Goal: Task Accomplishment & Management: Manage account settings

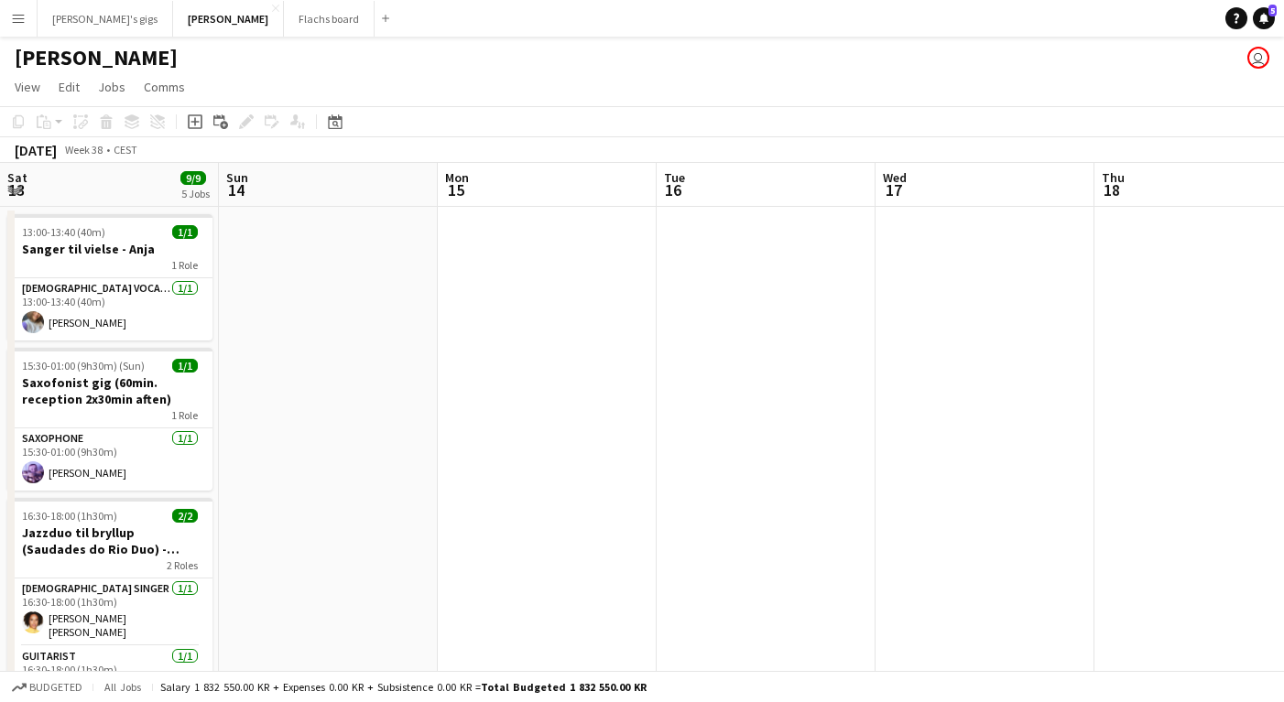
scroll to position [0, 591]
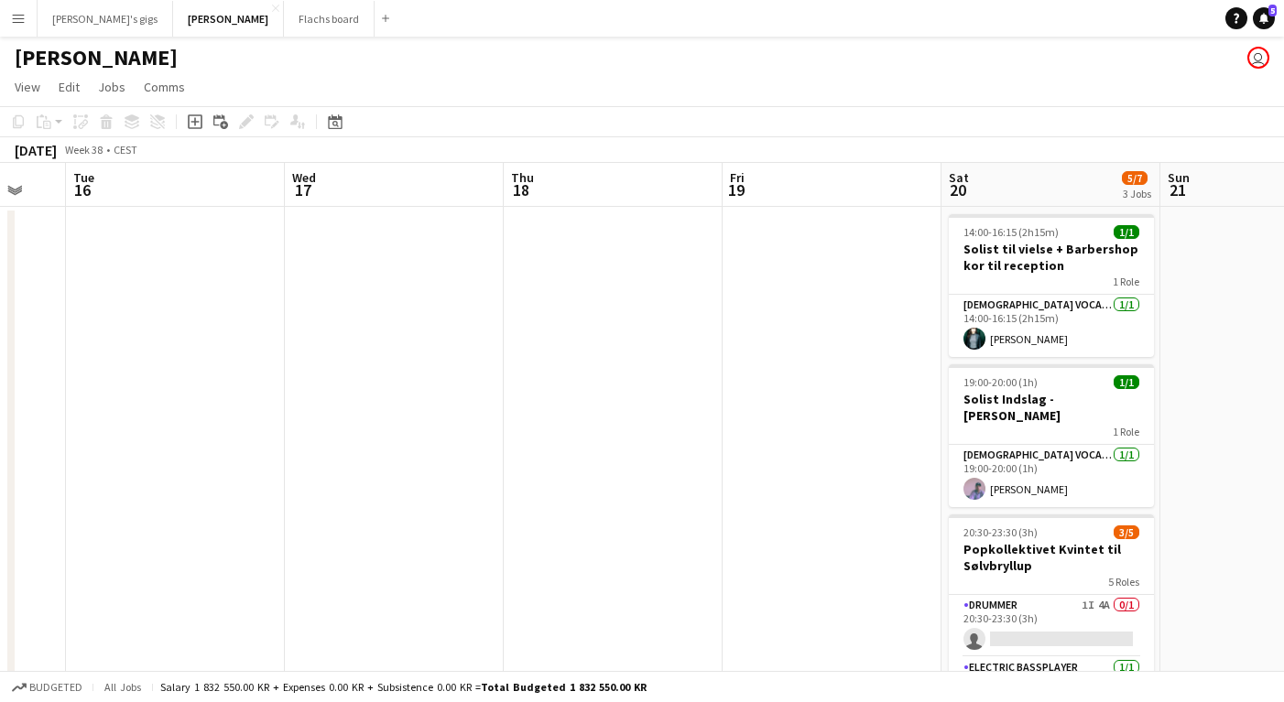
click at [27, 25] on button "Menu" at bounding box center [18, 18] width 37 height 37
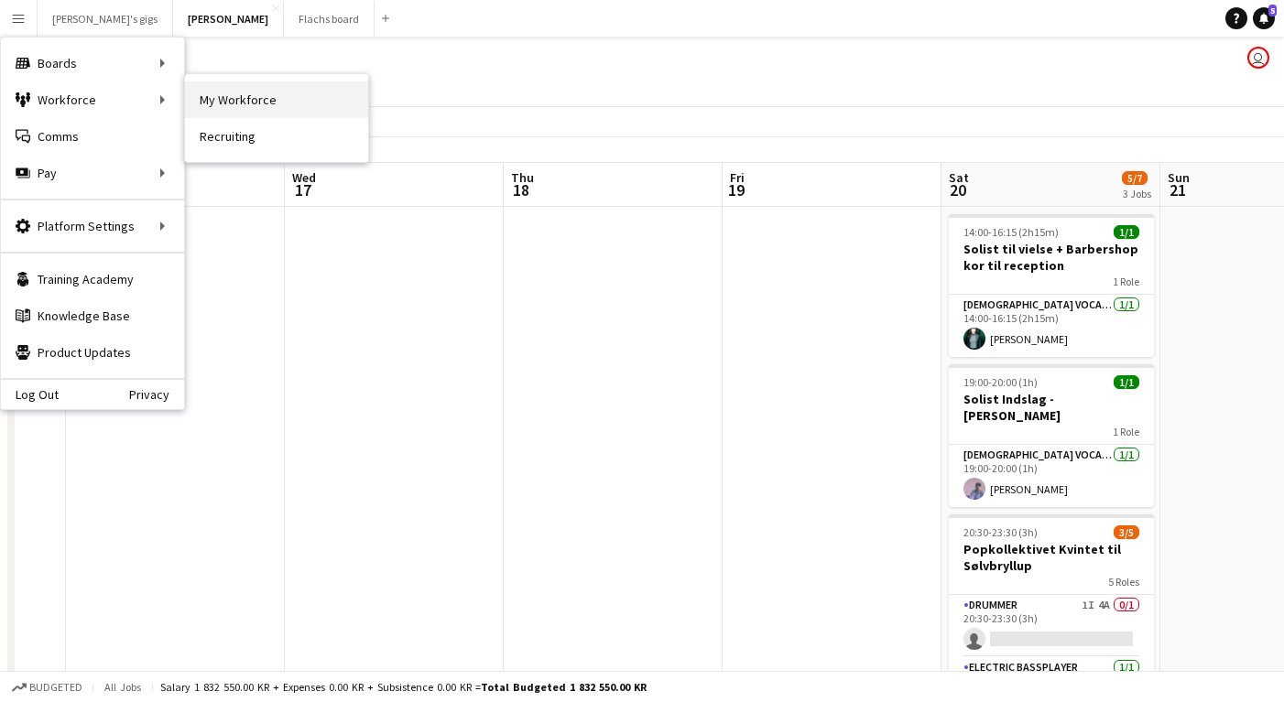
click at [232, 107] on link "My Workforce" at bounding box center [276, 99] width 183 height 37
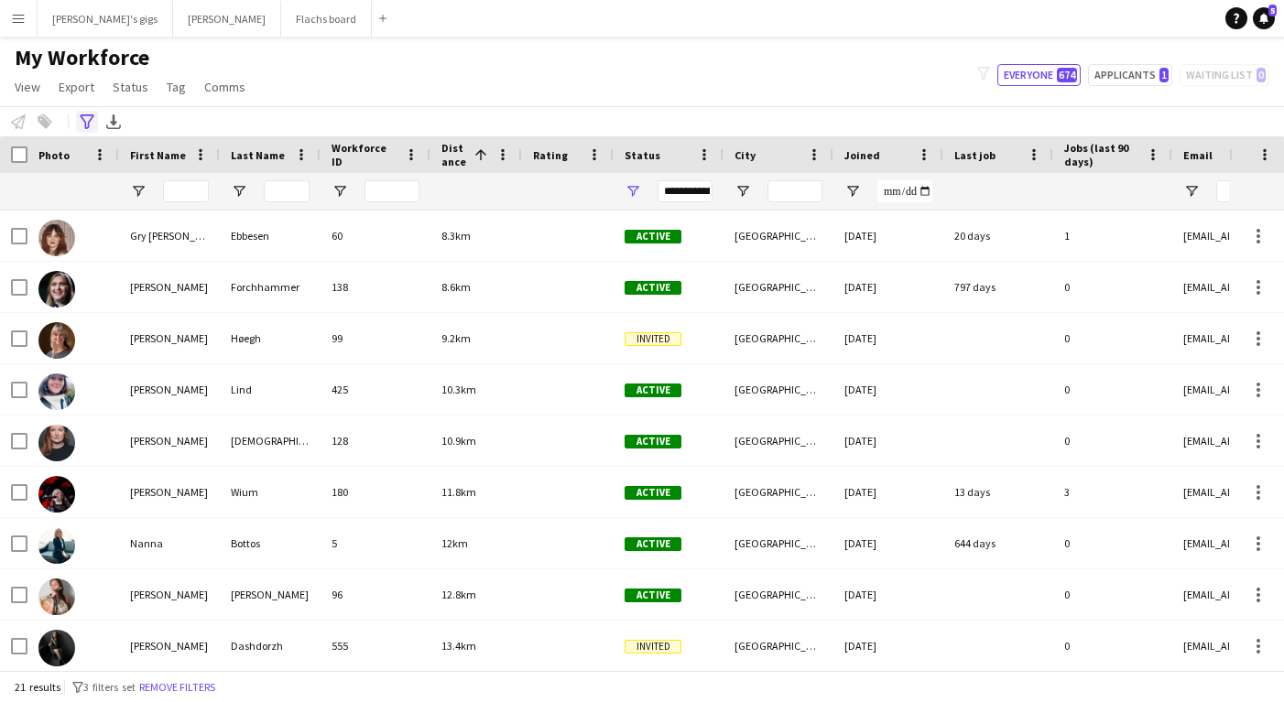
click at [86, 128] on icon at bounding box center [87, 121] width 14 height 15
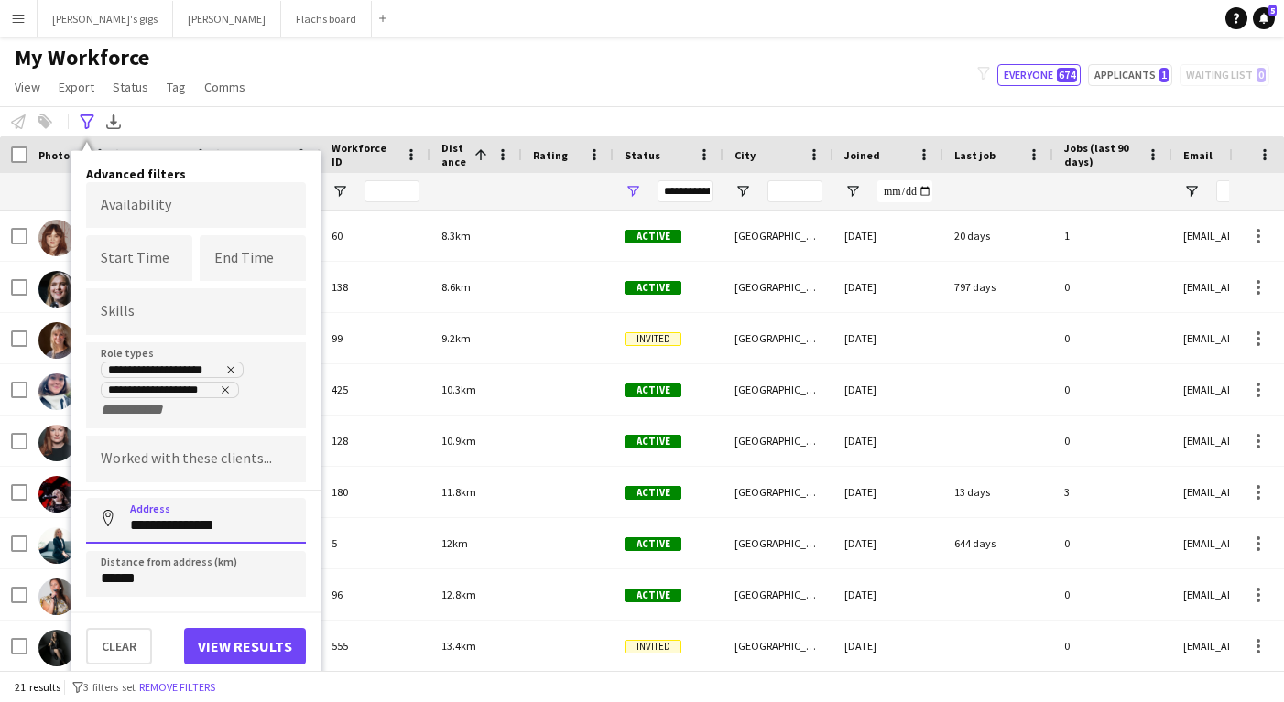
click at [142, 540] on input "**********" at bounding box center [196, 521] width 220 height 46
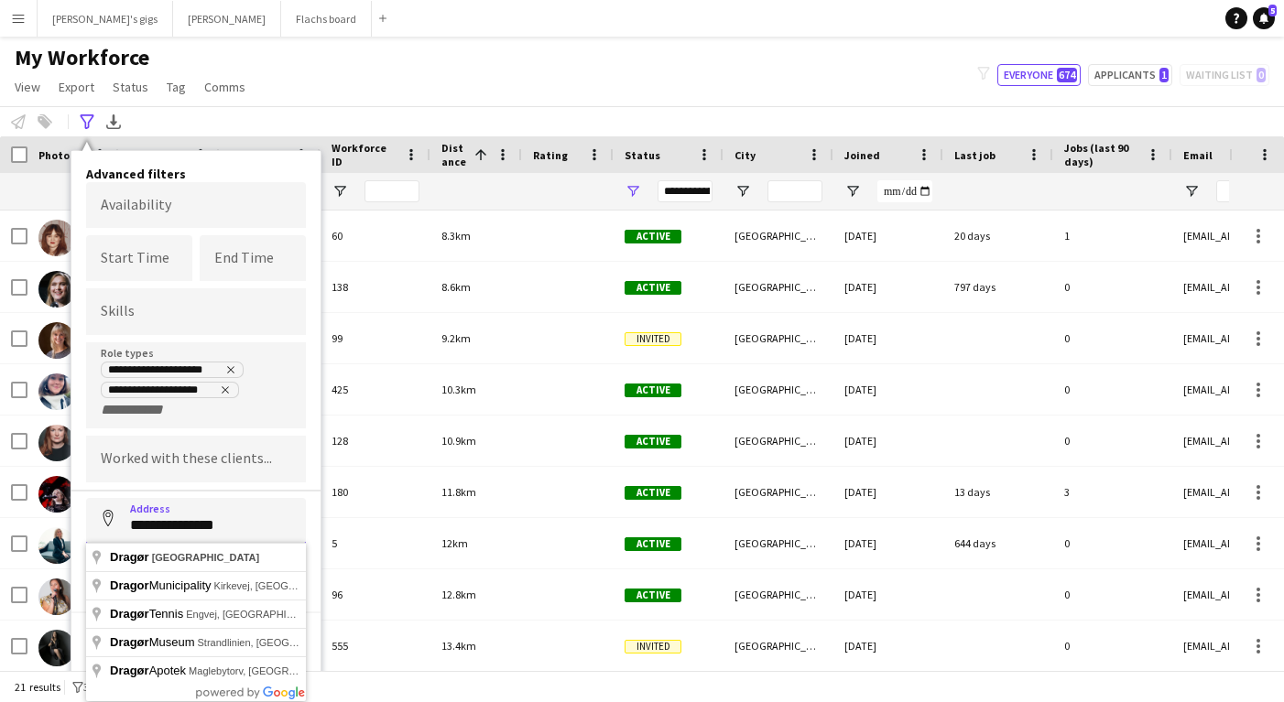
click at [142, 540] on input "**********" at bounding box center [196, 521] width 220 height 46
type input "**********"
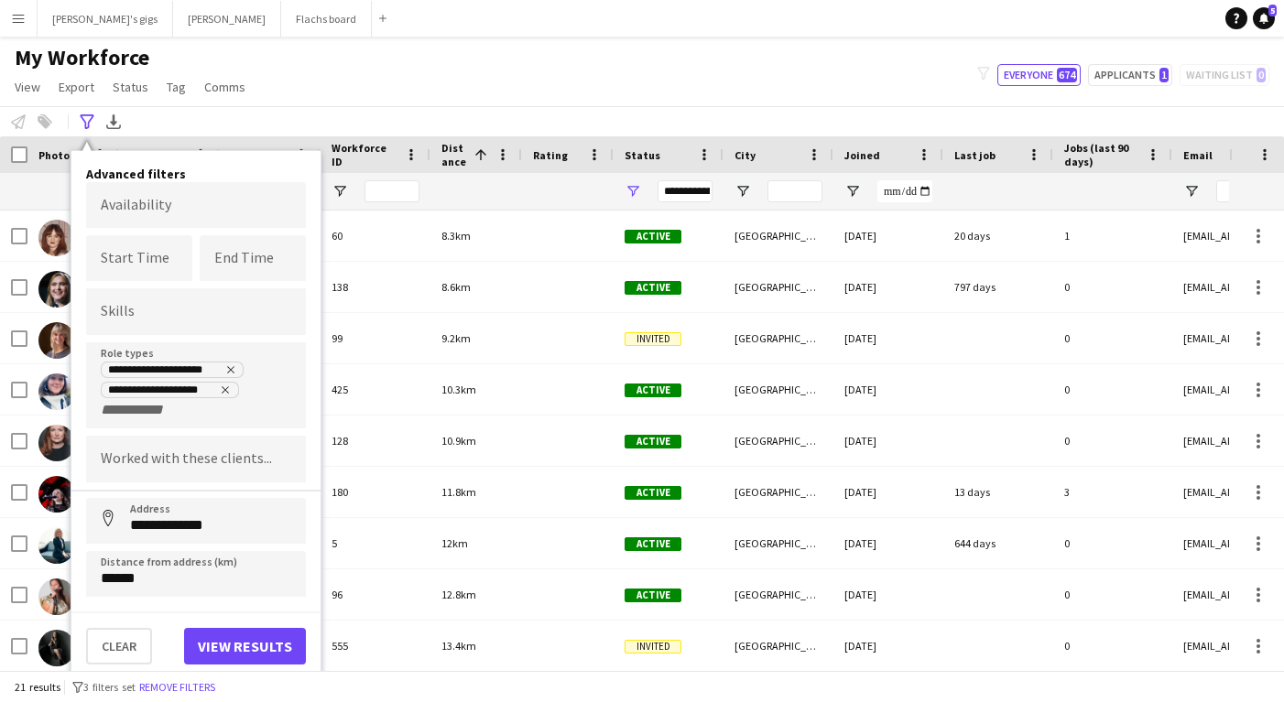
click at [221, 416] on div "**********" at bounding box center [196, 390] width 190 height 59
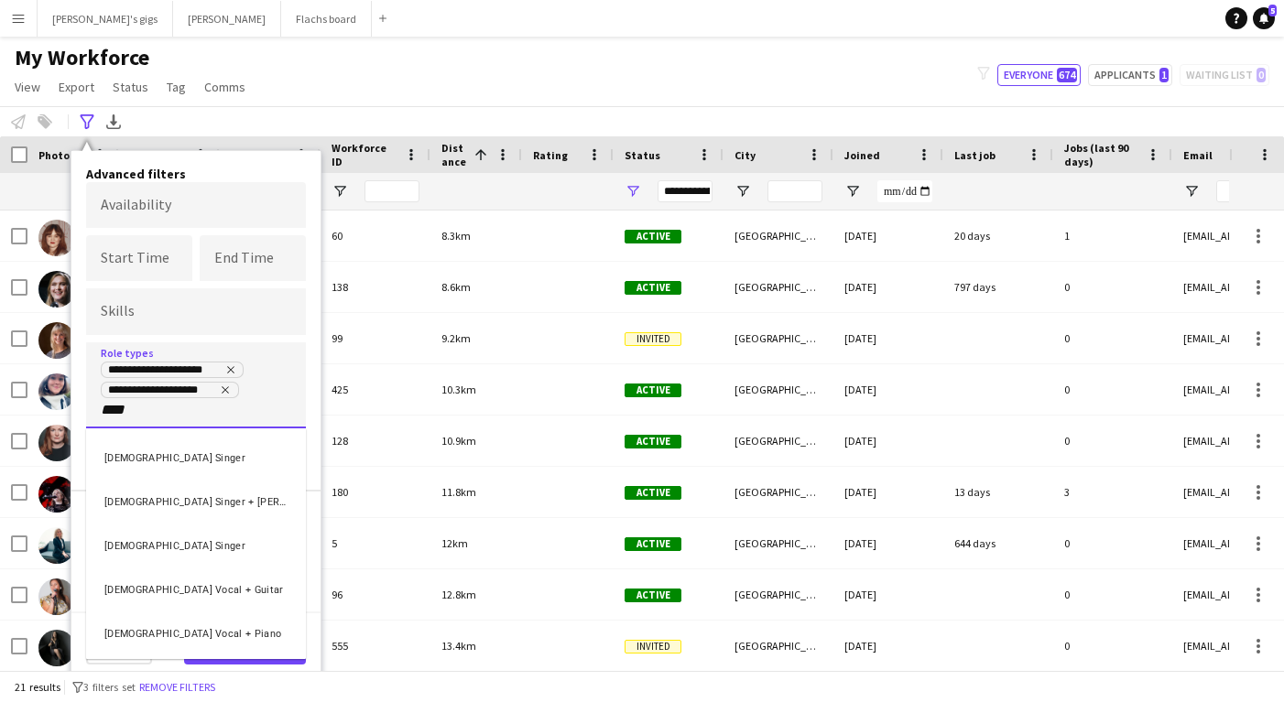
type input "****"
click at [169, 605] on div "[DEMOGRAPHIC_DATA] Vocal + Guitar" at bounding box center [196, 588] width 220 height 44
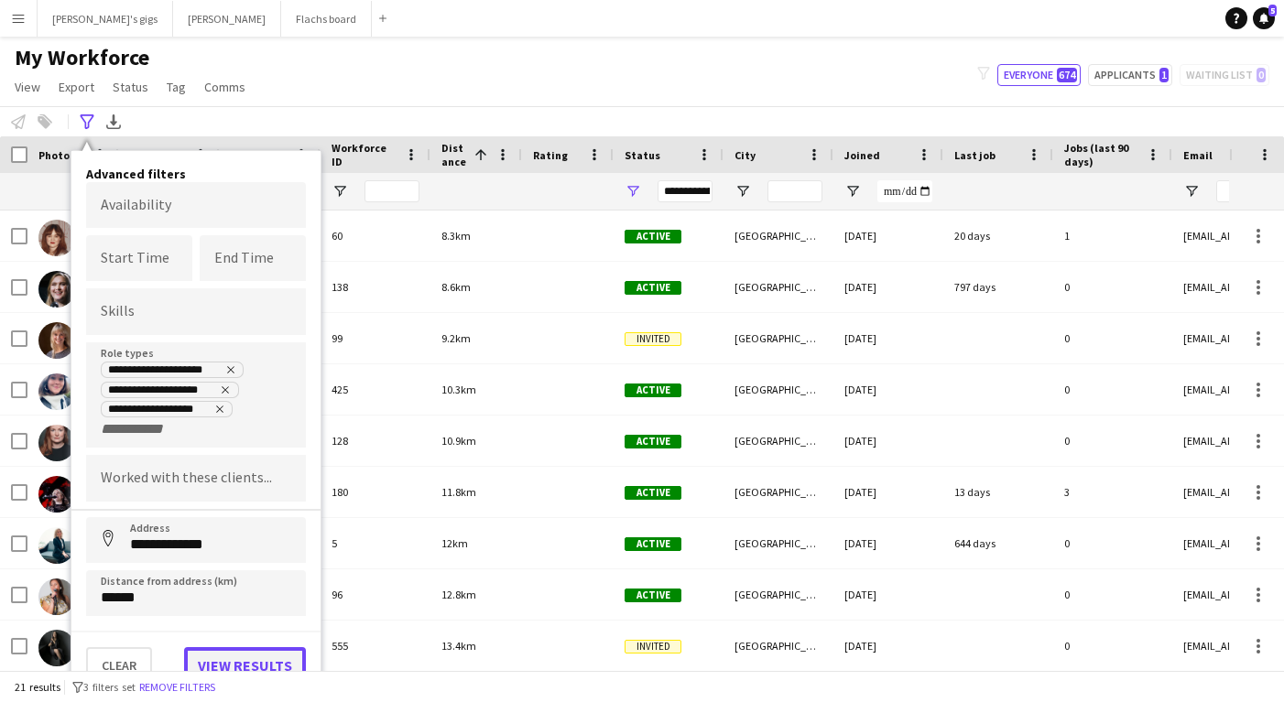
click at [202, 647] on button "View results" at bounding box center [245, 665] width 122 height 37
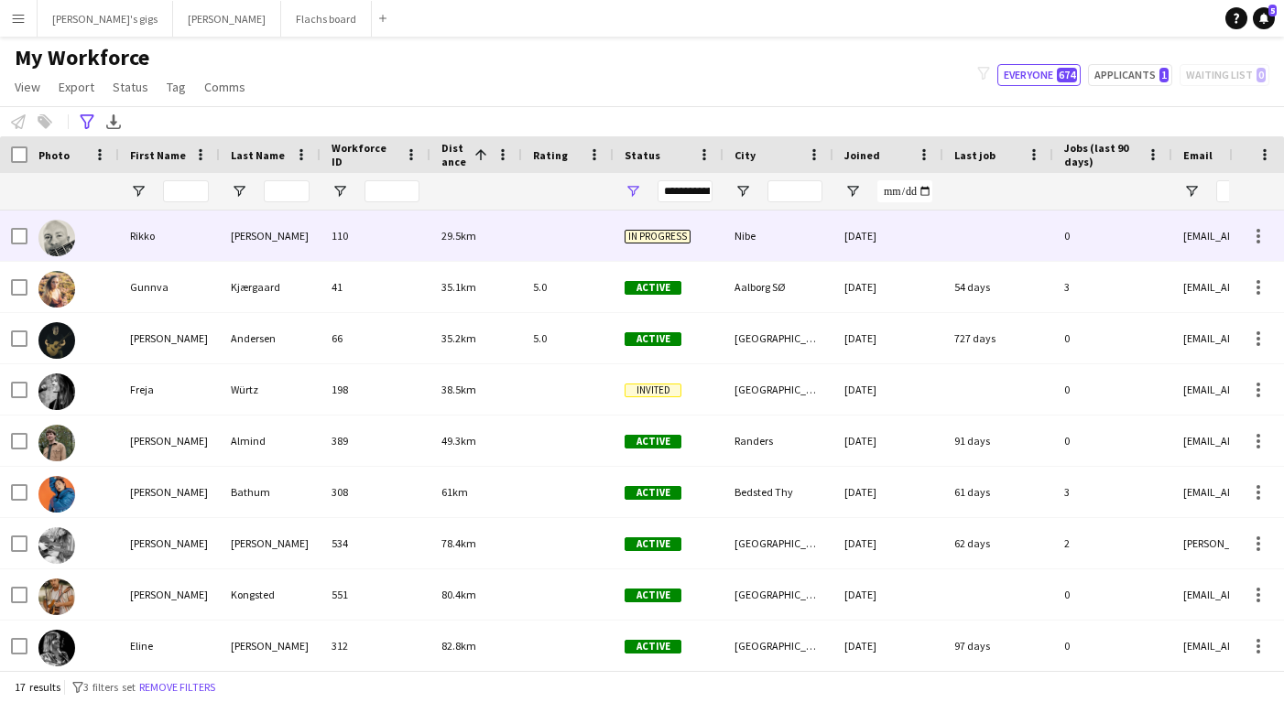
click at [330, 251] on div "110" at bounding box center [375, 236] width 110 height 50
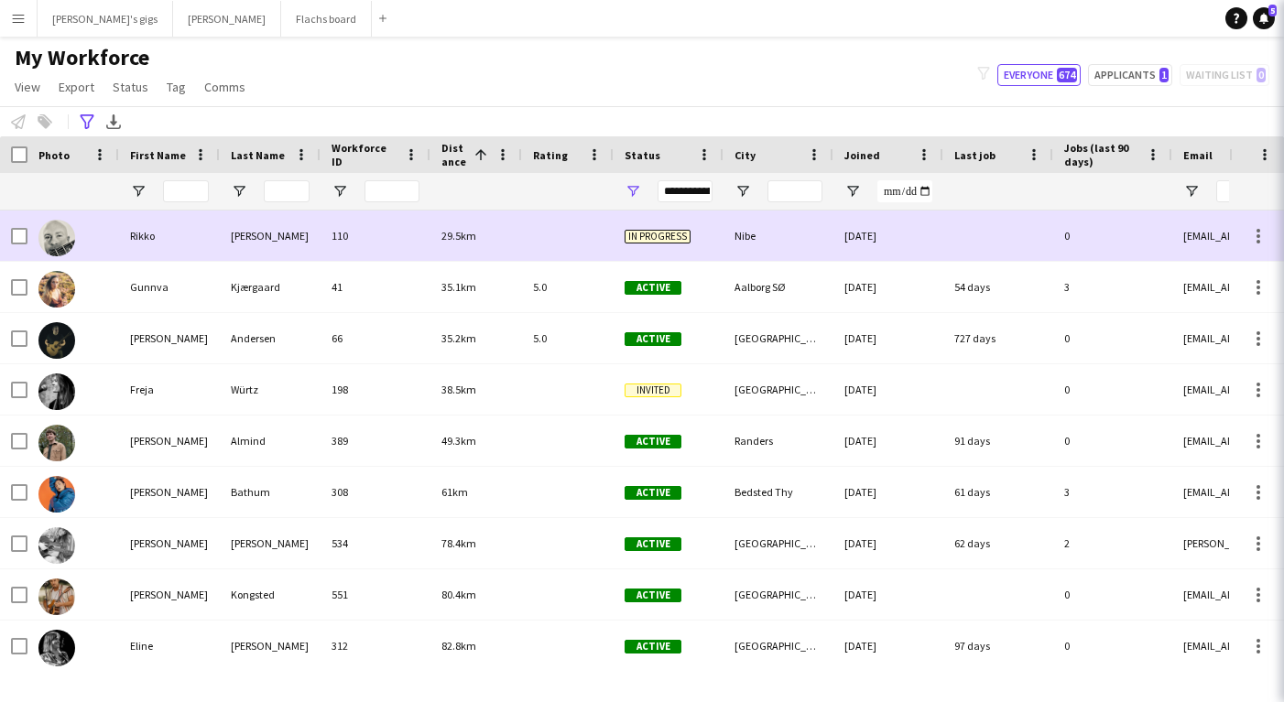
click at [330, 251] on div "110" at bounding box center [375, 236] width 110 height 50
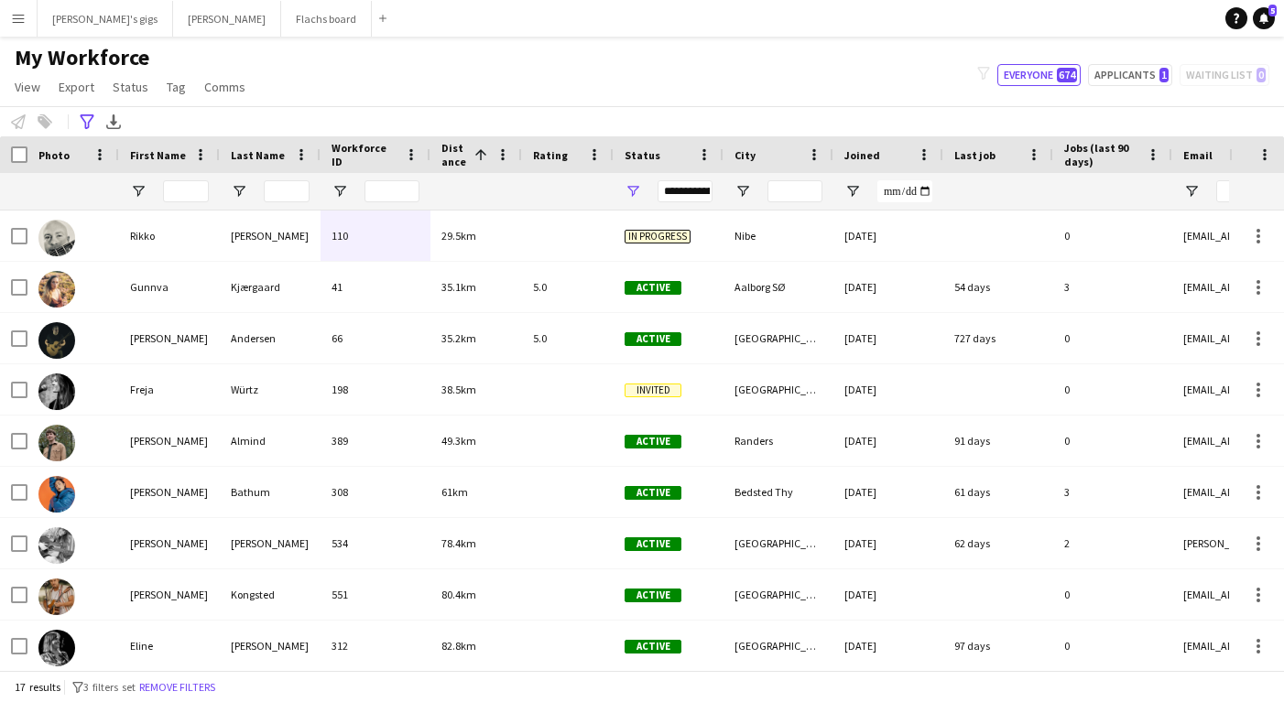
click at [12, 13] on app-icon "Menu" at bounding box center [18, 18] width 15 height 15
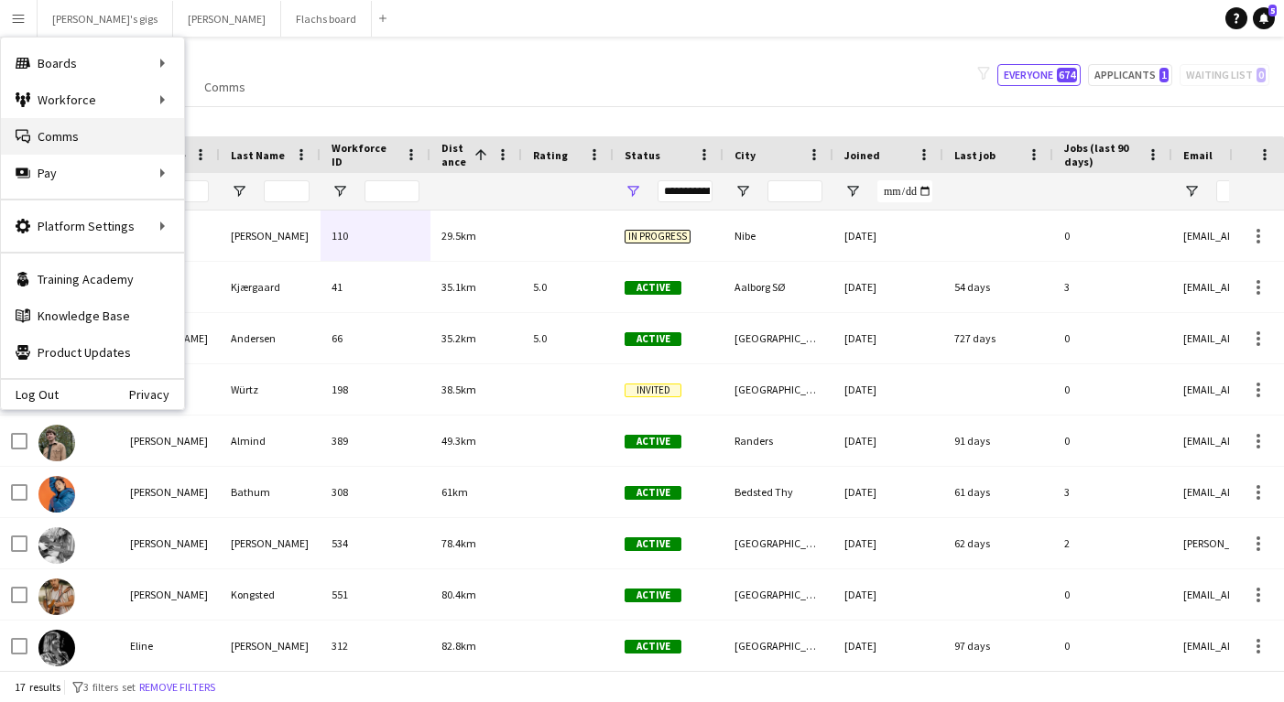
click at [43, 146] on link "Comms Comms" at bounding box center [92, 136] width 183 height 37
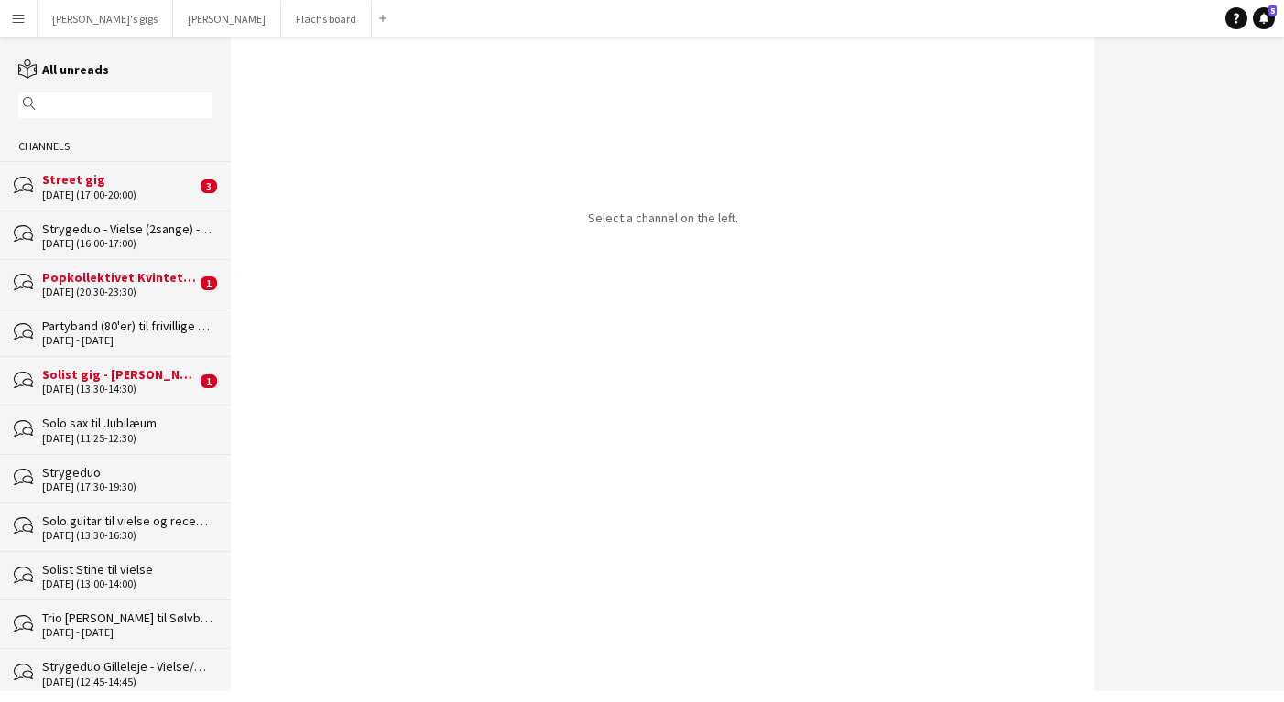
click at [65, 194] on div "[DATE] (17:00-20:00)" at bounding box center [119, 195] width 154 height 13
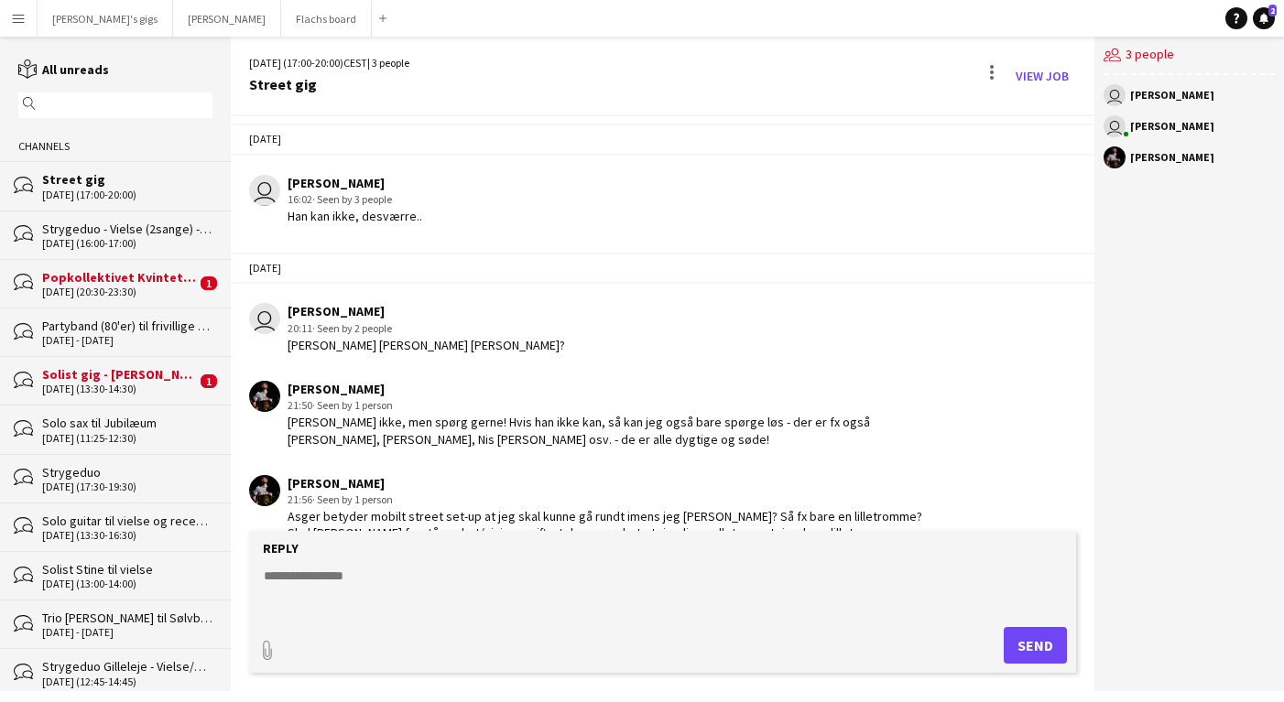
scroll to position [1231, 0]
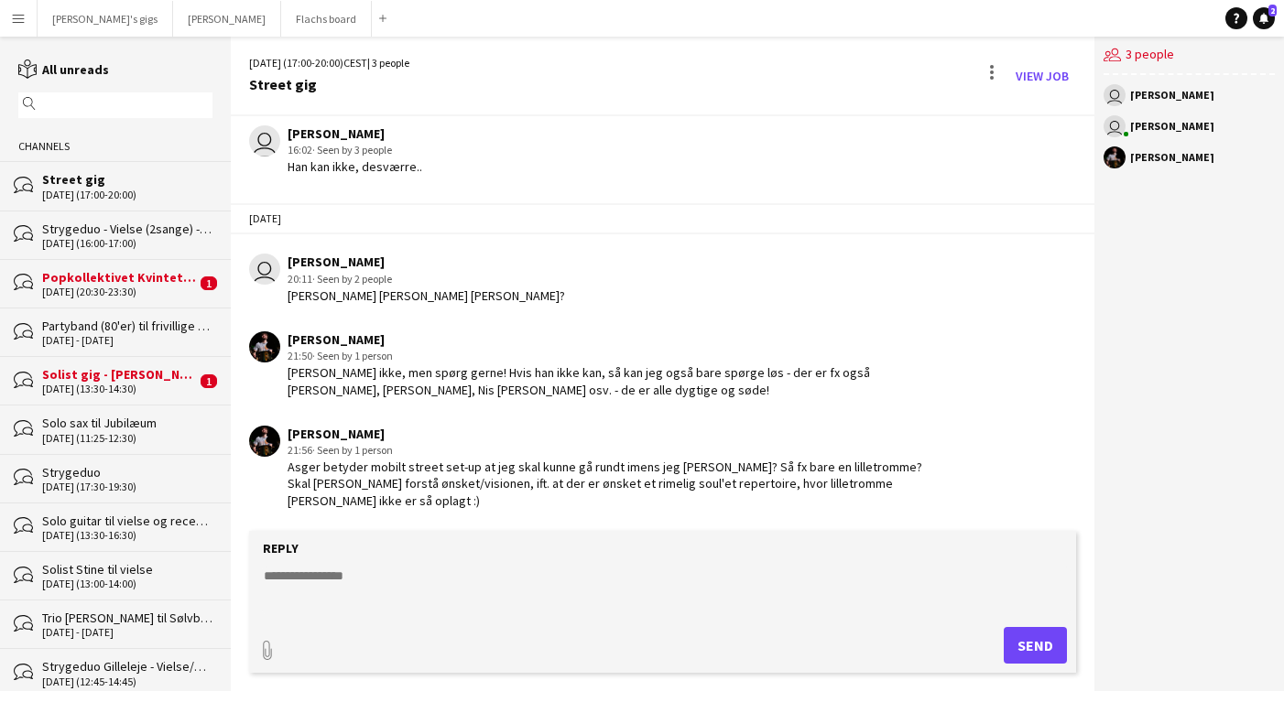
click at [523, 580] on textarea at bounding box center [666, 591] width 808 height 48
click at [445, 596] on textarea at bounding box center [666, 591] width 808 height 48
click at [430, 613] on textarea at bounding box center [666, 591] width 808 height 48
click at [398, 580] on textarea at bounding box center [666, 591] width 808 height 48
paste textarea "**********"
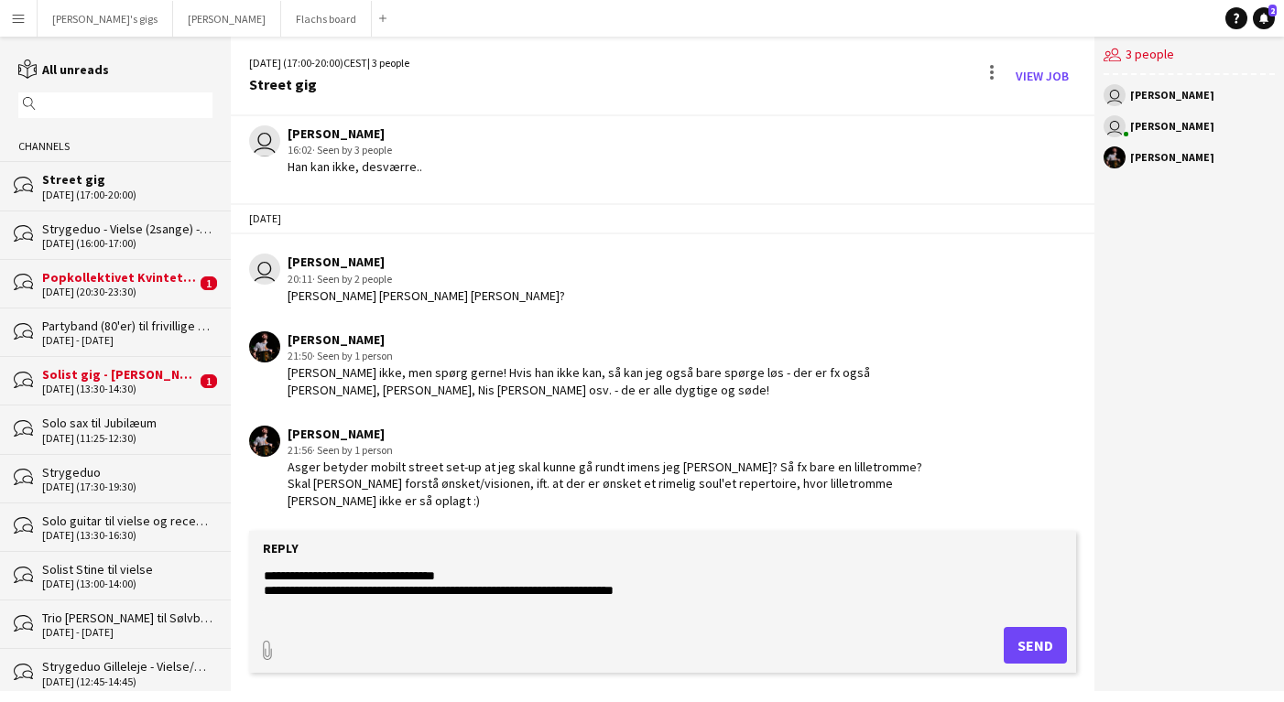
type textarea "**********"
click at [1024, 646] on button "Send" at bounding box center [1035, 645] width 63 height 37
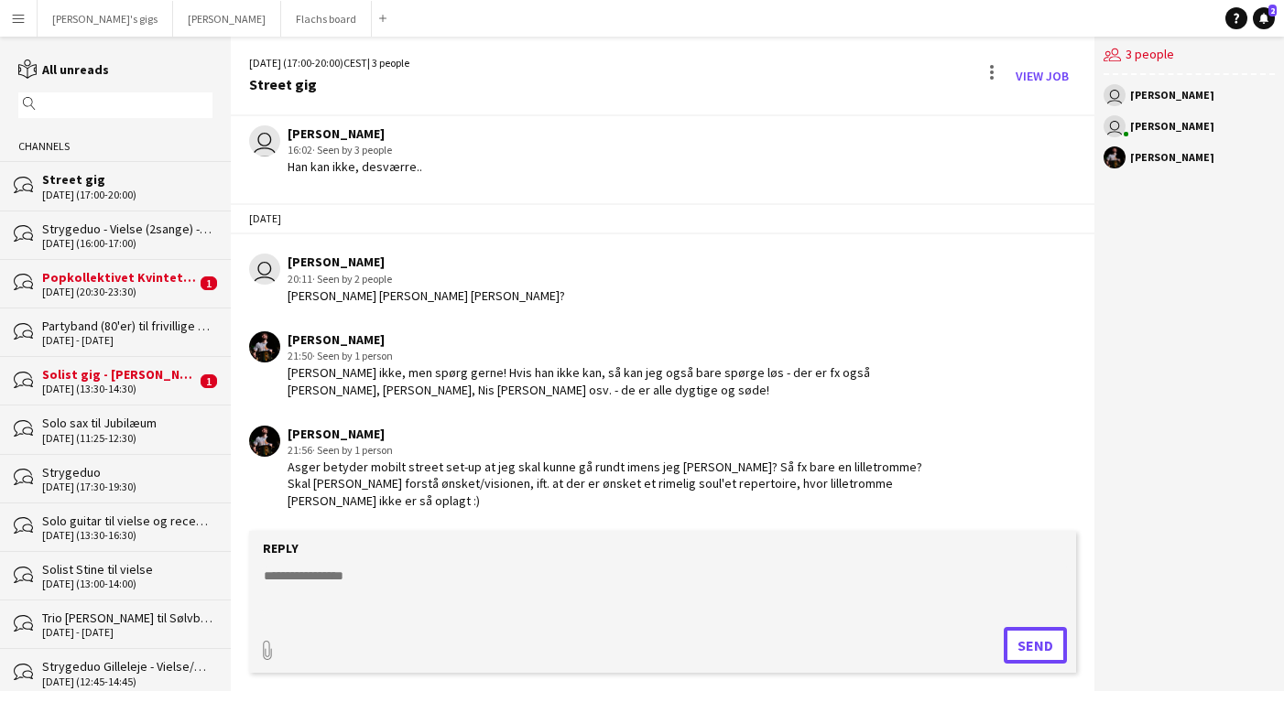
scroll to position [1360, 0]
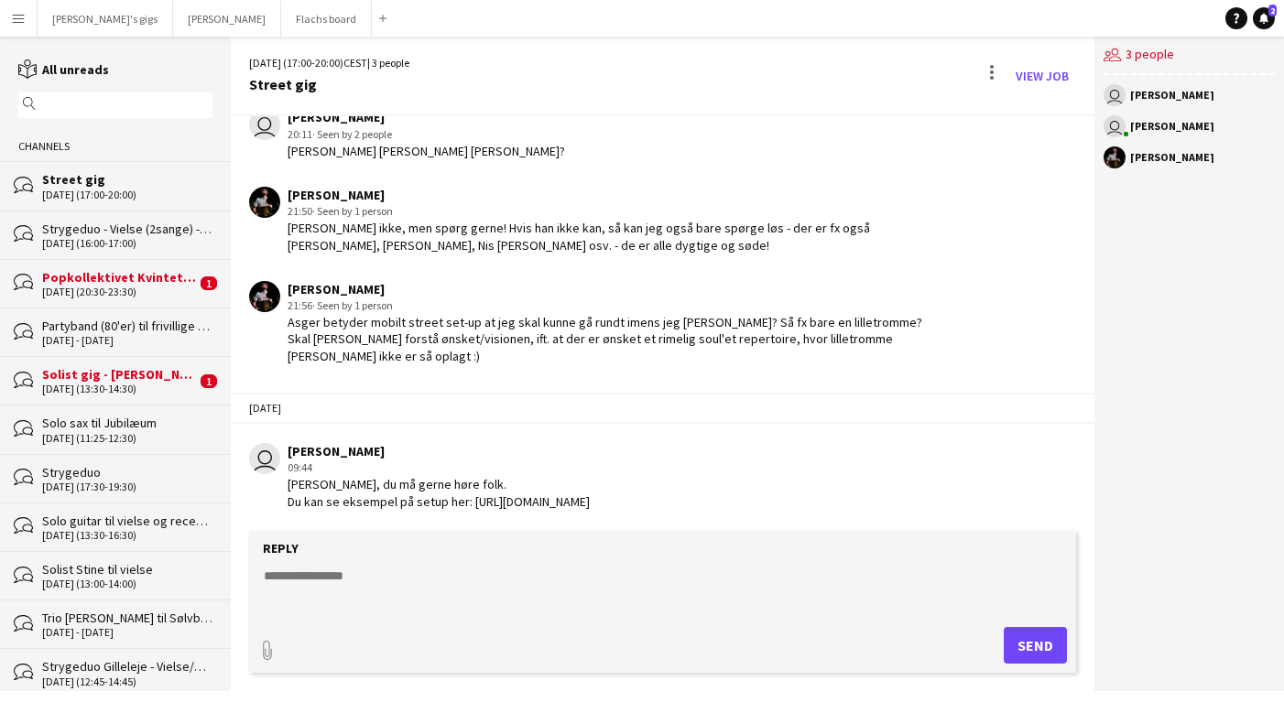
click at [144, 298] on div "bubbles Popkollektivet Kvintet til Sølvbryllup [DATE] (20:30-23:30) 1" at bounding box center [115, 283] width 231 height 49
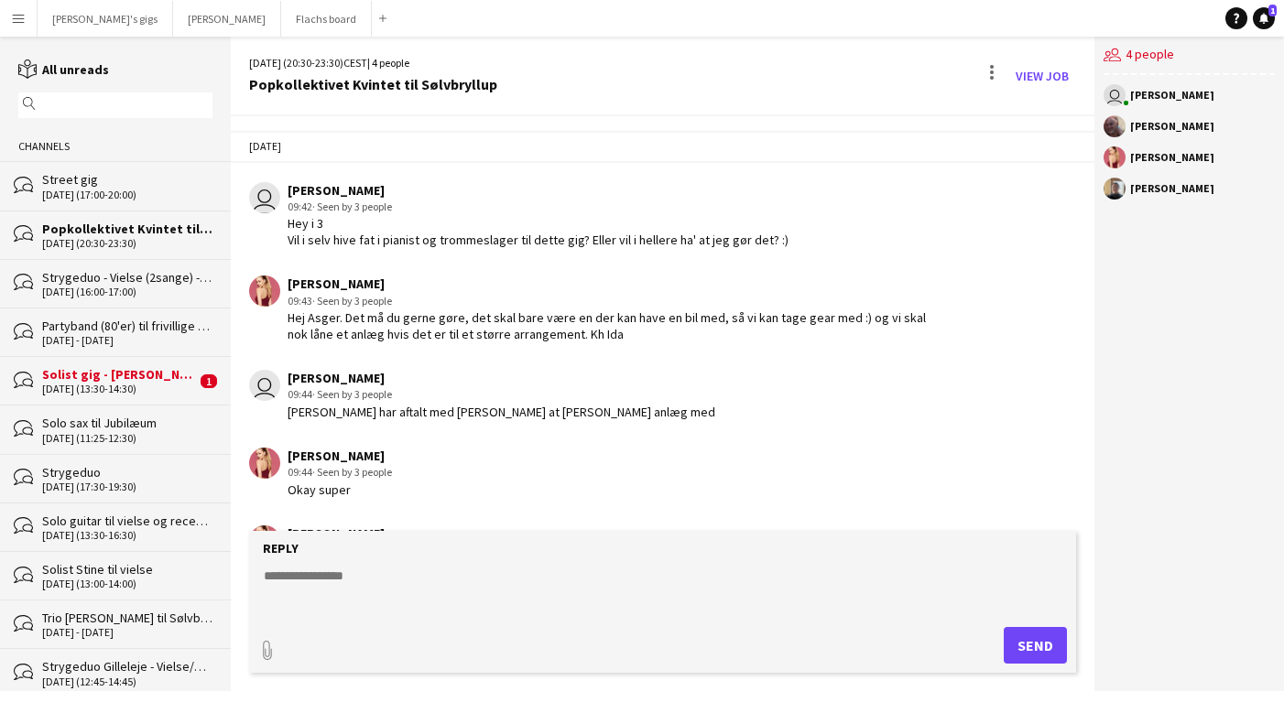
scroll to position [600, 0]
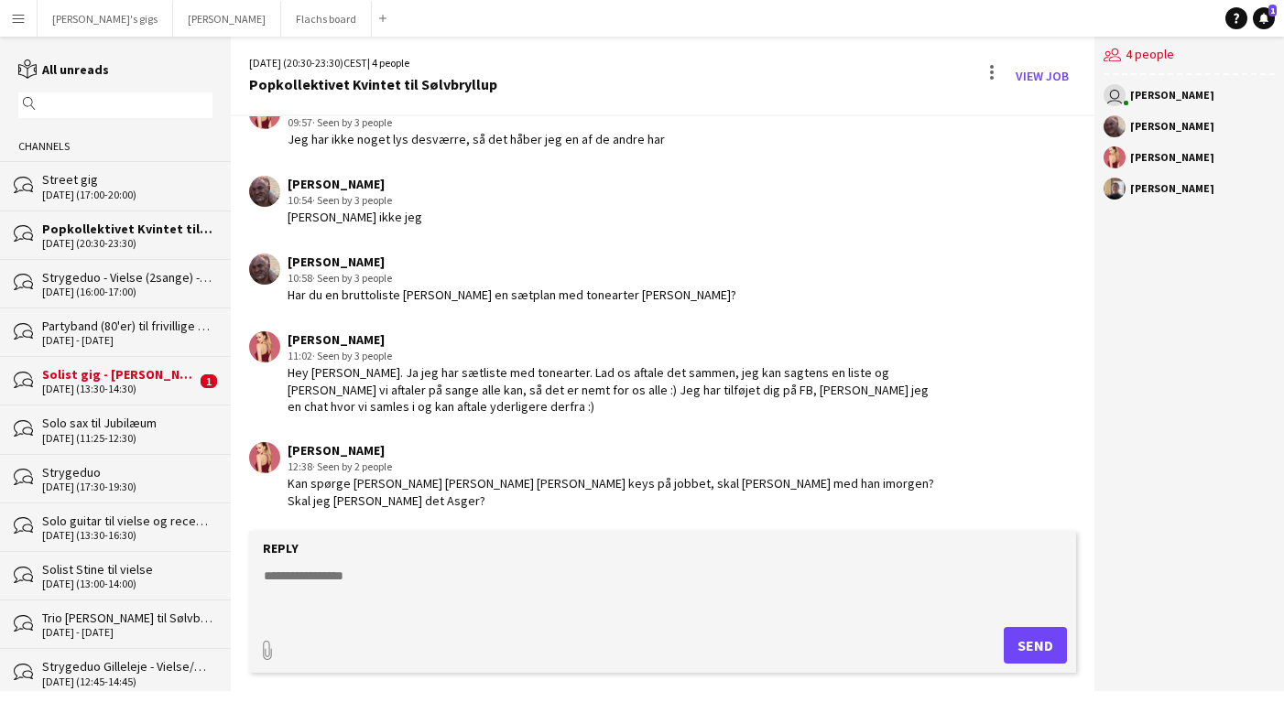
click at [170, 385] on div "[DATE] (13:30-14:30)" at bounding box center [119, 389] width 154 height 13
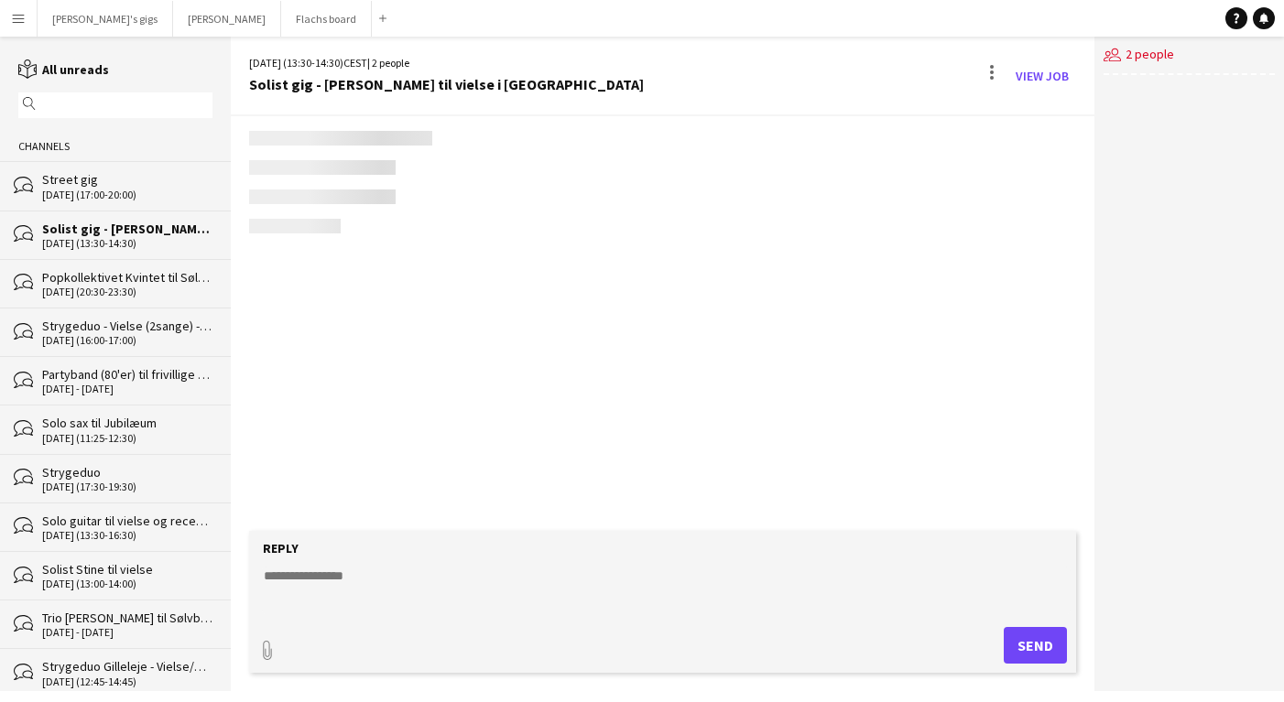
scroll to position [562, 0]
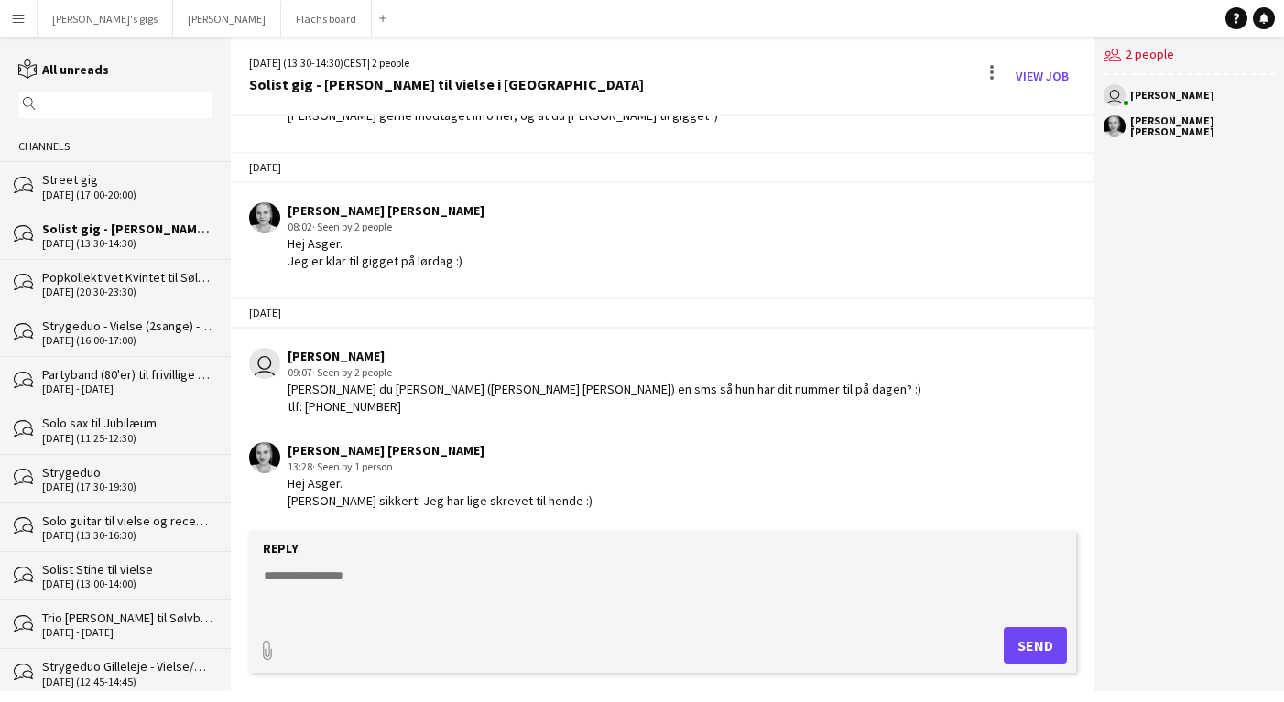
click at [279, 580] on textarea at bounding box center [666, 591] width 808 height 48
type textarea "******"
click at [1029, 650] on button "Send" at bounding box center [1035, 645] width 63 height 37
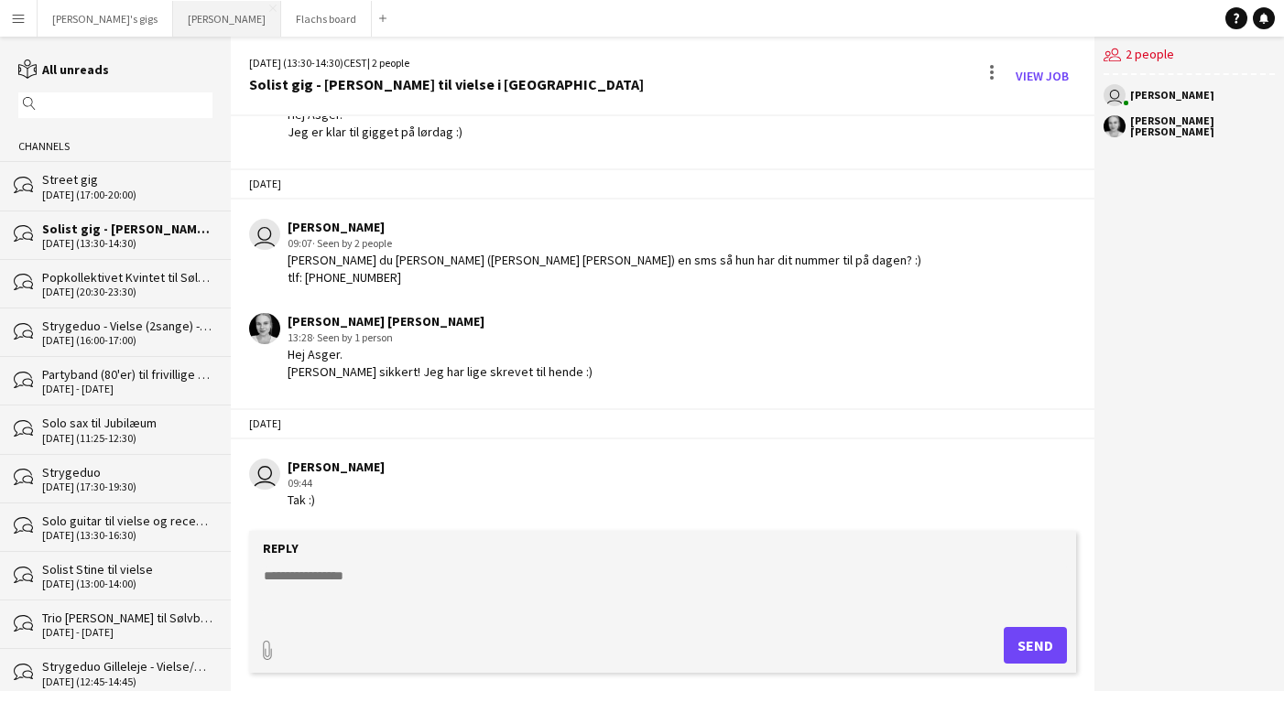
click at [173, 10] on button "Asger Gigs Close" at bounding box center [227, 19] width 108 height 36
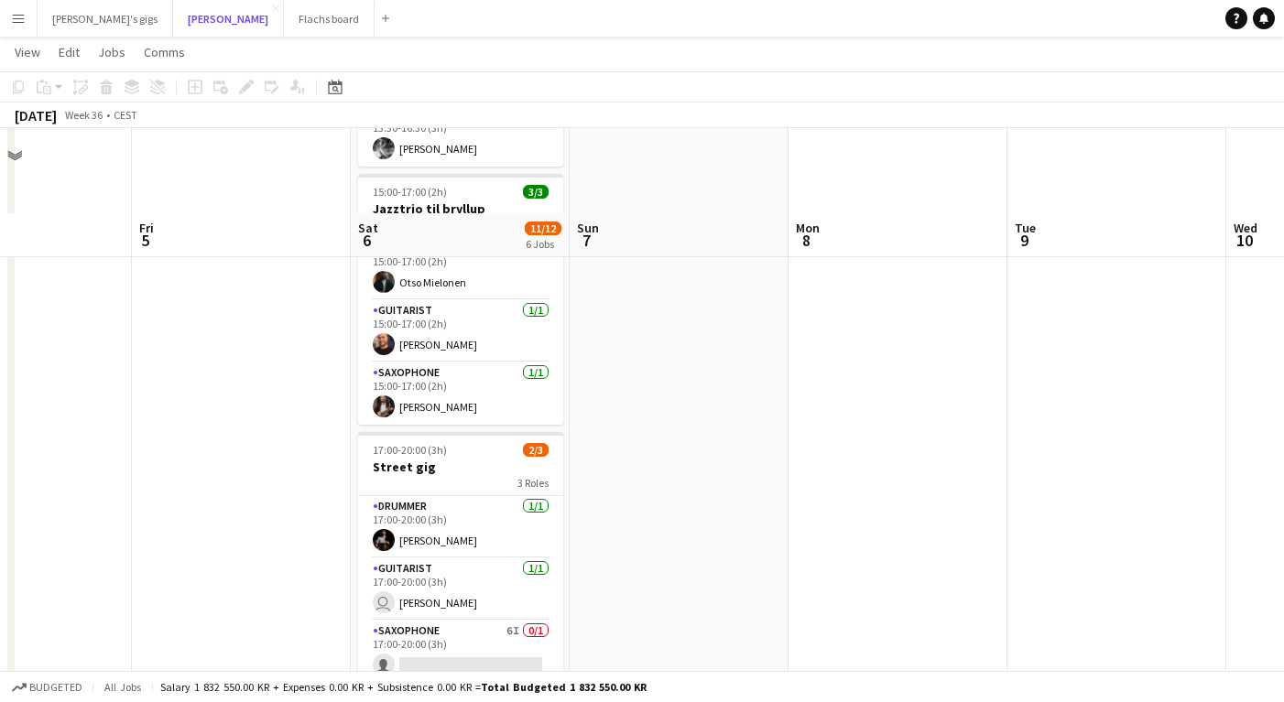
scroll to position [482, 0]
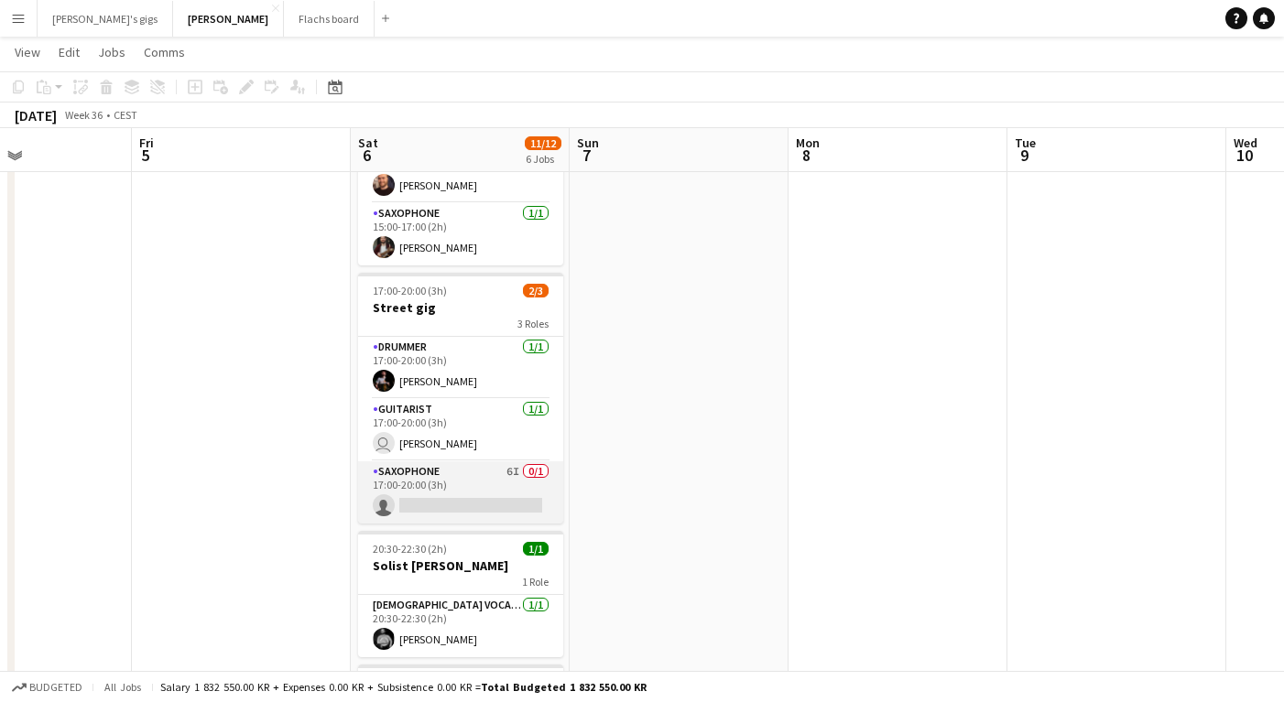
click at [453, 470] on app-card-role "Saxophone 6I 0/1 17:00-20:00 (3h) single-neutral-actions" at bounding box center [460, 492] width 205 height 62
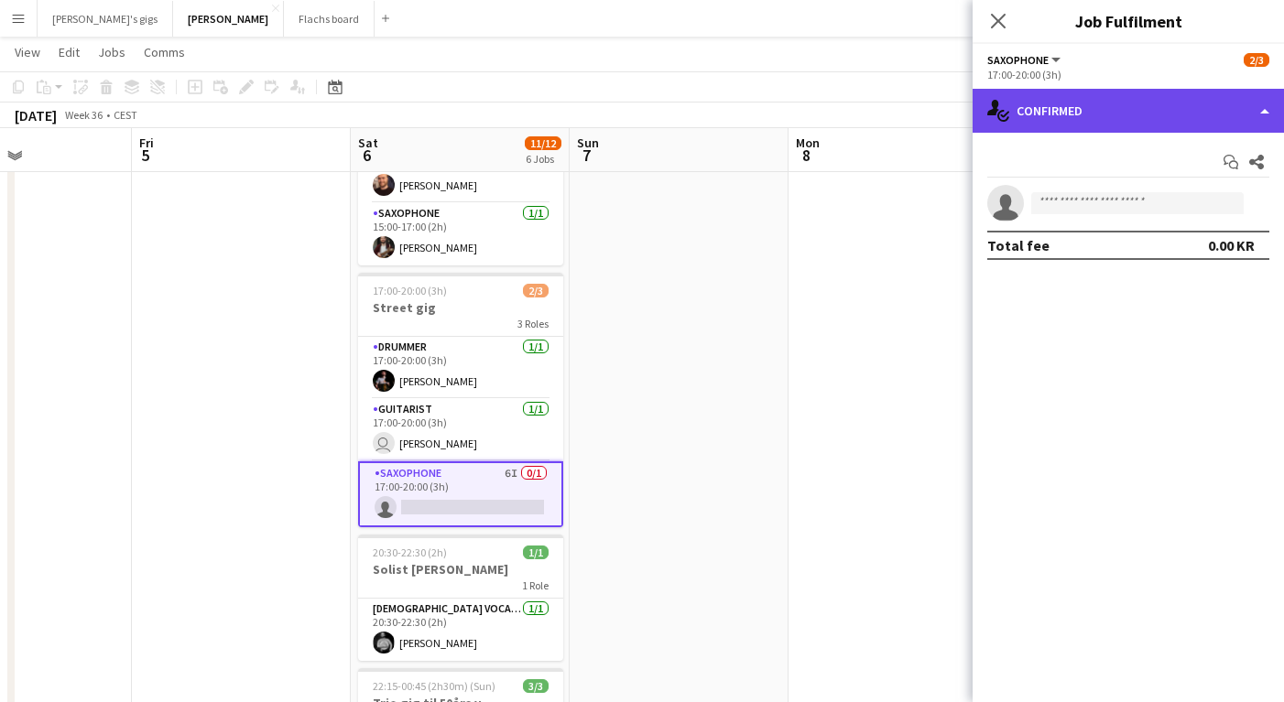
click at [1075, 96] on div "single-neutral-actions-check-2 Confirmed" at bounding box center [1127, 111] width 311 height 44
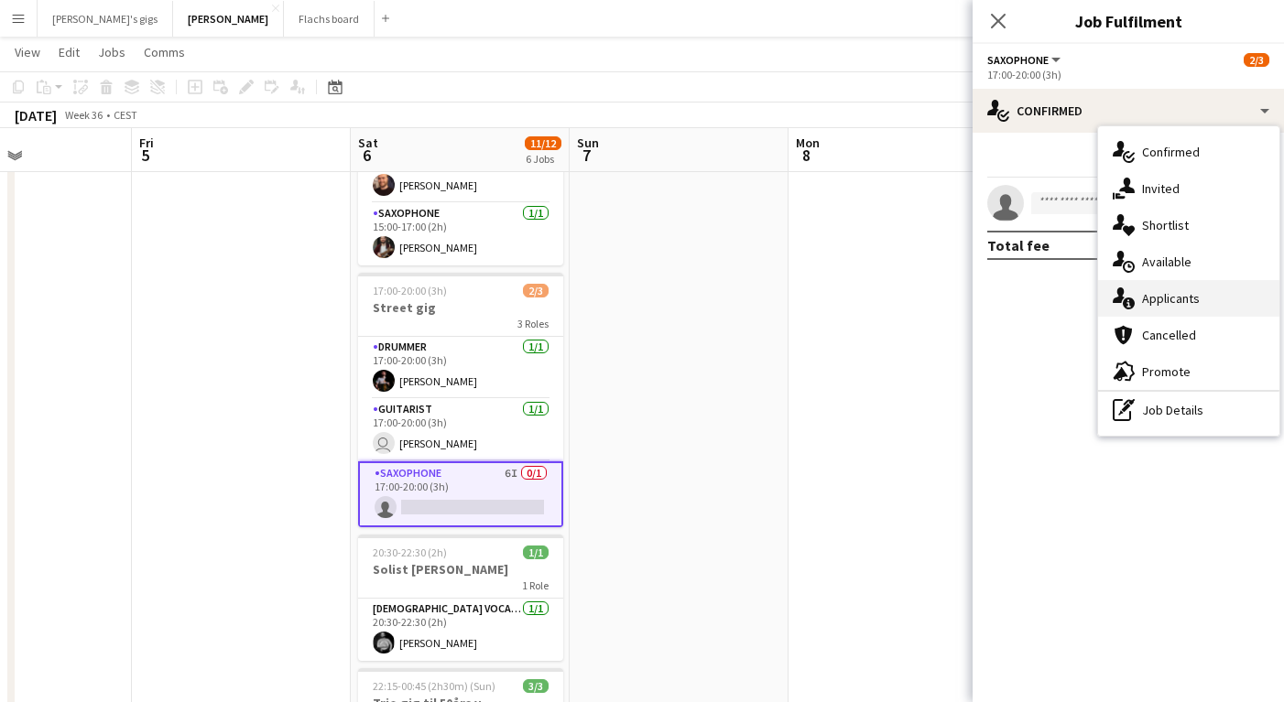
click at [1186, 307] on div "single-neutral-actions-information Applicants" at bounding box center [1188, 298] width 181 height 37
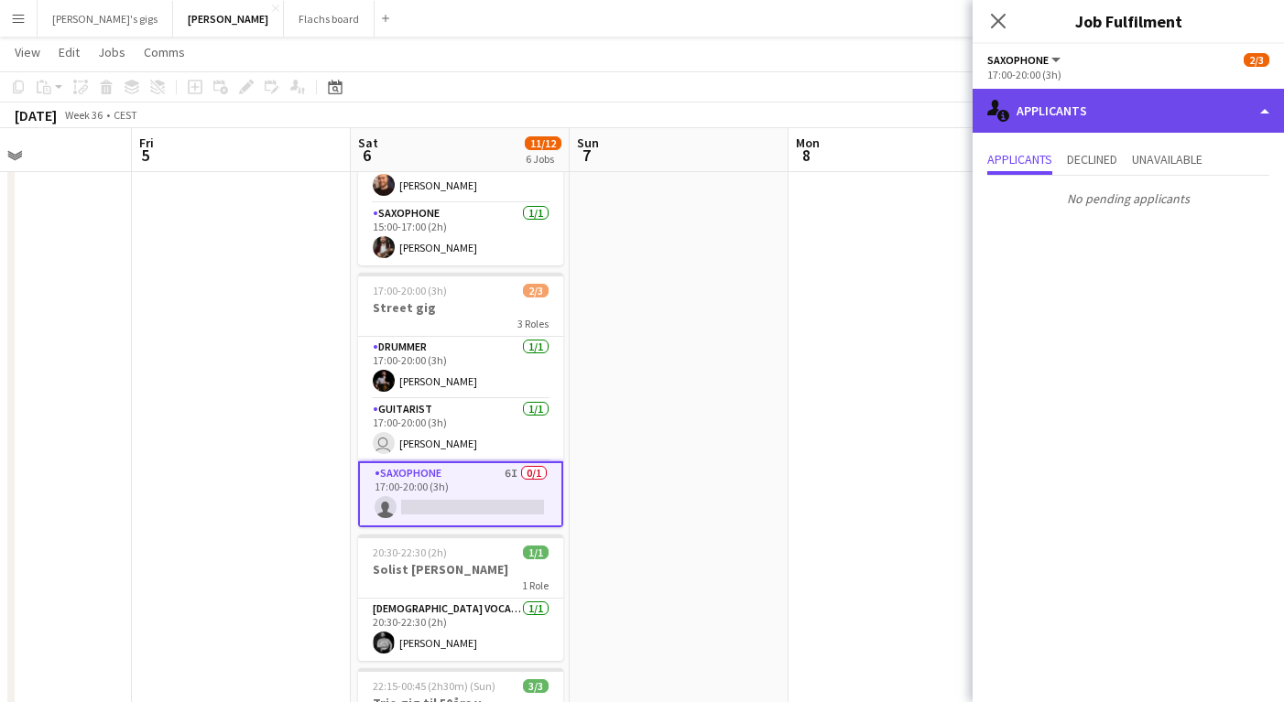
click at [1083, 109] on div "single-neutral-actions-information Applicants" at bounding box center [1127, 111] width 311 height 44
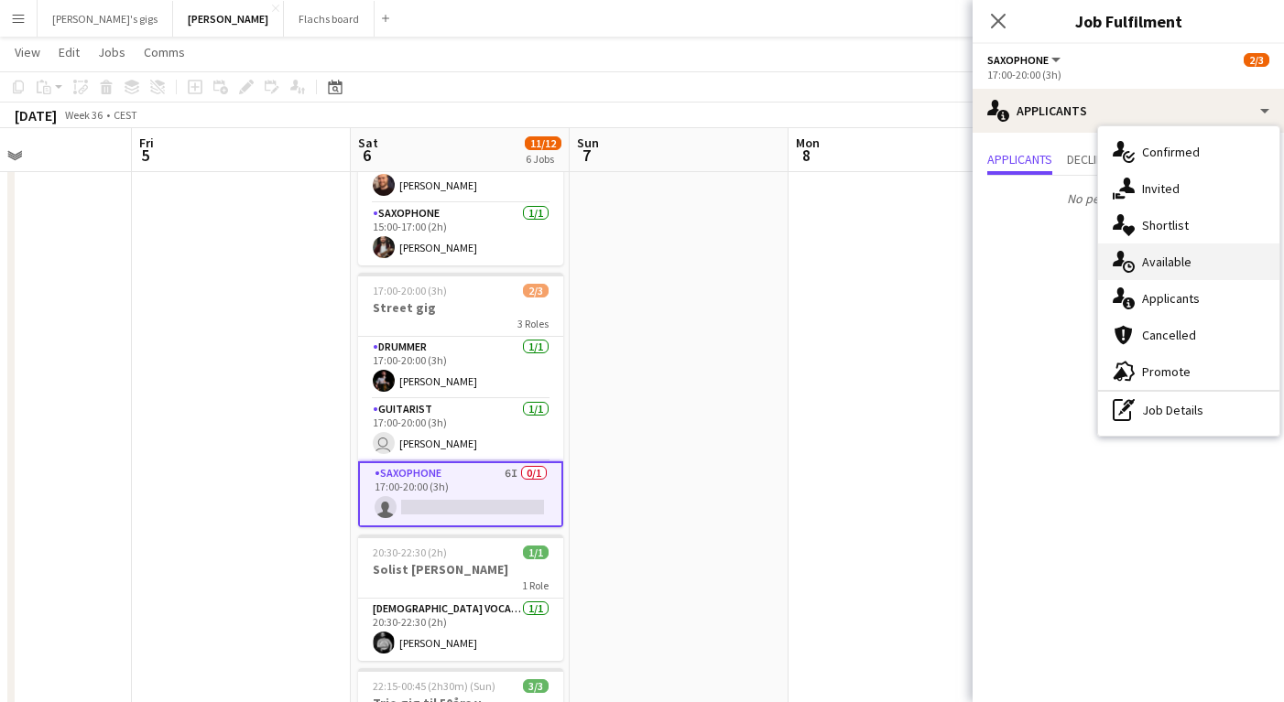
click at [1162, 270] on div "single-neutral-actions-upload Available" at bounding box center [1188, 262] width 181 height 37
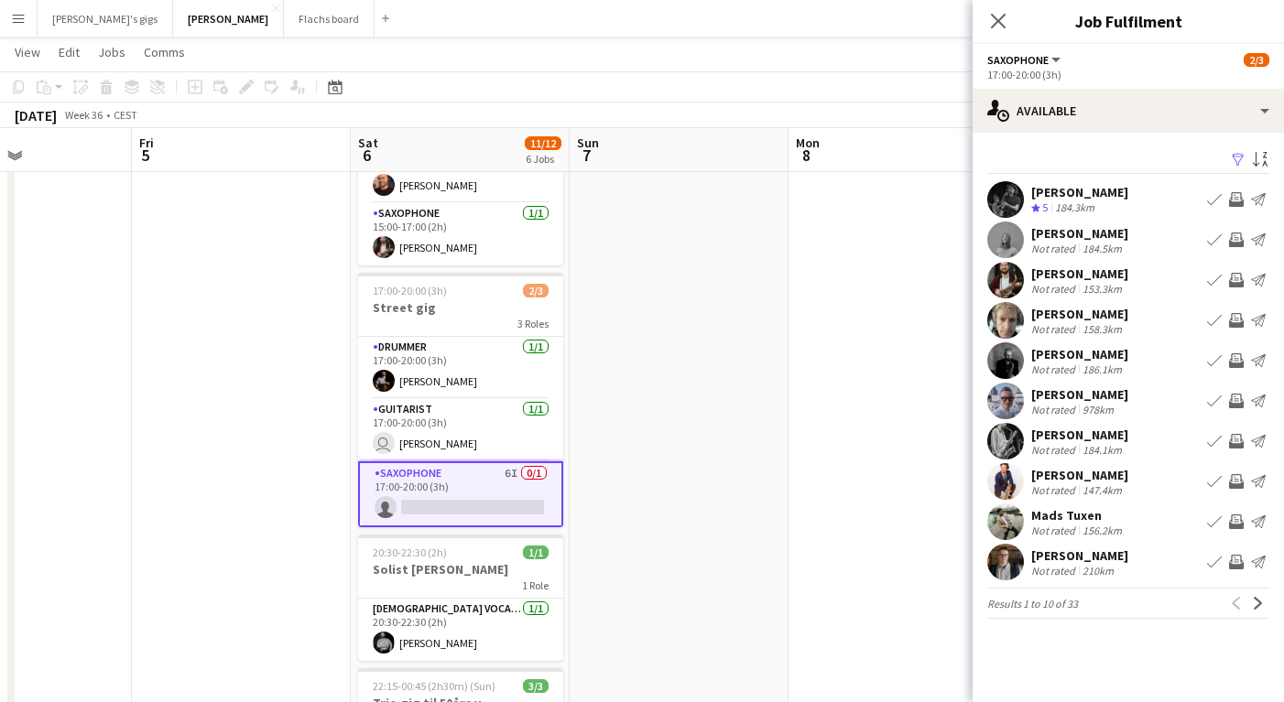
click at [1238, 277] on app-icon "Invite crew" at bounding box center [1236, 280] width 15 height 15
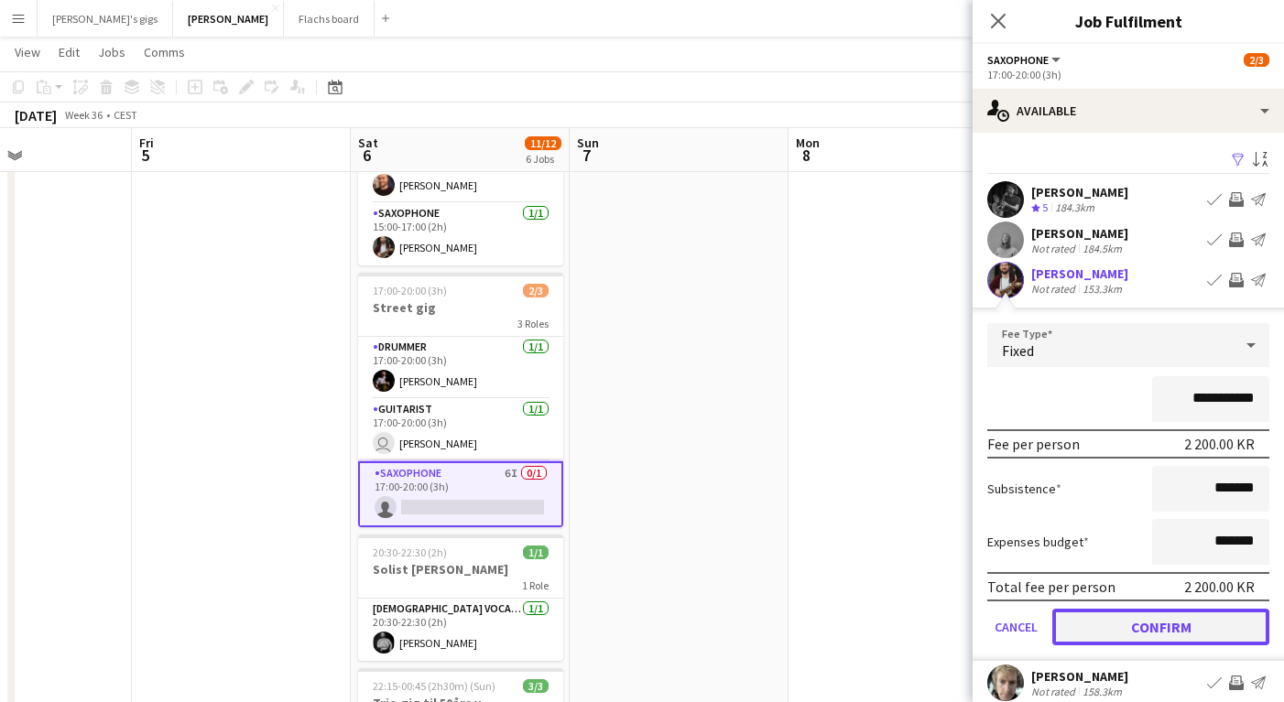
click at [1157, 633] on button "Confirm" at bounding box center [1160, 627] width 217 height 37
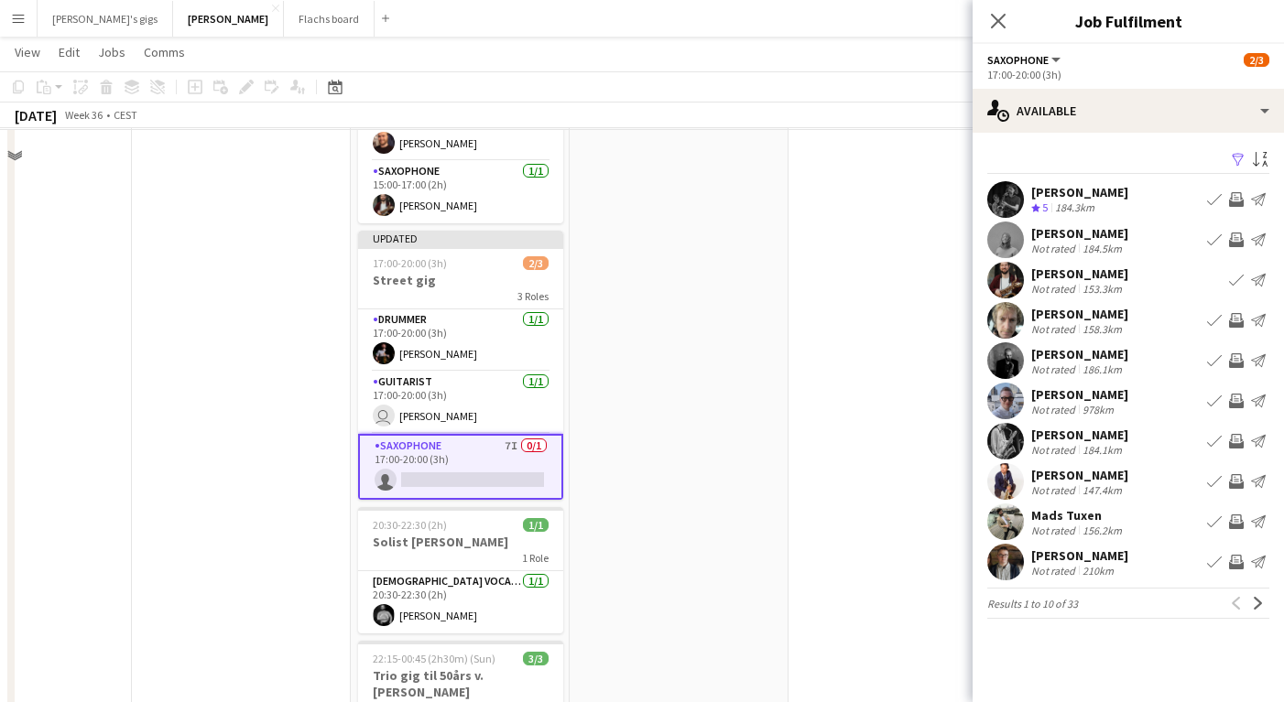
scroll to position [529, 0]
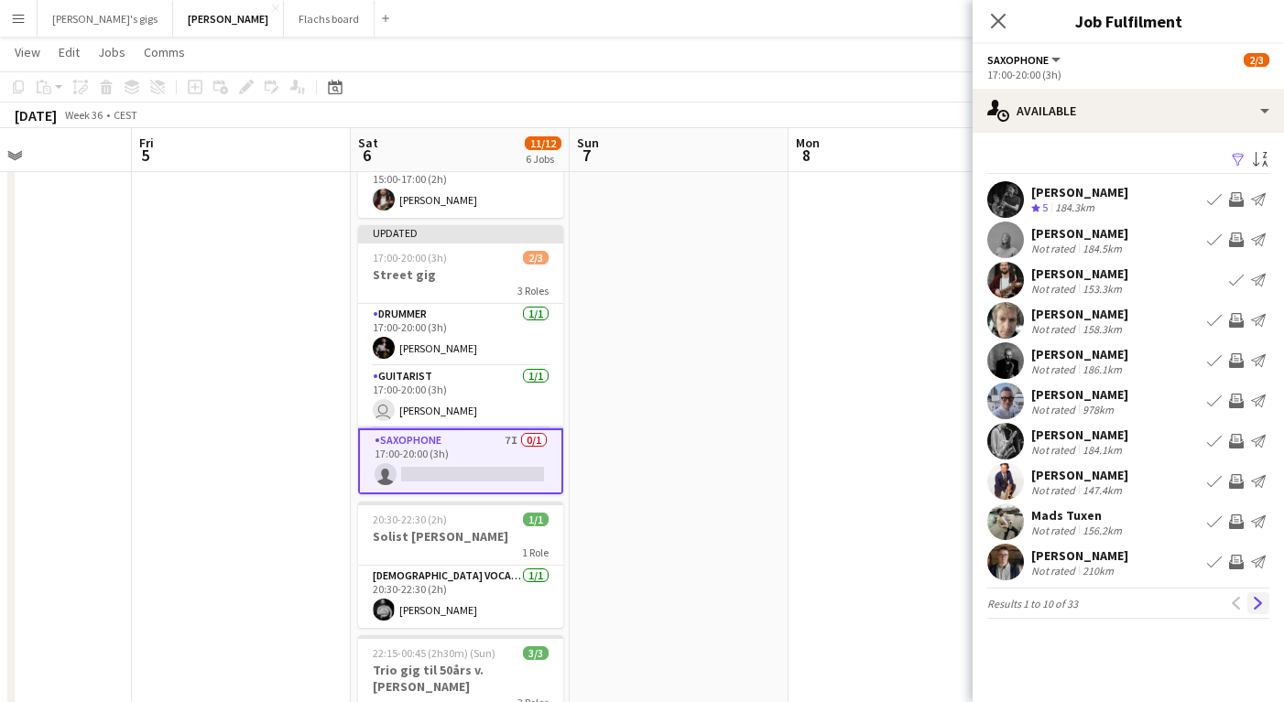
click at [1253, 601] on app-icon "Next" at bounding box center [1258, 603] width 13 height 13
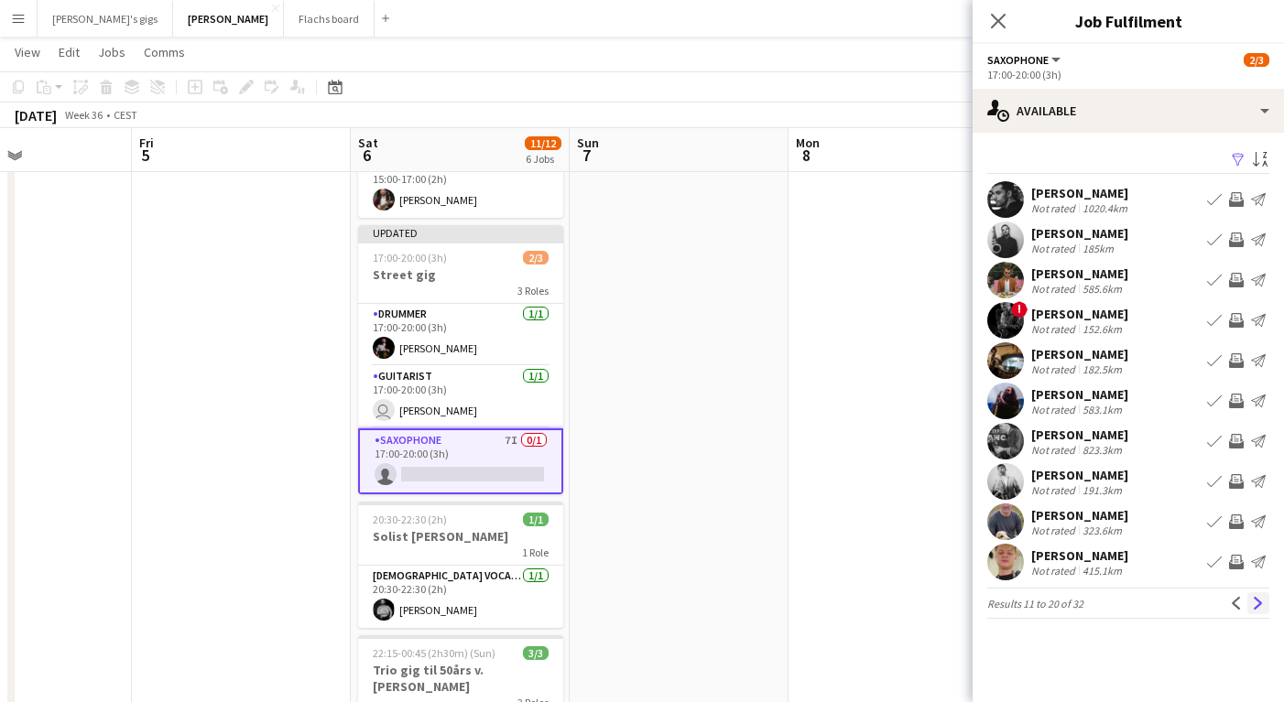
click at [1255, 595] on button "Next" at bounding box center [1258, 603] width 22 height 22
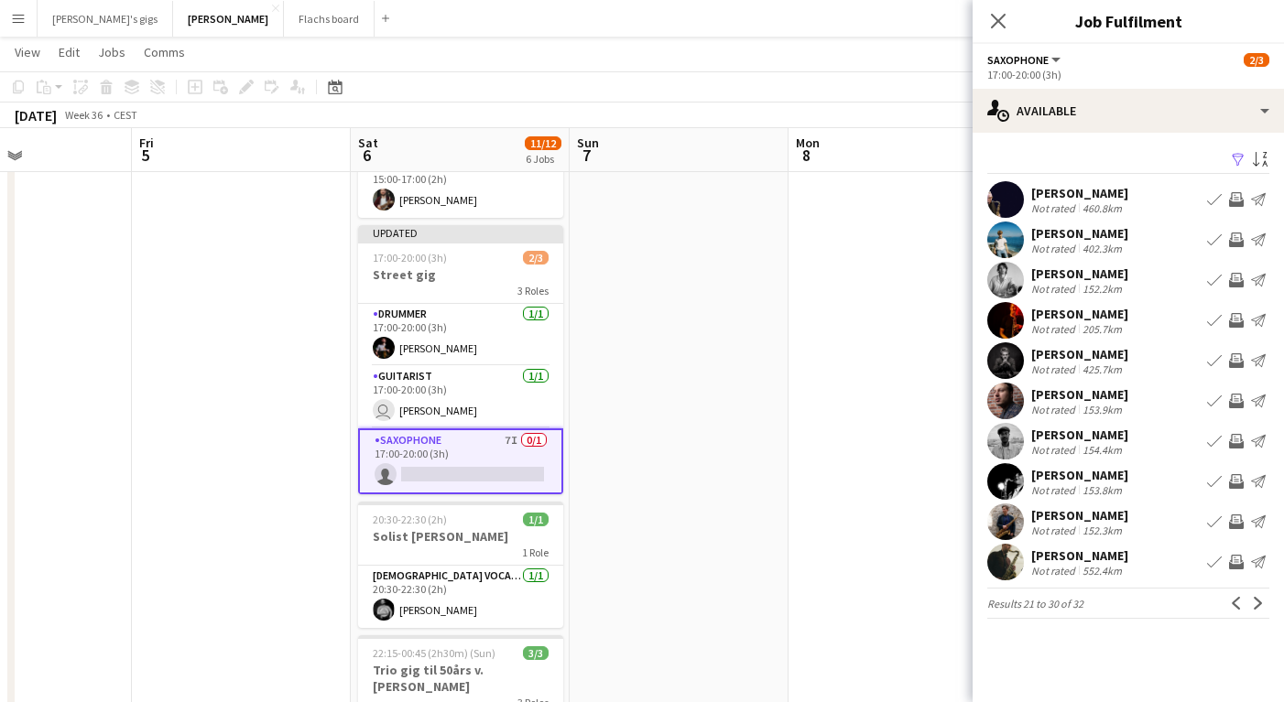
click at [1232, 281] on app-icon "Invite crew" at bounding box center [1236, 280] width 15 height 15
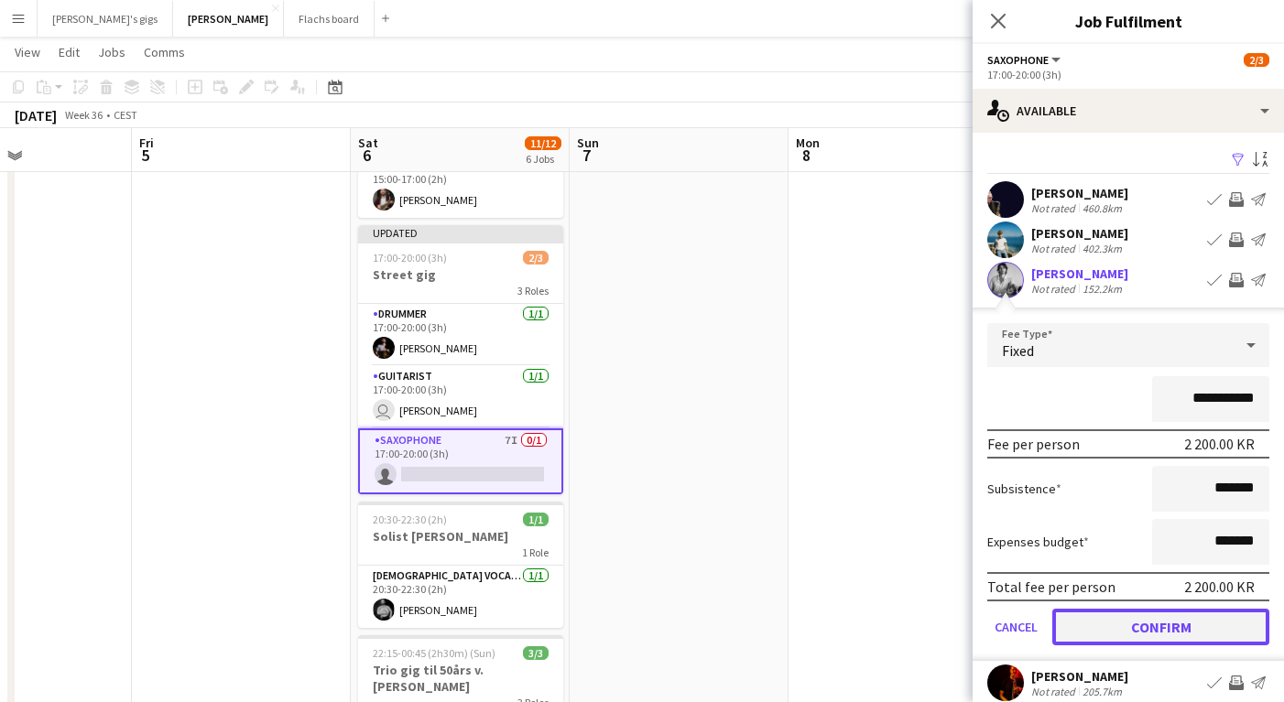
click at [1151, 631] on button "Confirm" at bounding box center [1160, 627] width 217 height 37
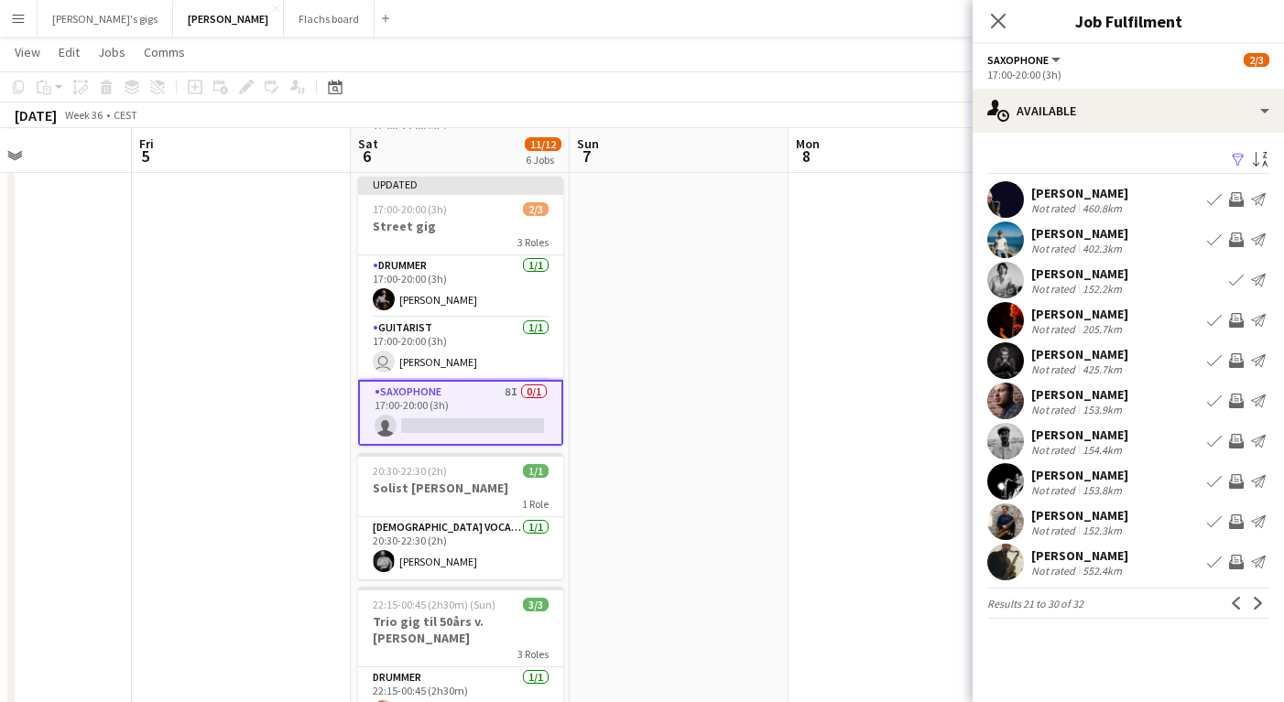
scroll to position [579, 0]
click at [1234, 442] on app-icon "Invite crew" at bounding box center [1236, 441] width 15 height 15
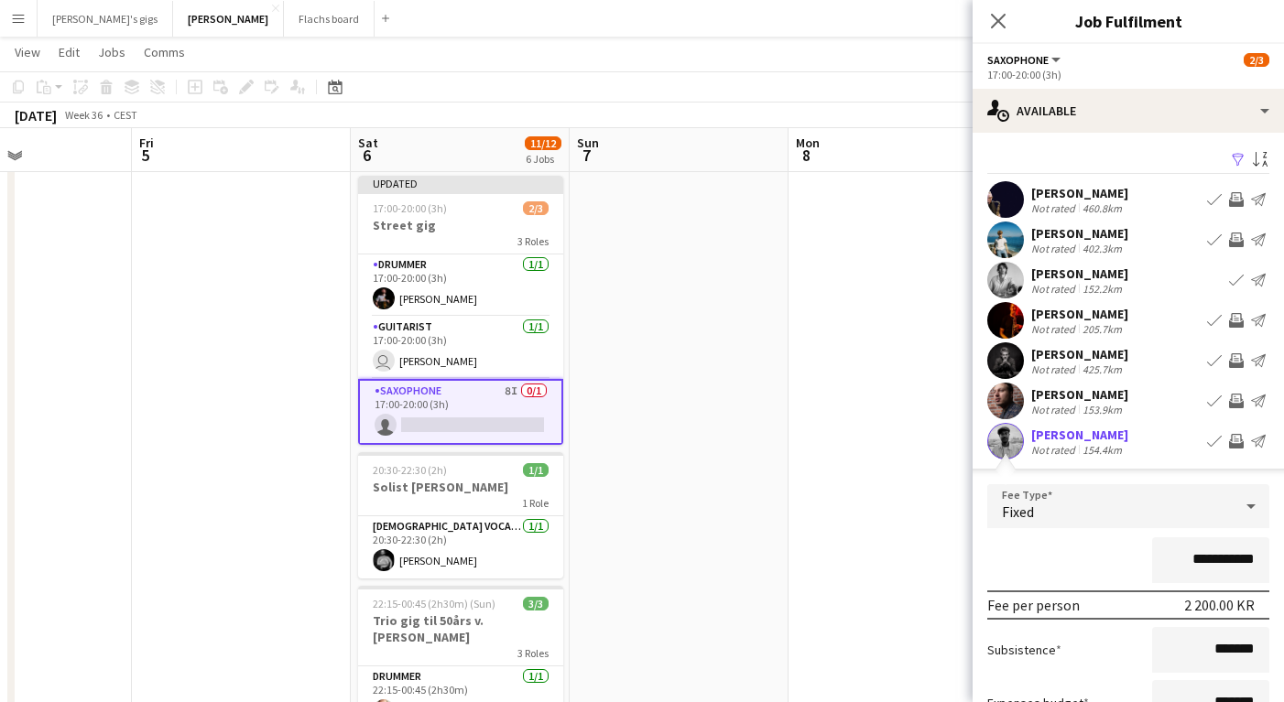
scroll to position [137, 0]
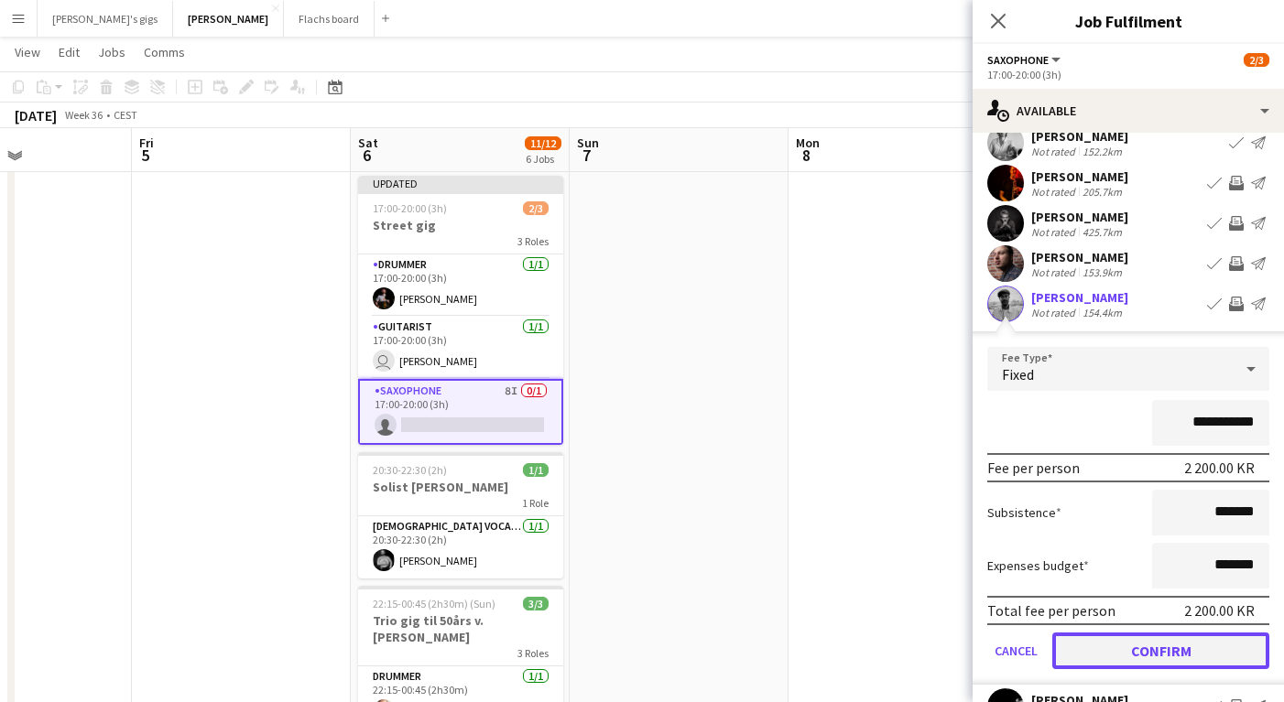
click at [1184, 660] on button "Confirm" at bounding box center [1160, 651] width 217 height 37
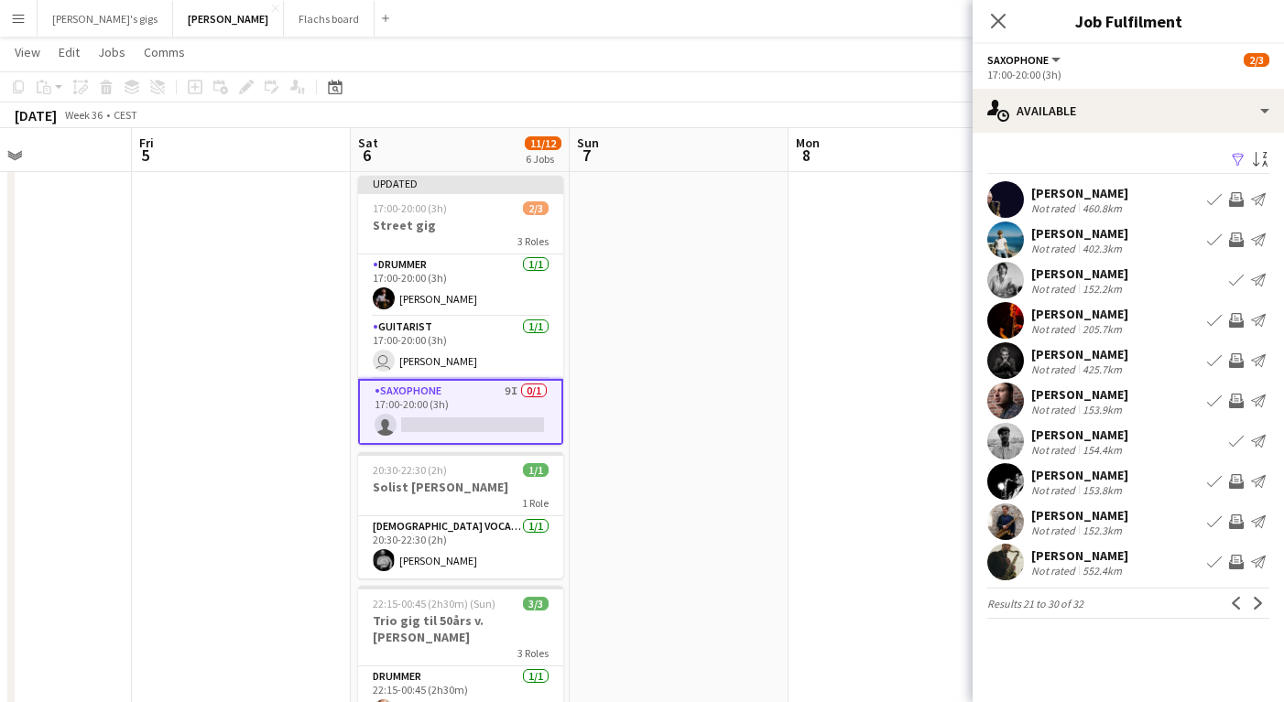
click at [1241, 519] on app-icon "Invite crew" at bounding box center [1236, 522] width 15 height 15
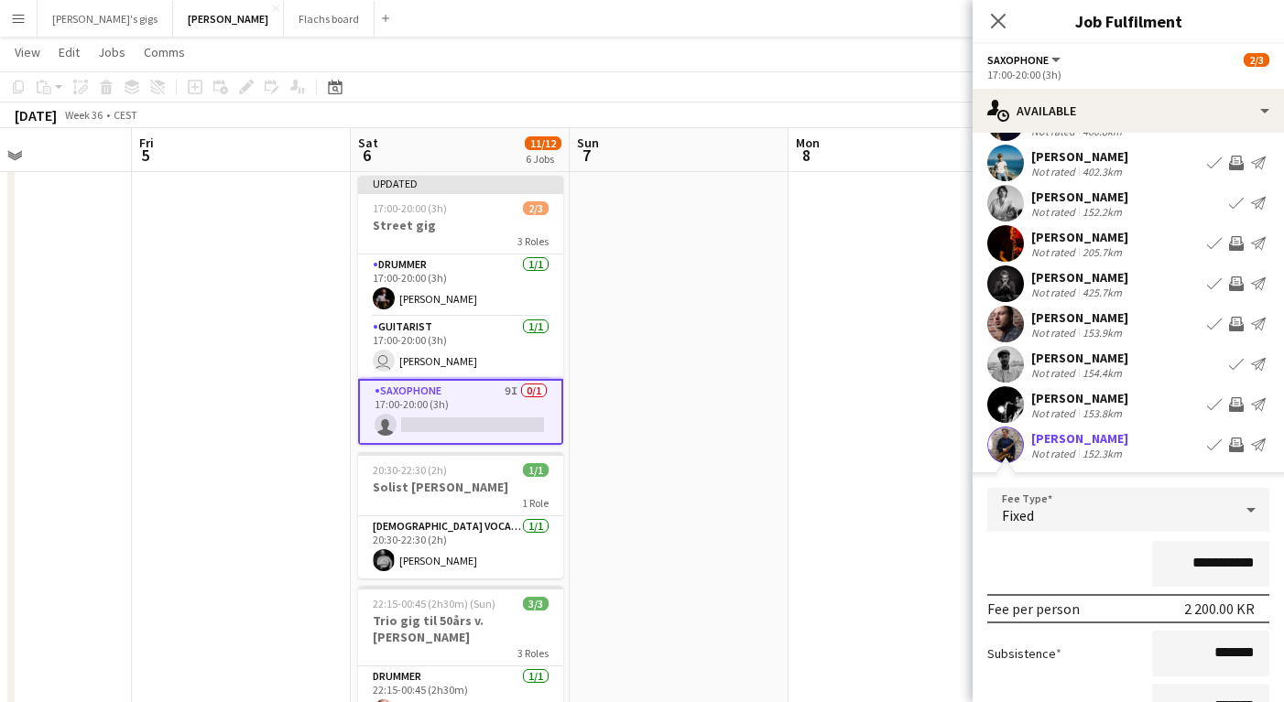
scroll to position [248, 0]
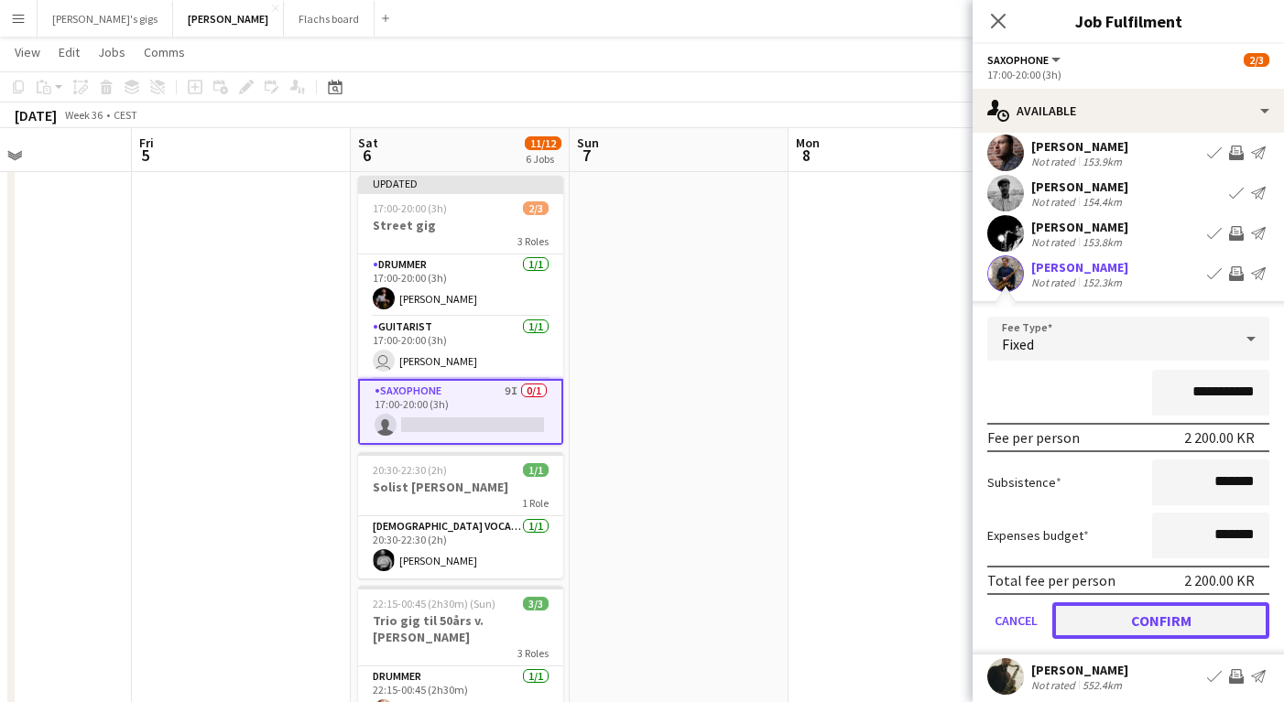
click at [1166, 616] on button "Confirm" at bounding box center [1160, 620] width 217 height 37
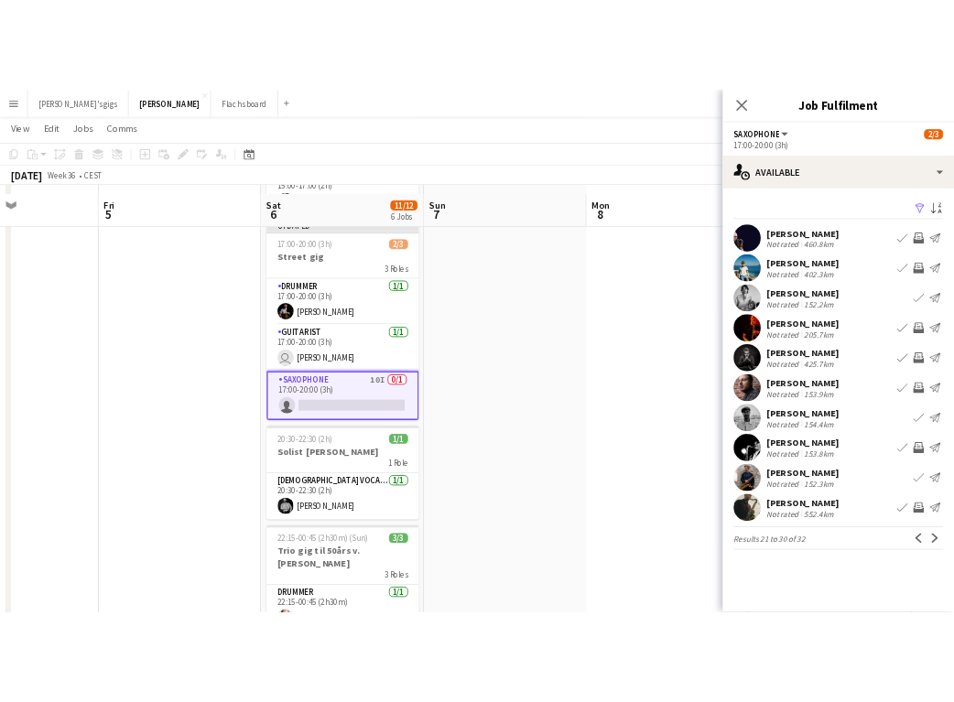
scroll to position [612, 0]
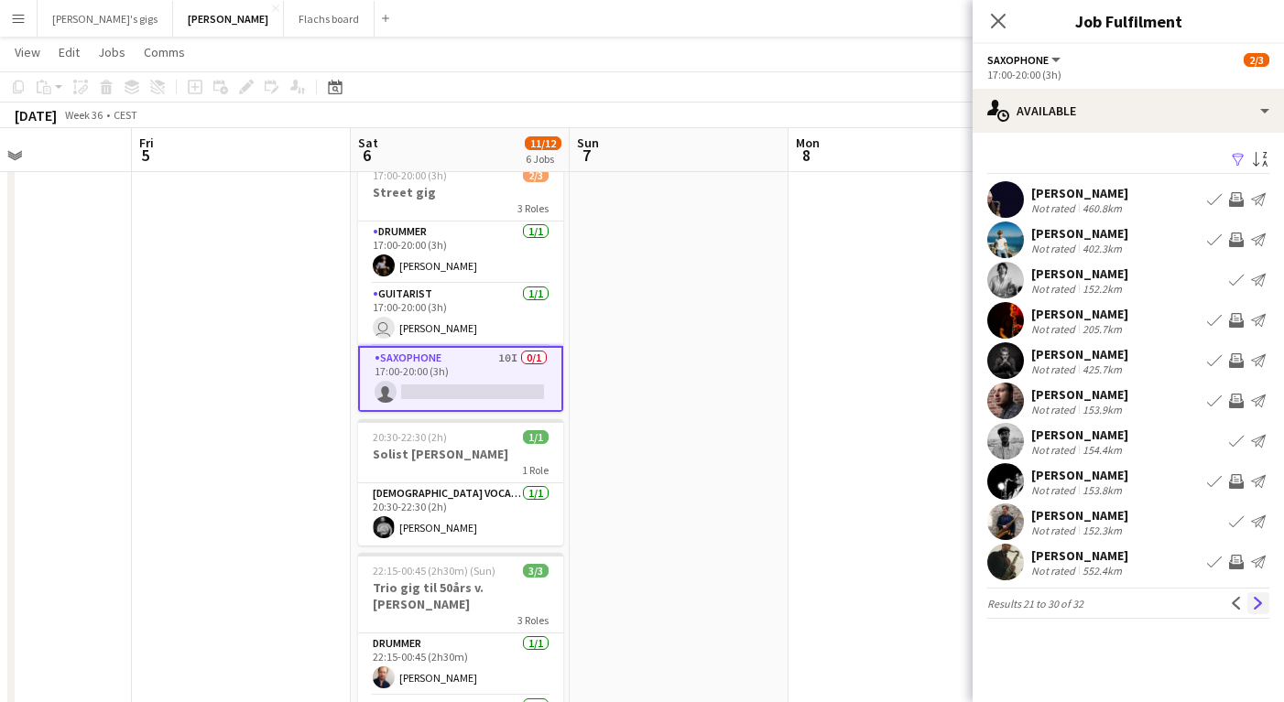
click at [1256, 600] on app-icon "Next" at bounding box center [1258, 603] width 13 height 13
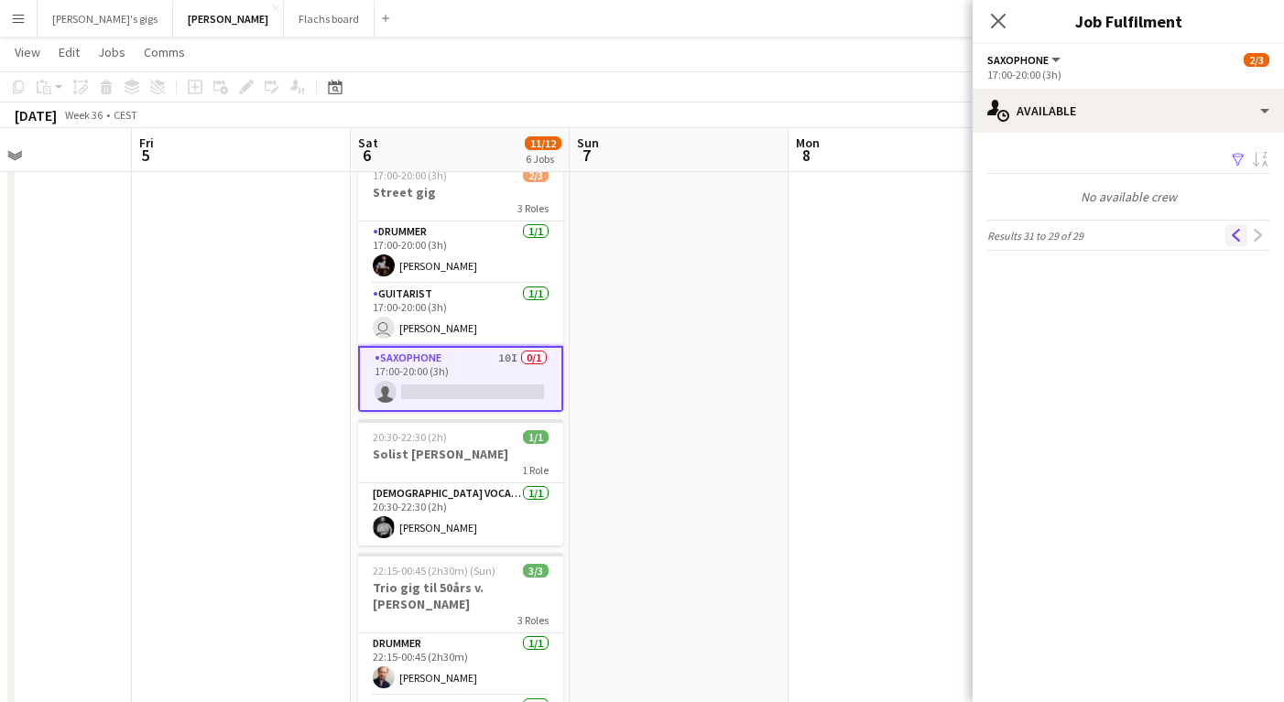
click at [1234, 235] on app-icon "Previous" at bounding box center [1236, 235] width 13 height 13
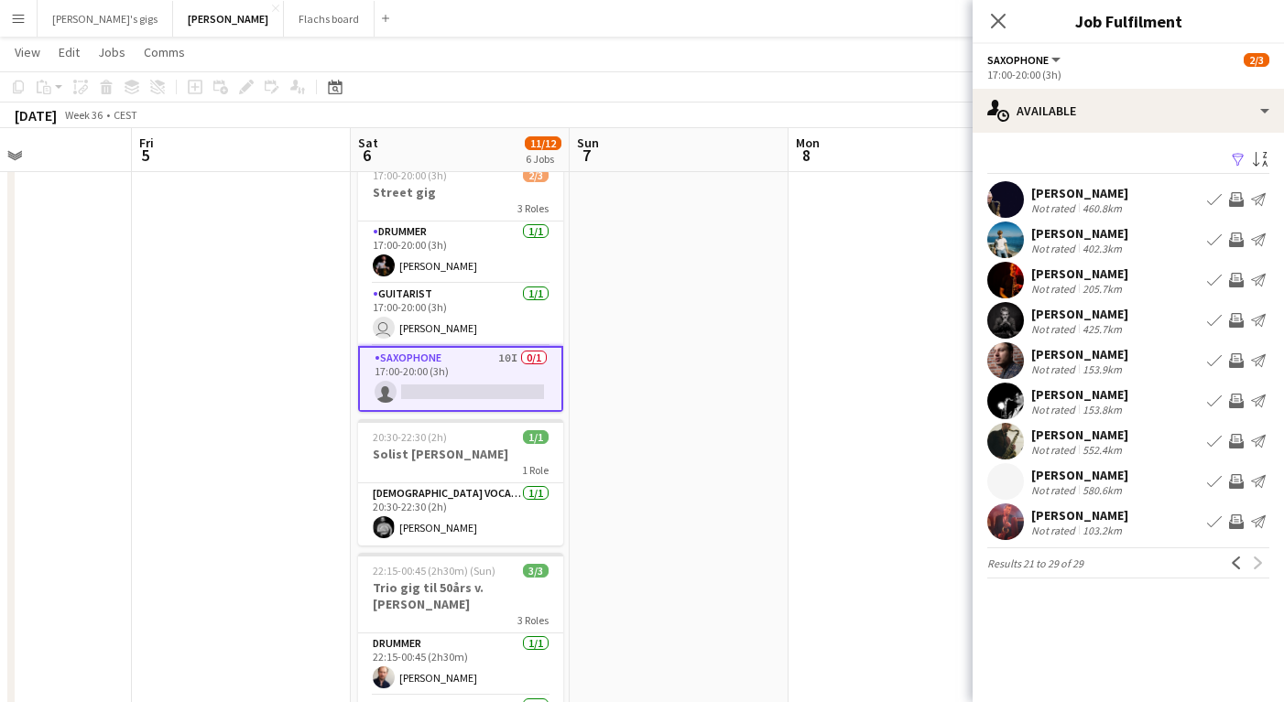
click at [800, 426] on app-date-cell at bounding box center [897, 605] width 219 height 2025
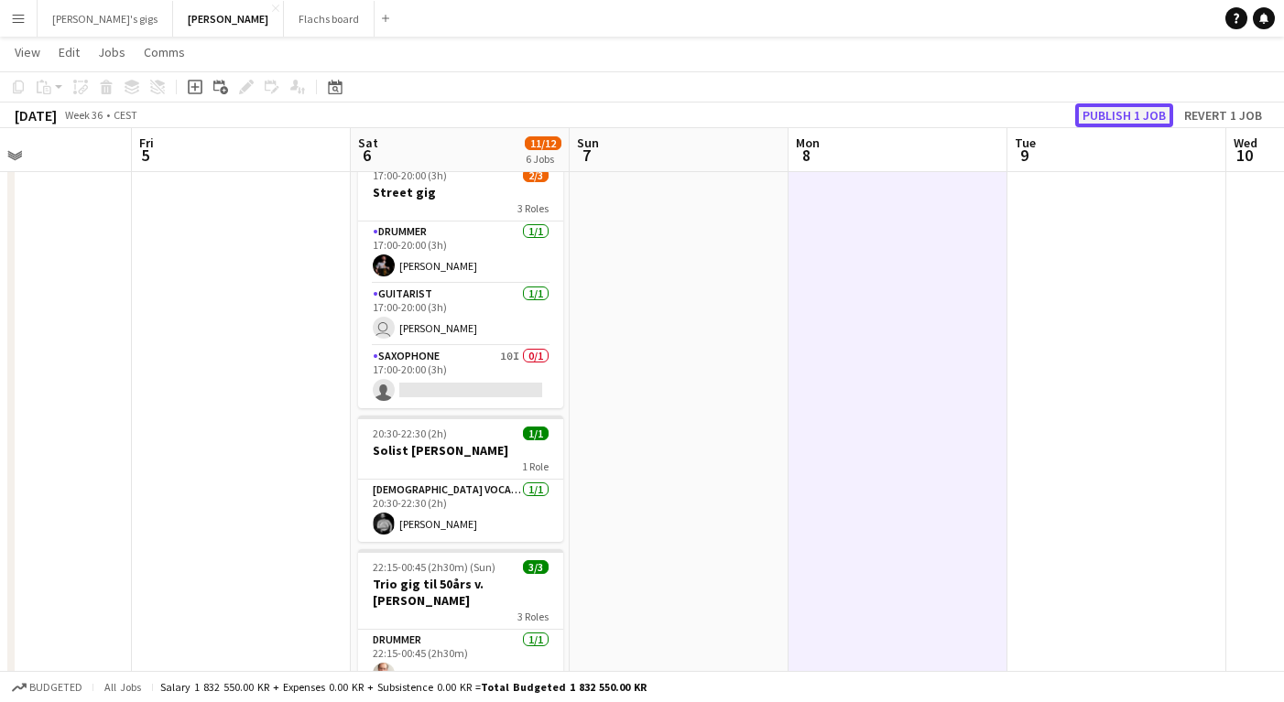
click at [1098, 123] on button "Publish 1 job" at bounding box center [1124, 115] width 98 height 24
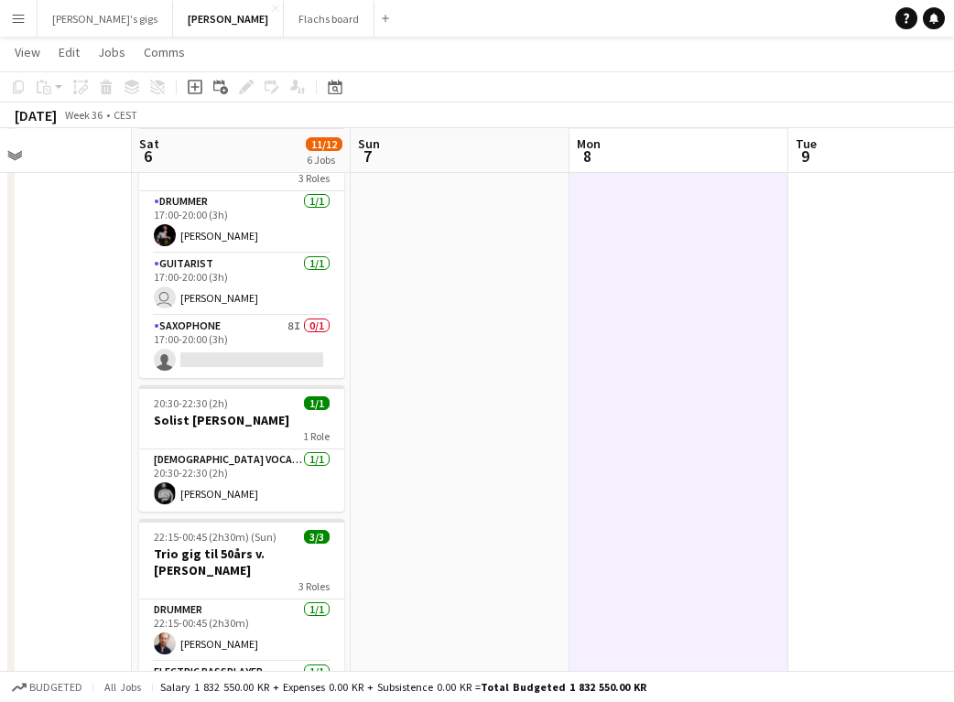
scroll to position [628, 0]
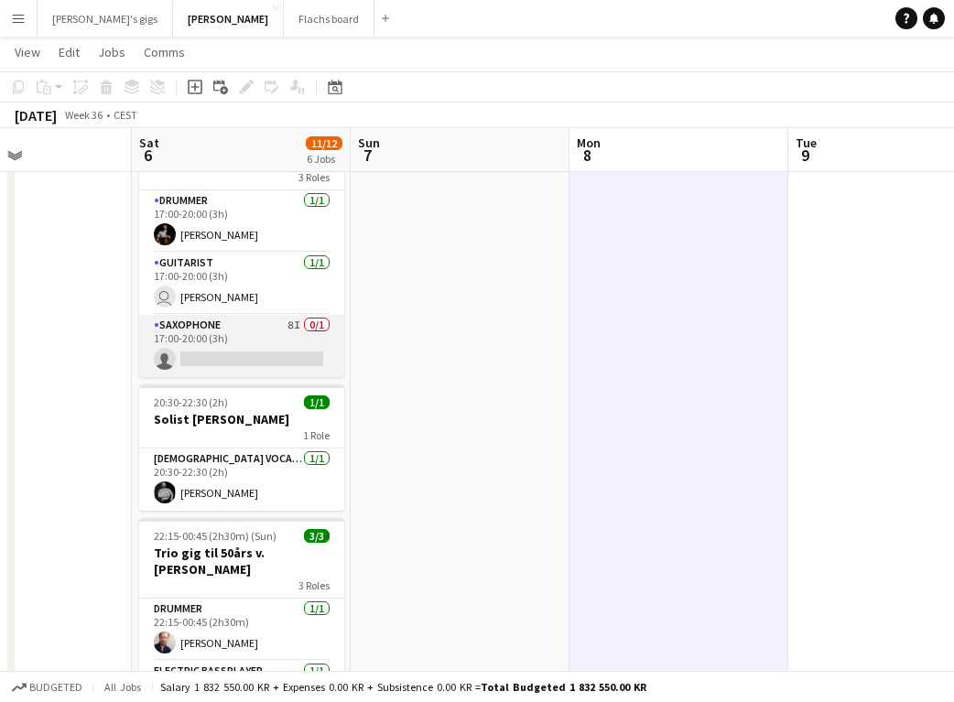
click at [220, 320] on app-card-role "Saxophone 8I 0/1 17:00-20:00 (3h) single-neutral-actions" at bounding box center [241, 346] width 205 height 62
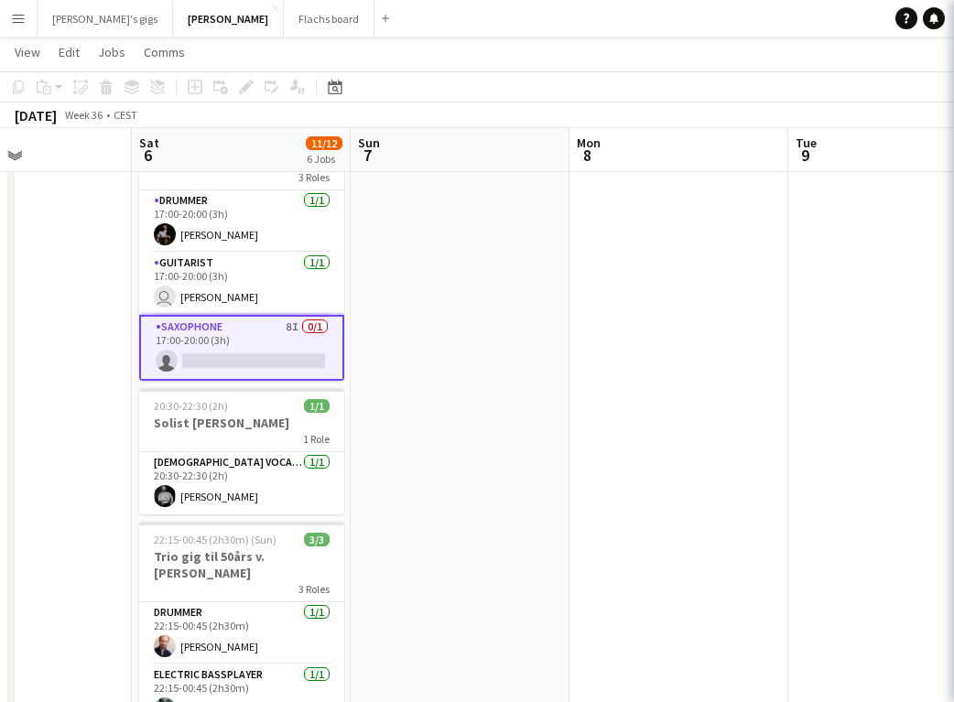
scroll to position [0, 743]
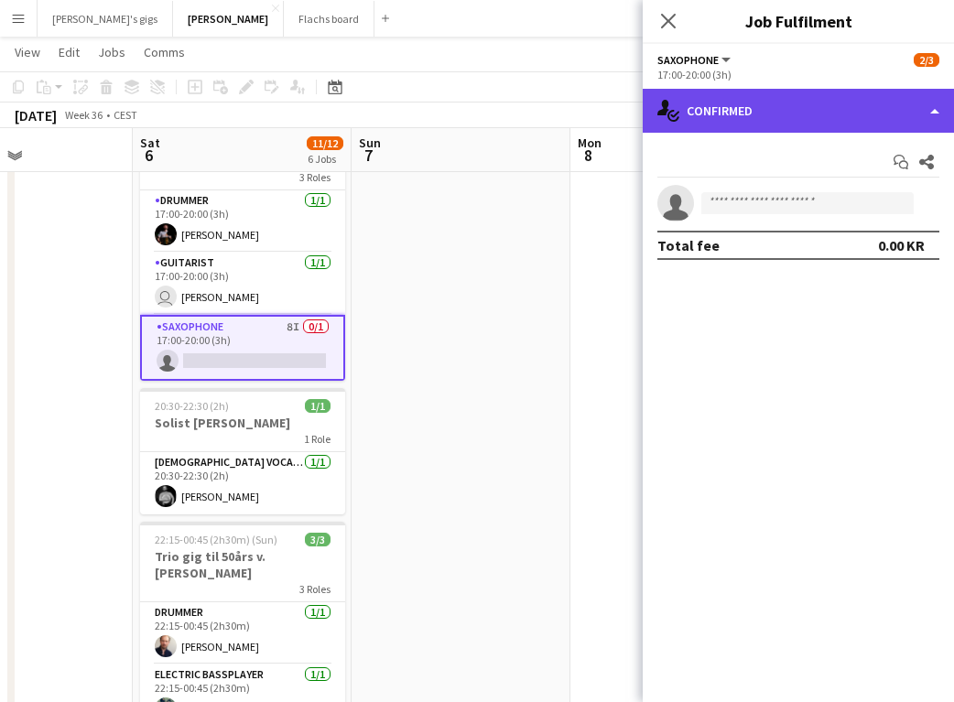
click at [732, 111] on div "single-neutral-actions-check-2 Confirmed" at bounding box center [798, 111] width 311 height 44
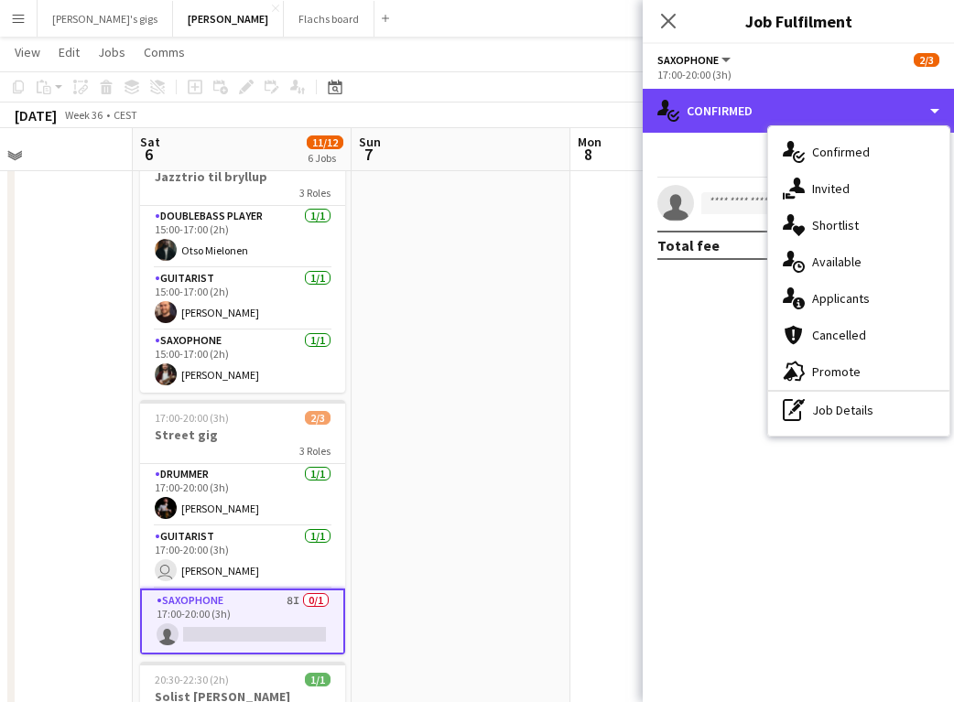
scroll to position [355, 0]
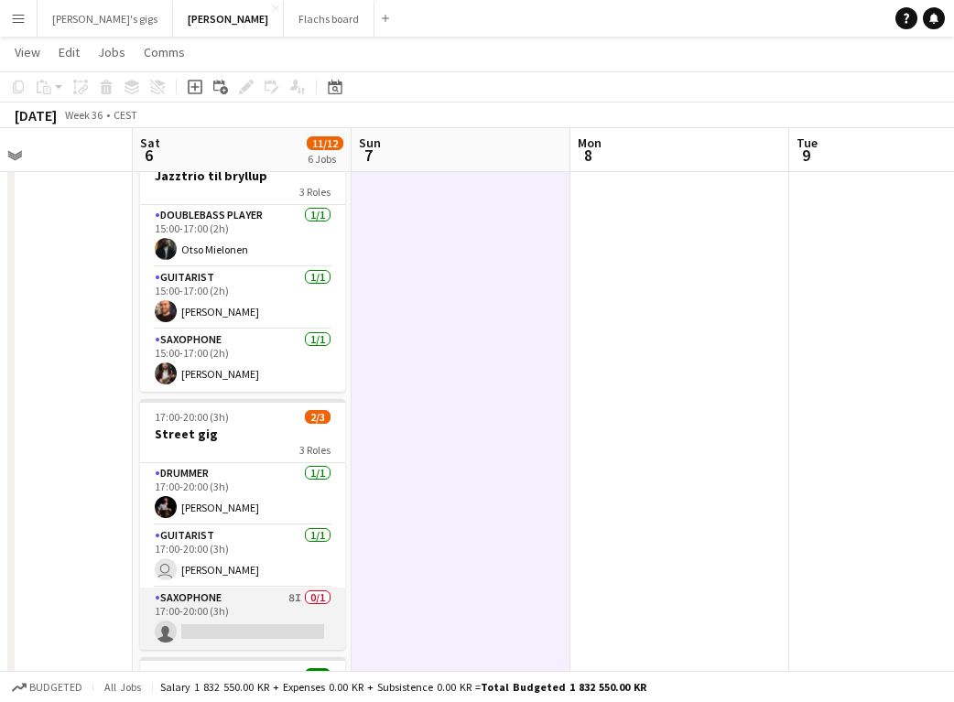
click at [235, 602] on app-card-role "Saxophone 8I 0/1 17:00-20:00 (3h) single-neutral-actions" at bounding box center [242, 619] width 205 height 62
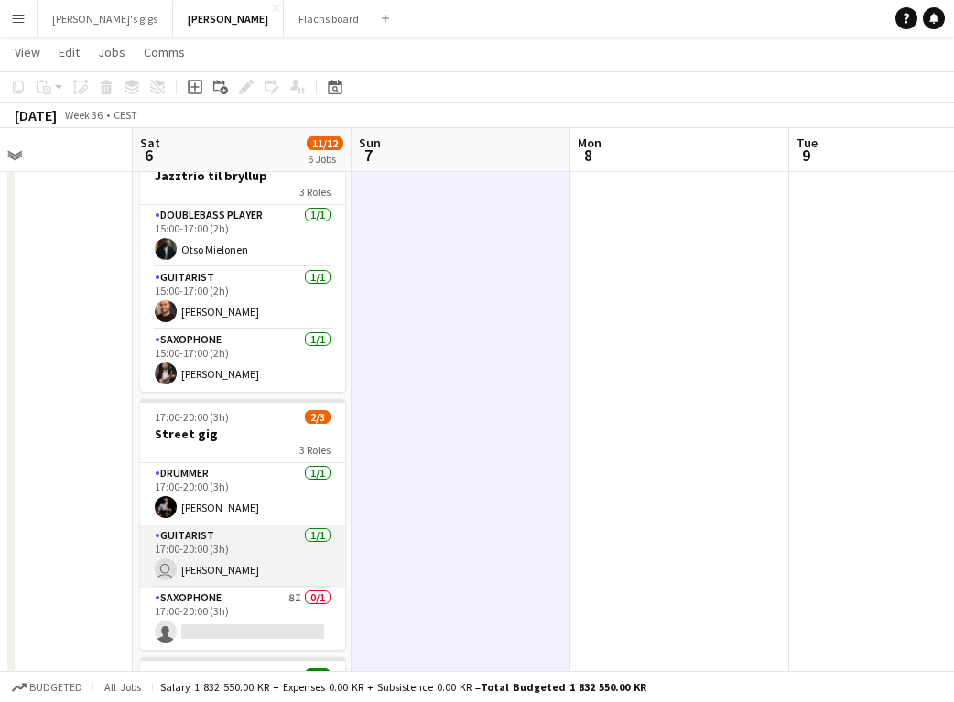
click at [213, 551] on app-card-role "Guitarist [DATE] 17:00-20:00 (3h) user [PERSON_NAME]" at bounding box center [242, 557] width 205 height 62
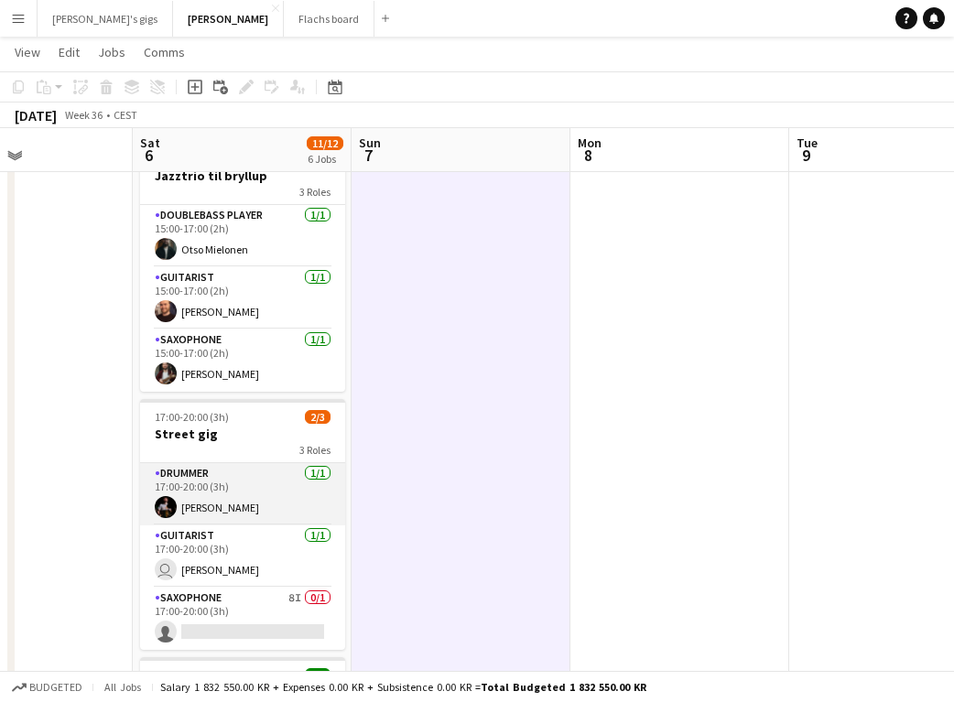
click at [267, 493] on app-card-role "Drummer [DATE] 17:00-20:00 (3h) [PERSON_NAME]" at bounding box center [242, 494] width 205 height 62
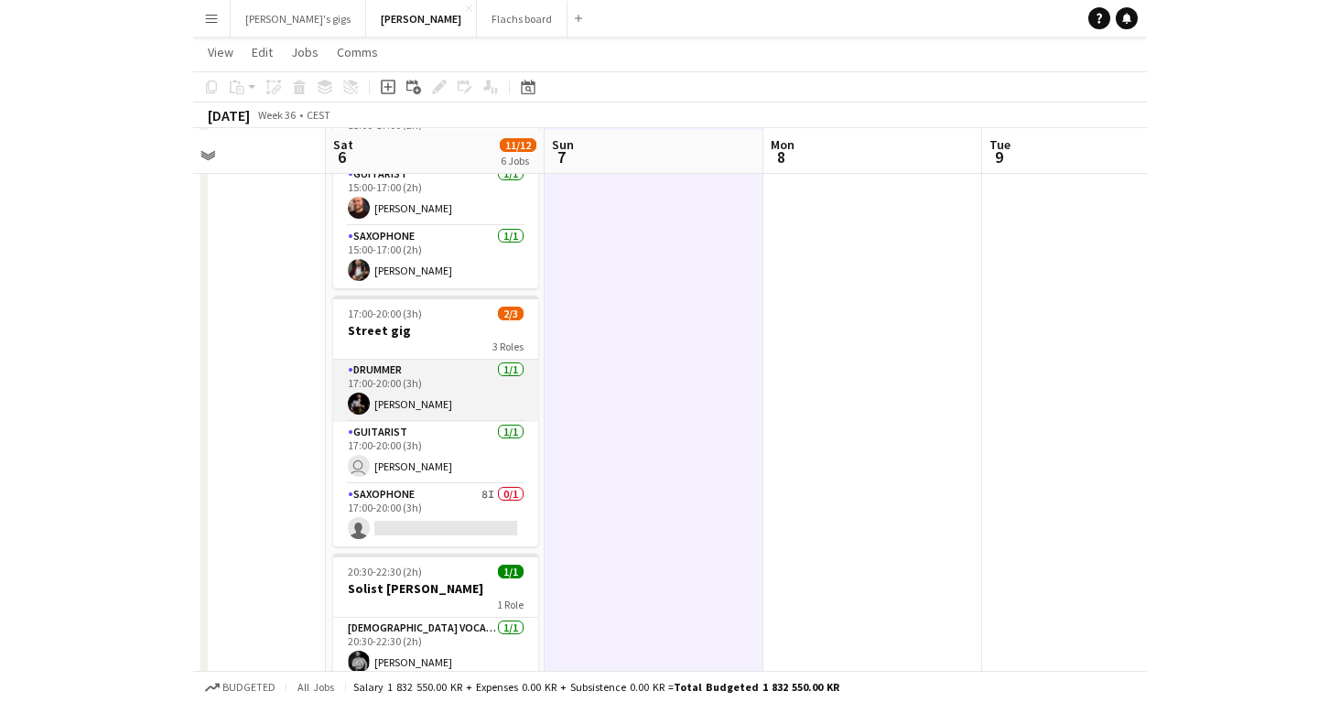
scroll to position [461, 0]
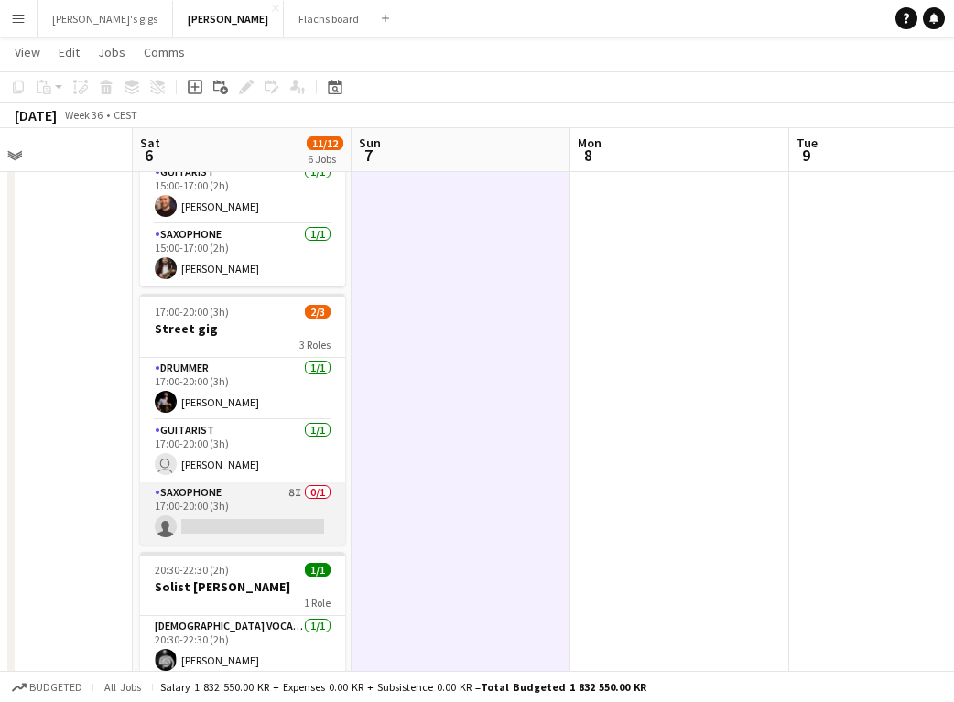
click at [212, 498] on app-card-role "Saxophone 8I 0/1 17:00-20:00 (3h) single-neutral-actions" at bounding box center [242, 514] width 205 height 62
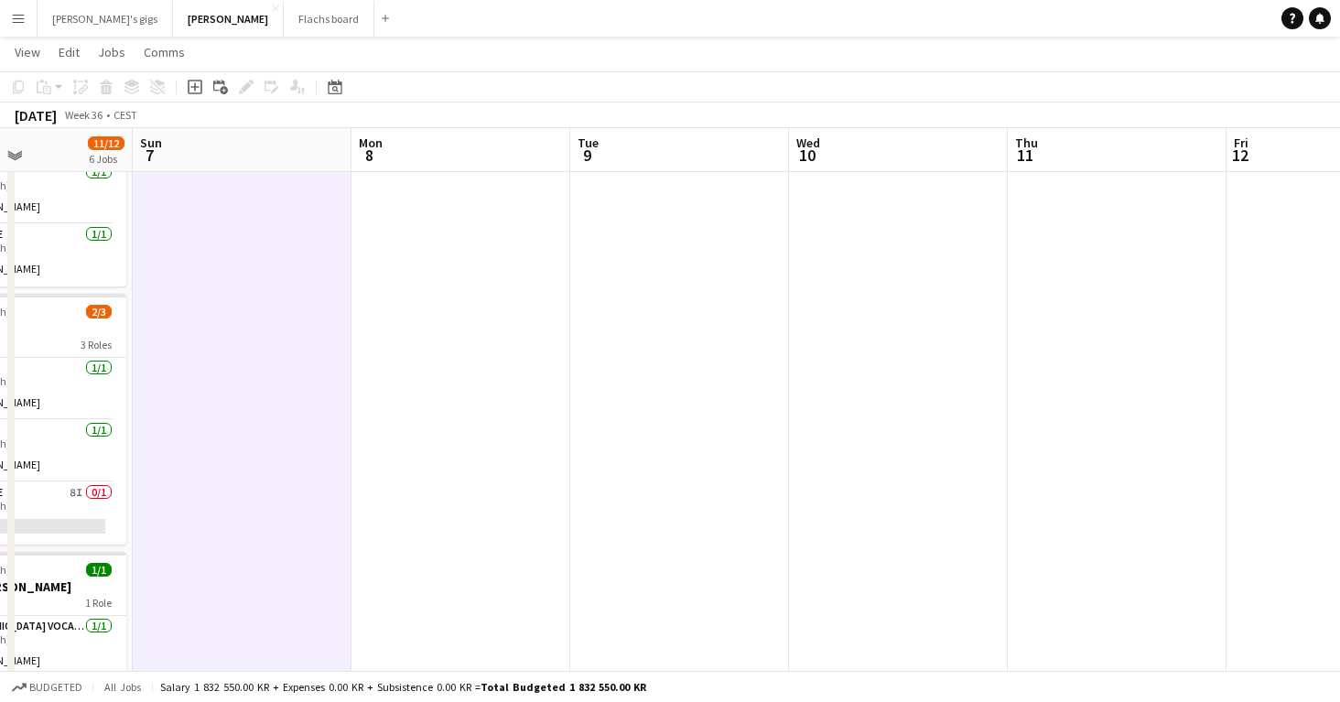
click at [22, 16] on app-icon "Menu" at bounding box center [18, 18] width 15 height 15
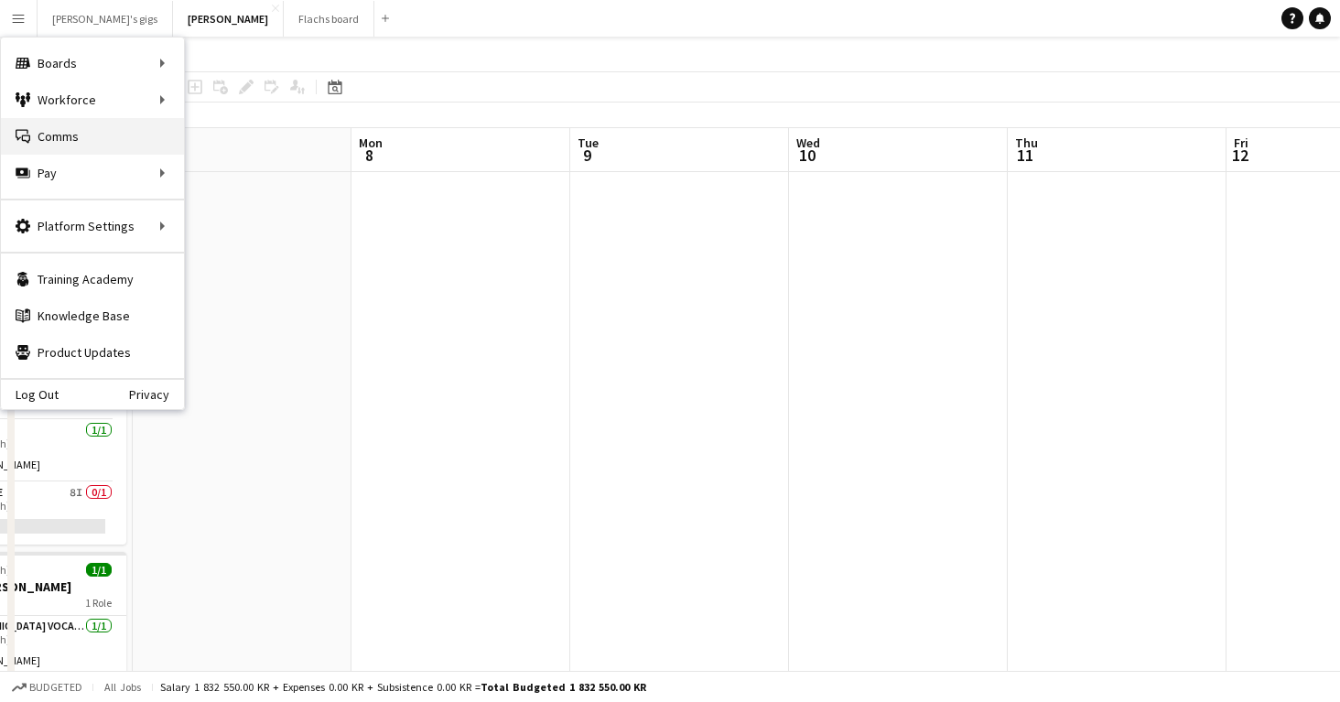
click at [69, 145] on link "Comms Comms" at bounding box center [92, 136] width 183 height 37
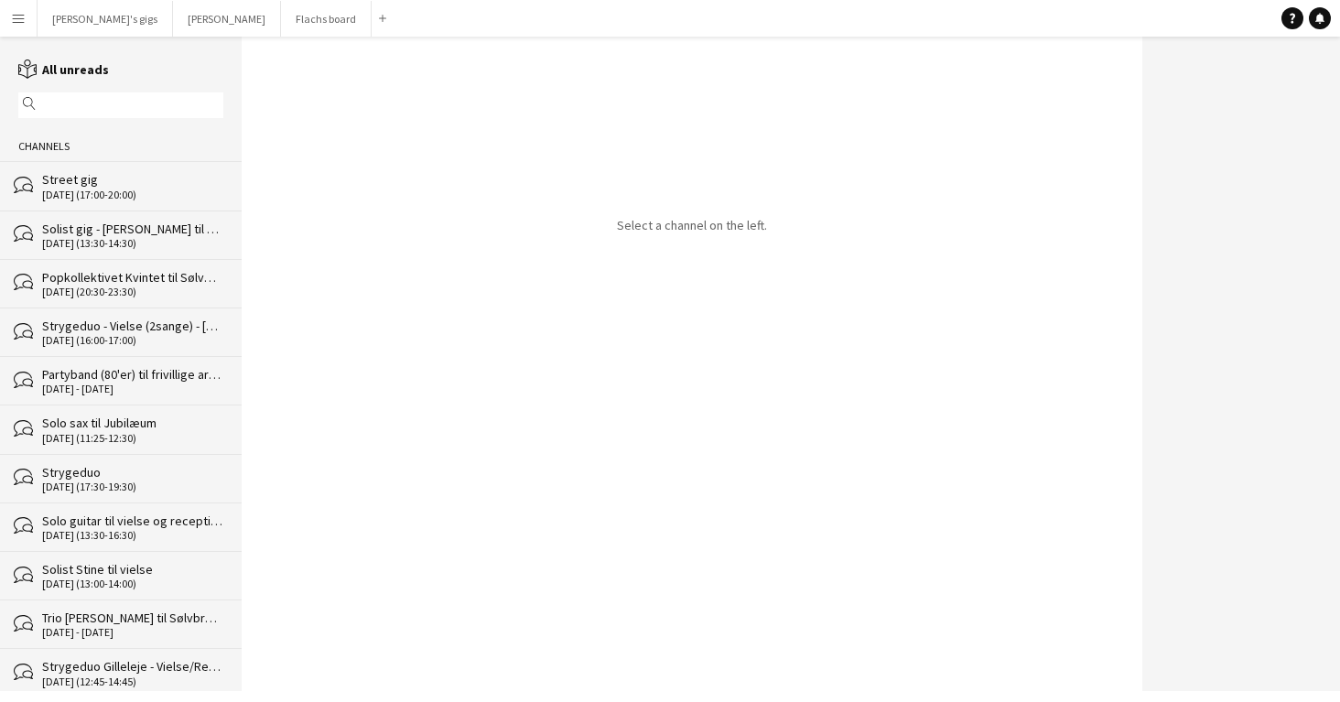
click at [97, 176] on div "Street gig" at bounding box center [132, 179] width 181 height 16
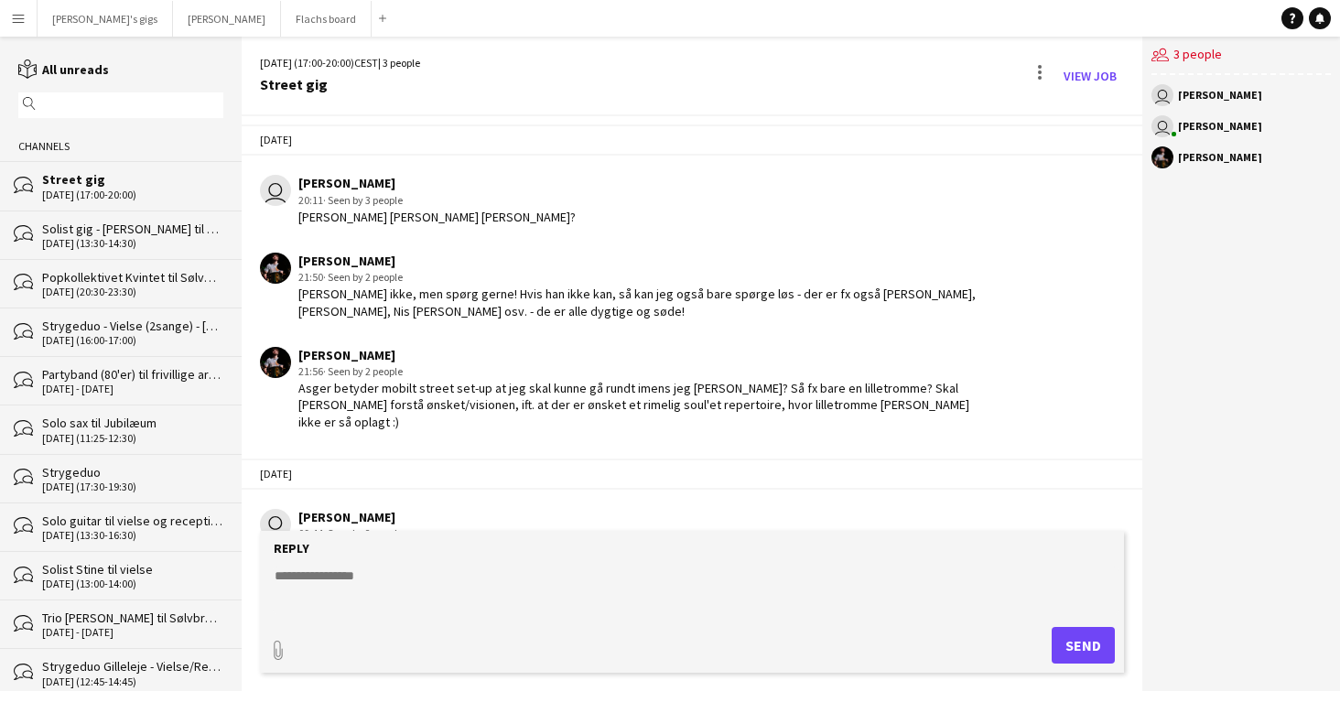
scroll to position [1376, 0]
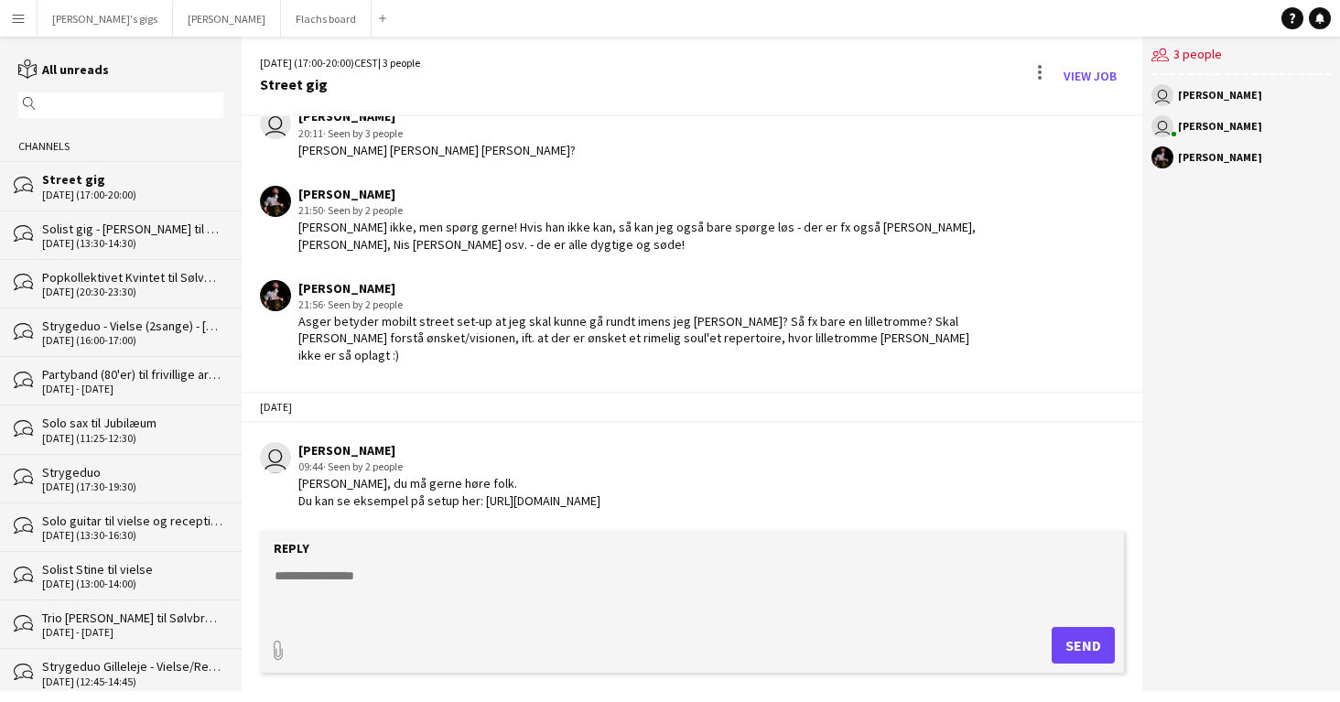
click at [109, 238] on div "[DATE] (13:30-14:30)" at bounding box center [132, 243] width 181 height 13
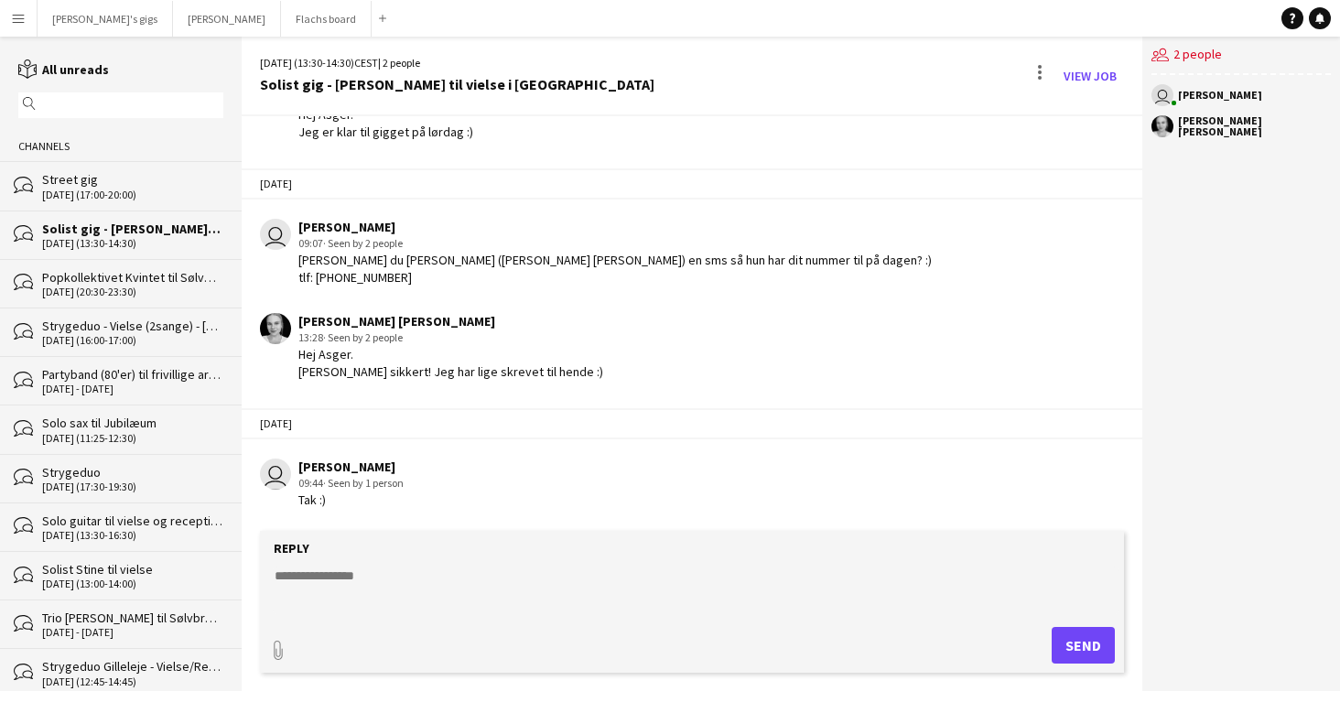
scroll to position [657, 0]
click at [113, 310] on div "bubbles Strygeduo - Vielse (2sange) - [GEOGRAPHIC_DATA] [DATE] (16:00-17:00)" at bounding box center [121, 332] width 242 height 49
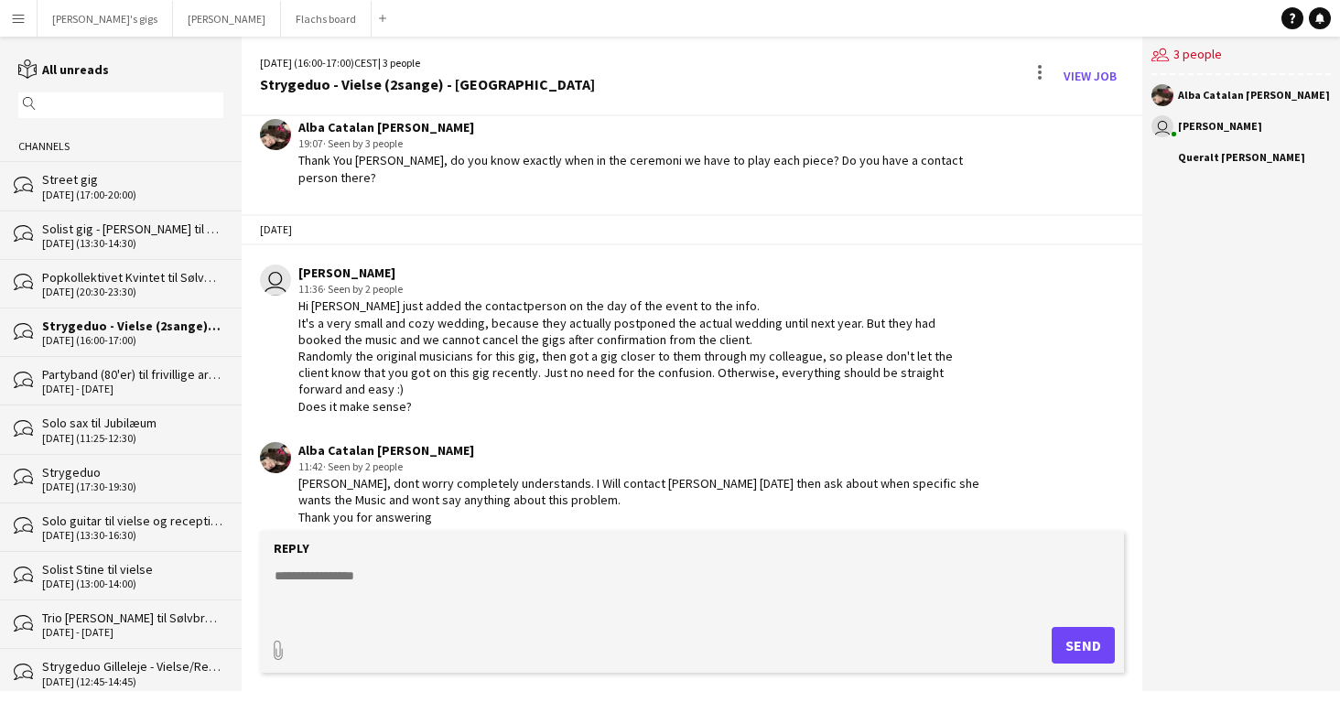
scroll to position [1850, 0]
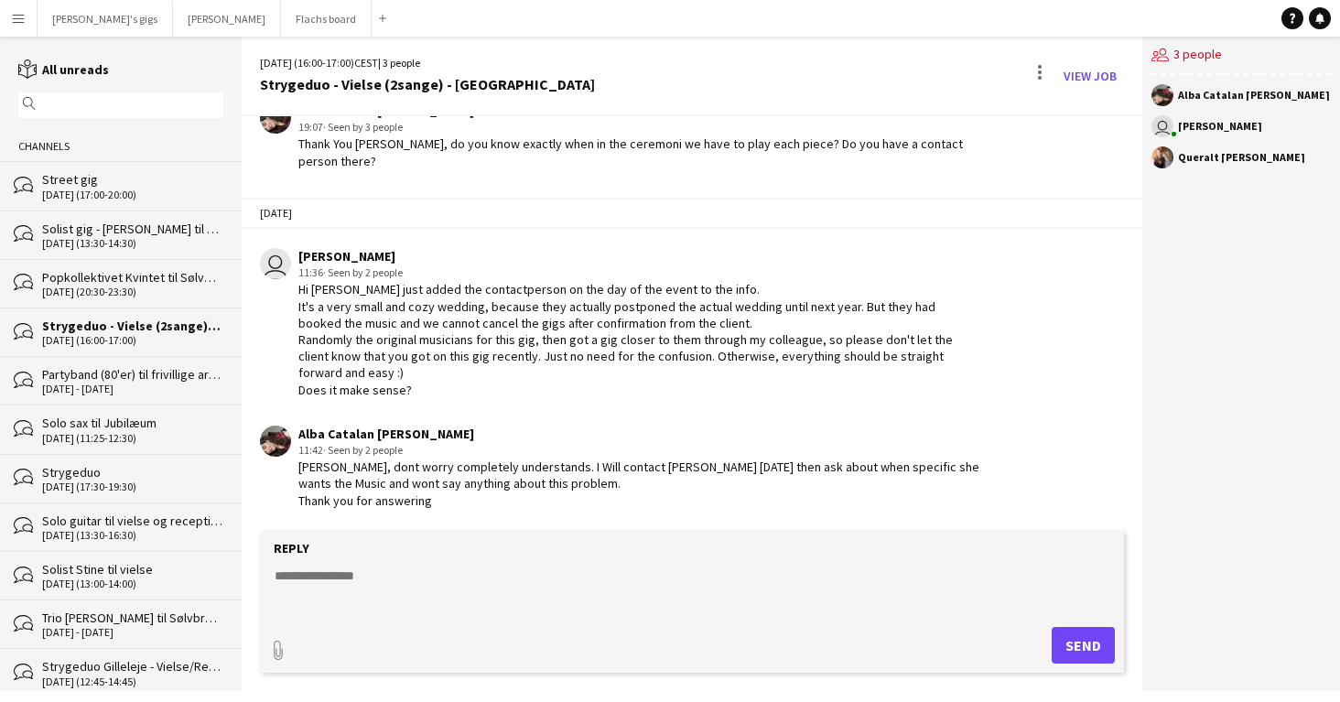
click at [123, 375] on div "Partyband (80'er) til frivillige arrangement" at bounding box center [132, 374] width 181 height 16
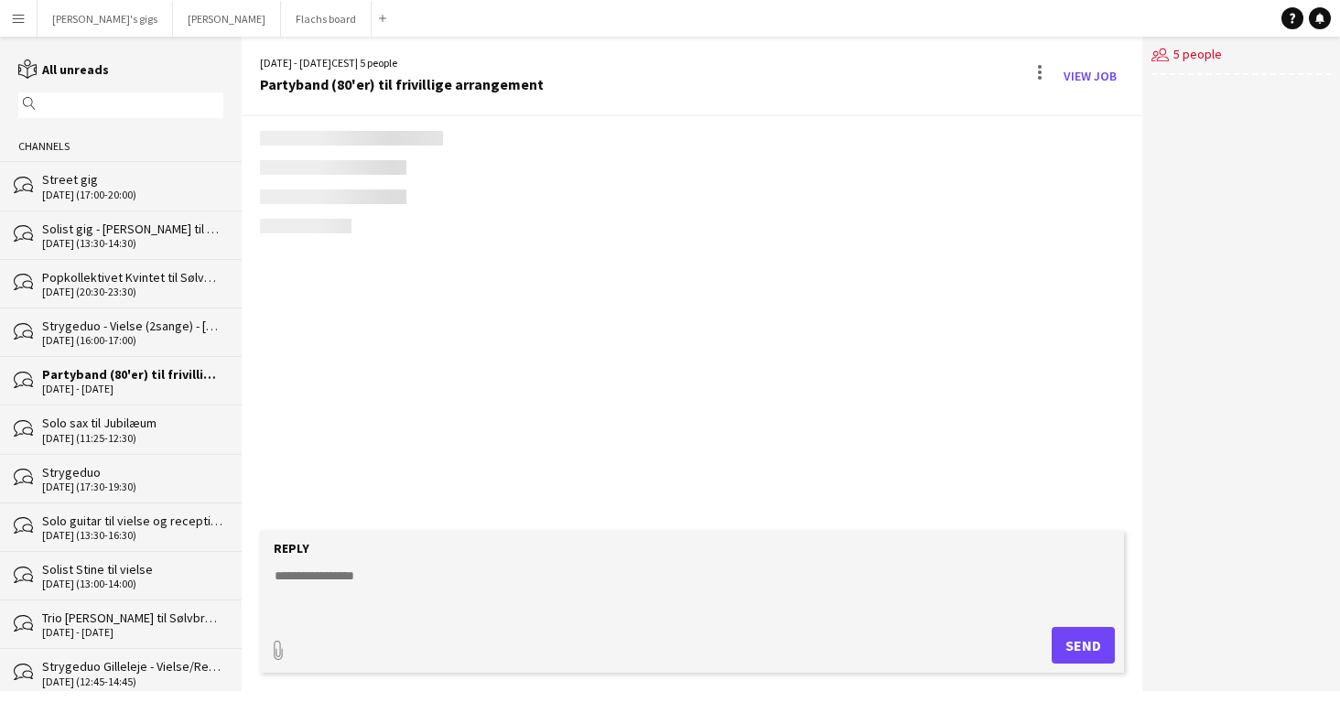
scroll to position [6, 0]
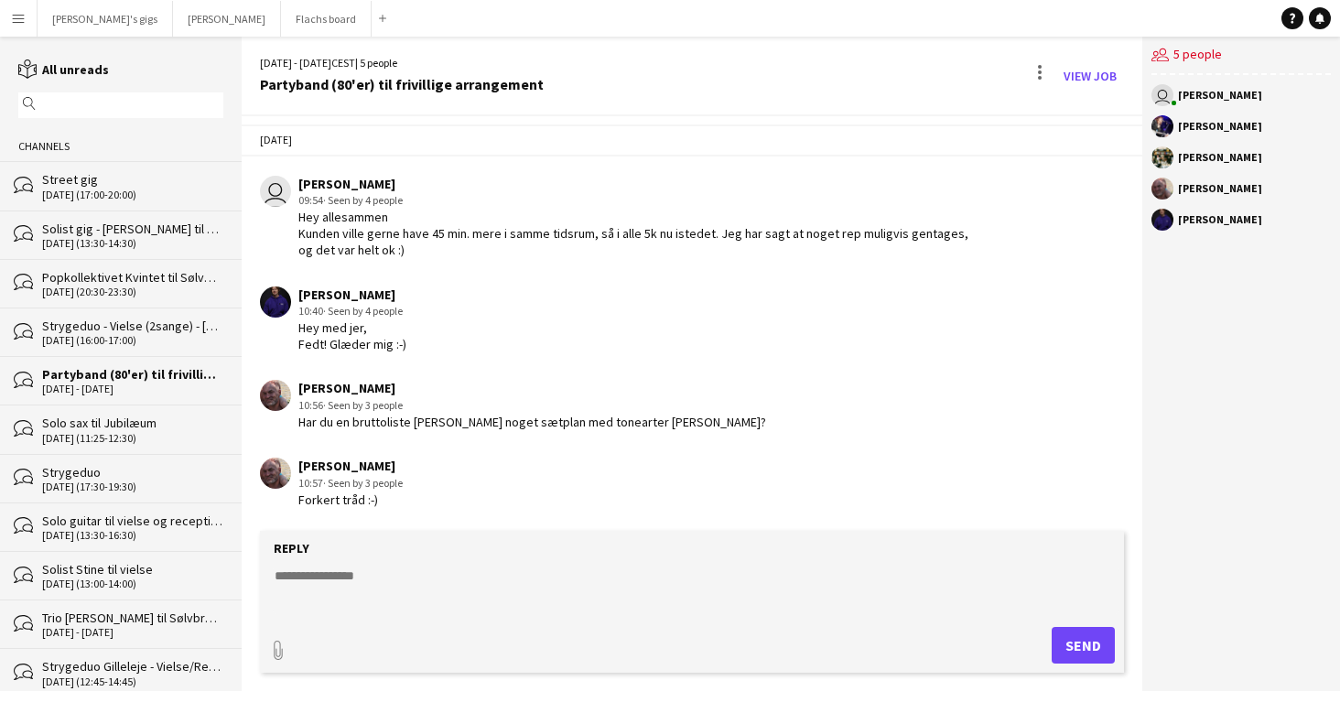
click at [124, 411] on div "bubbles Solo sax til Jubilæum [DATE] (11:25-12:30)" at bounding box center [121, 429] width 242 height 49
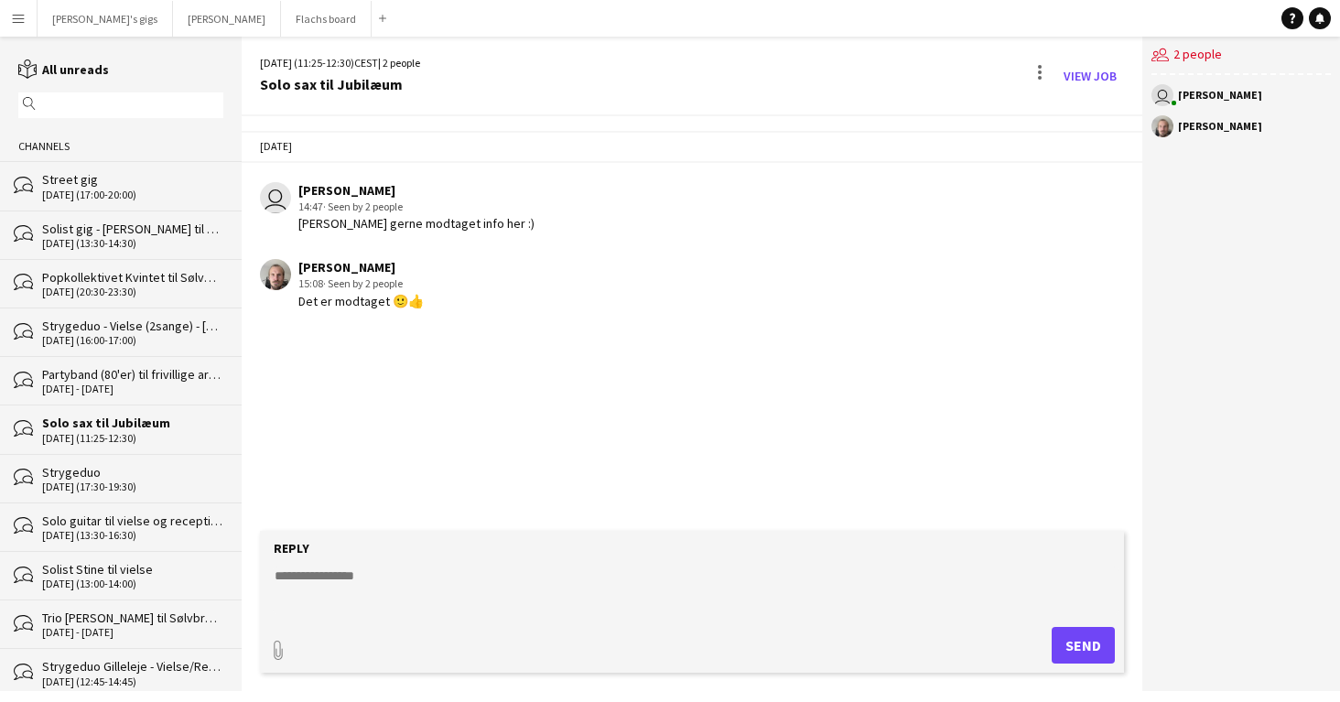
click at [115, 356] on div "bubbles Partyband (80'er) til frivillige arrangement [DATE] - [DATE]" at bounding box center [121, 380] width 242 height 49
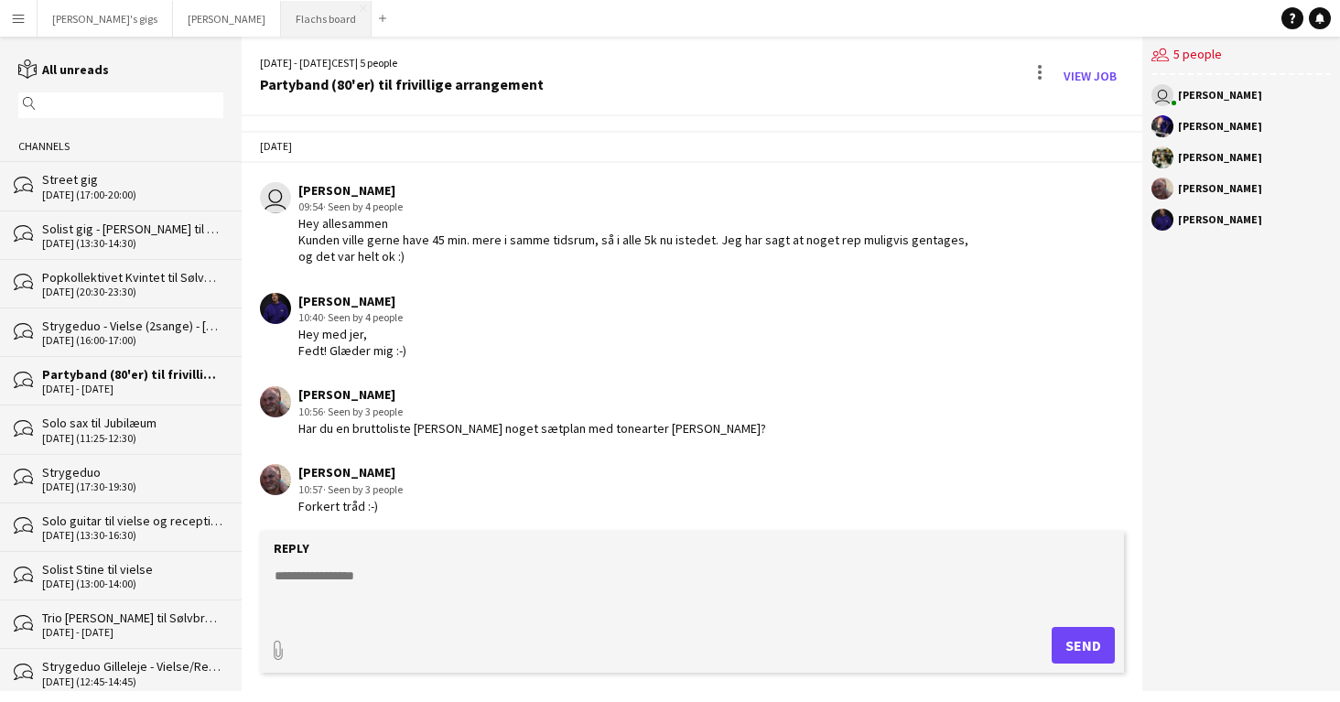
click at [281, 13] on button "Flachs board Close" at bounding box center [326, 19] width 91 height 36
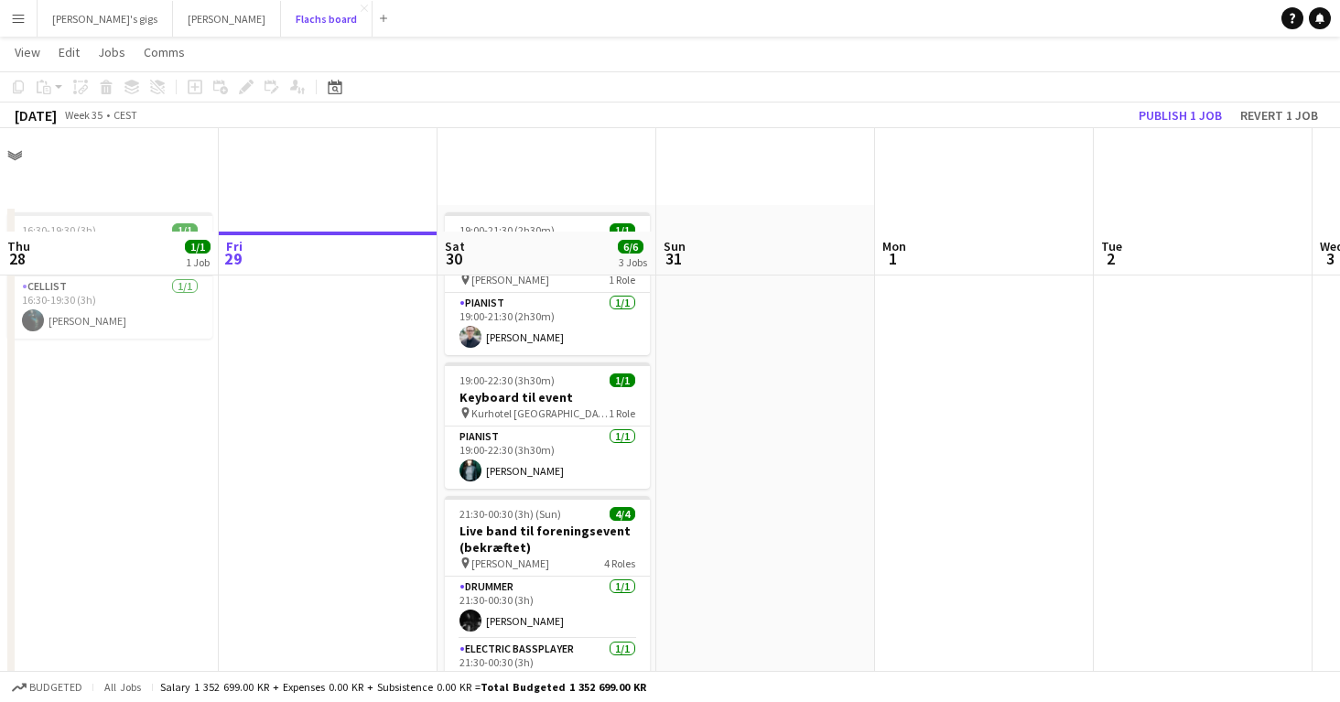
scroll to position [136, 0]
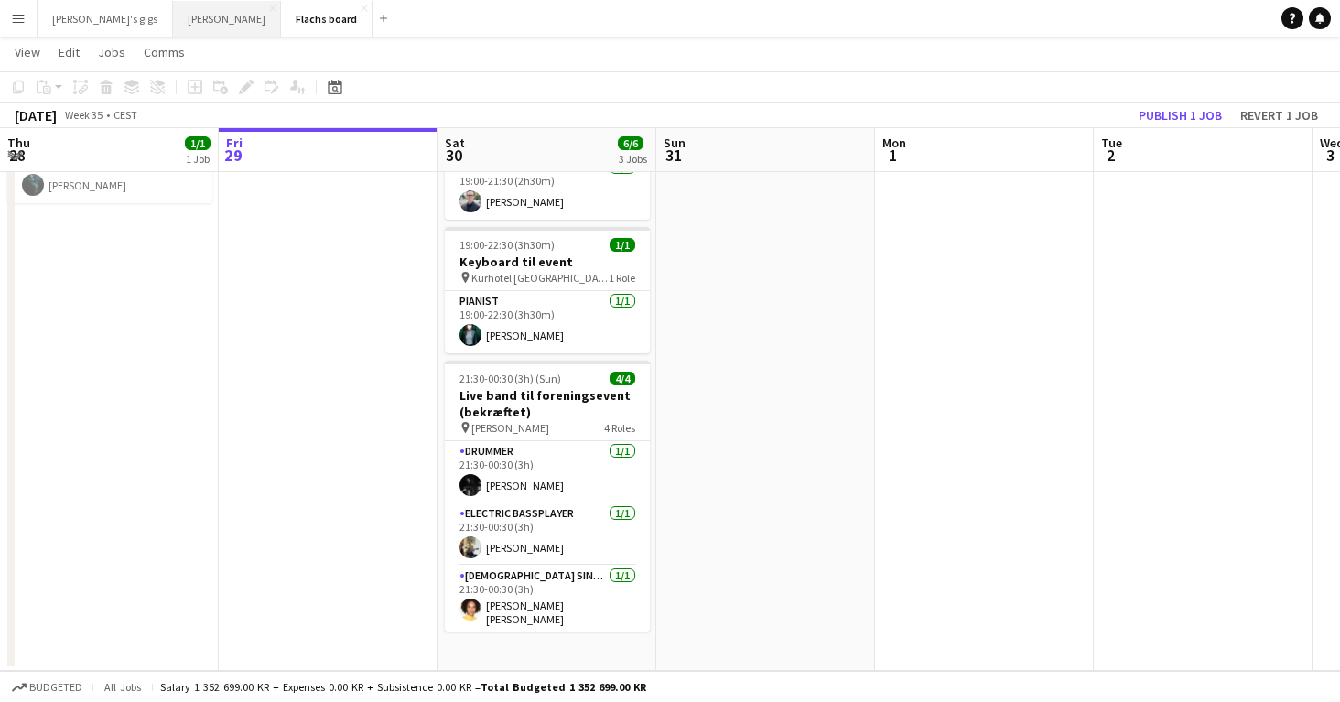
click at [173, 23] on button "Asger Gigs Close" at bounding box center [227, 19] width 108 height 36
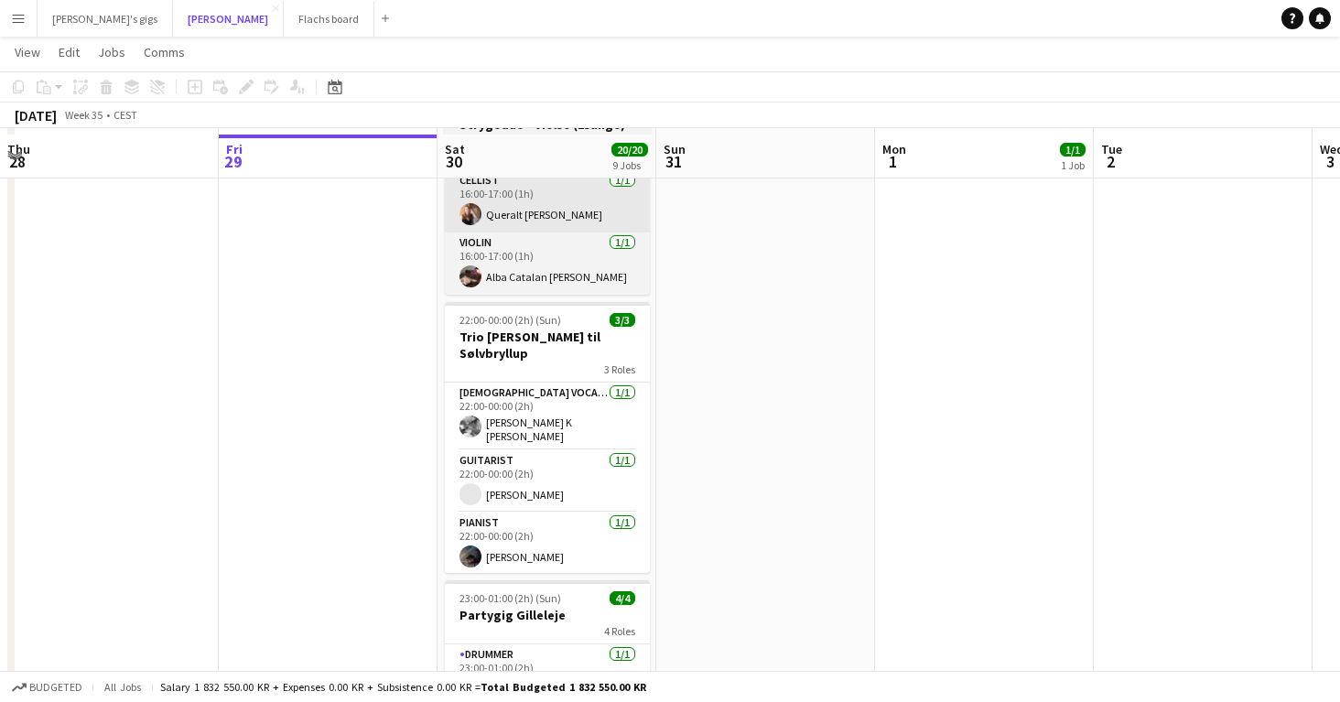
scroll to position [1319, 0]
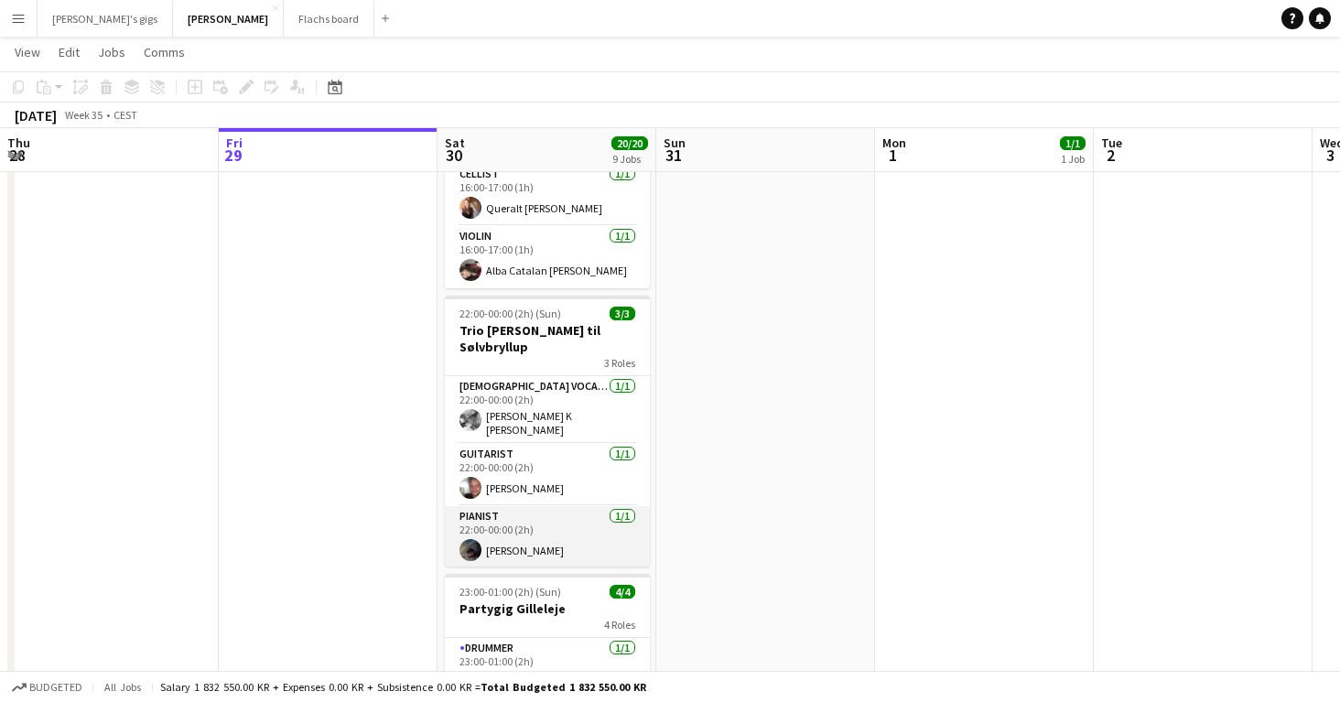
click at [548, 506] on app-card-role "Pianist [DATE] 22:00-00:00 (2h) [PERSON_NAME]" at bounding box center [547, 537] width 205 height 62
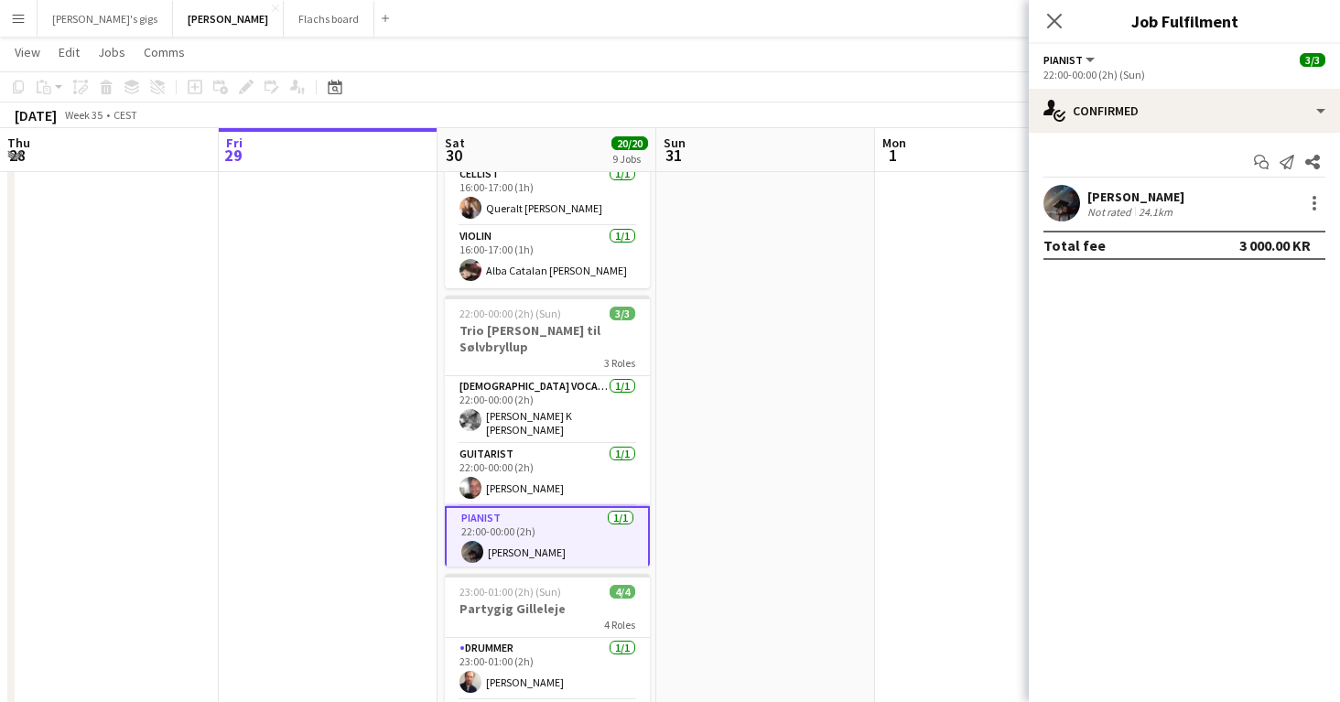
click at [548, 506] on app-card-role "Pianist [DATE] 22:00-00:00 (2h) [PERSON_NAME]" at bounding box center [547, 539] width 205 height 66
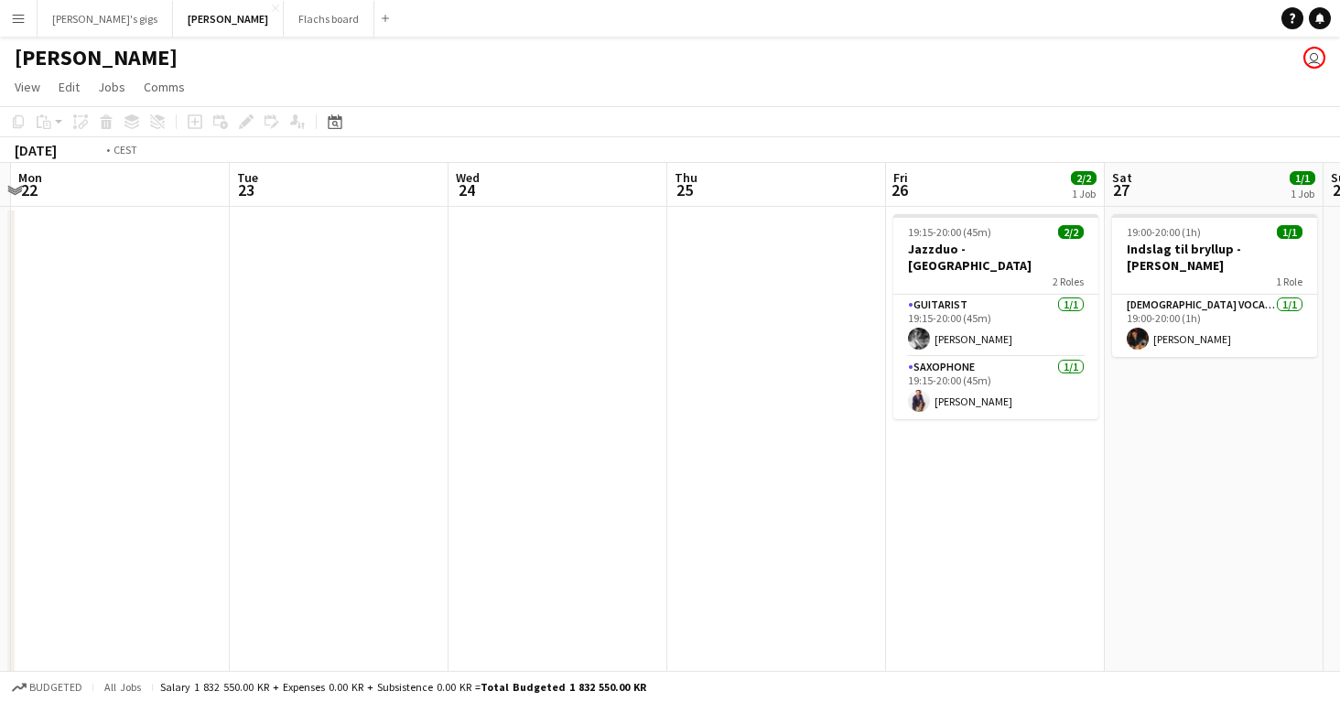
scroll to position [0, 895]
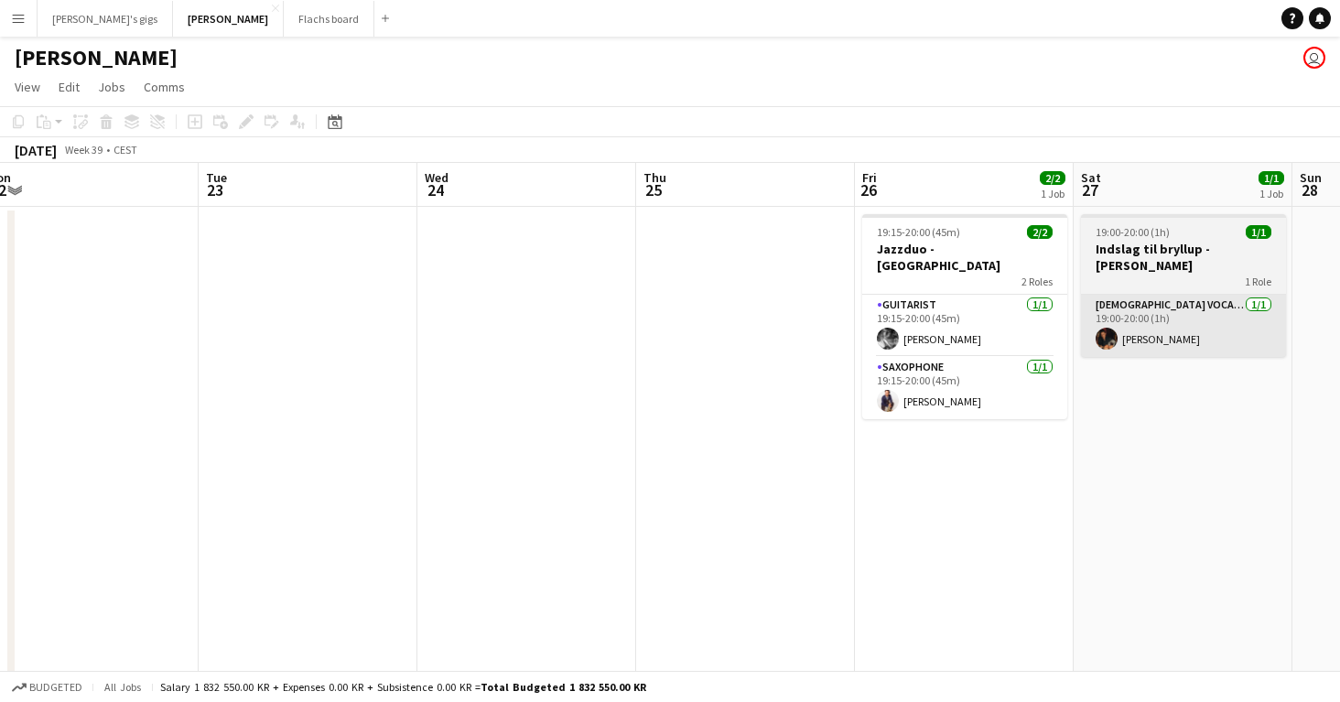
click at [1113, 338] on app-card-role "[DEMOGRAPHIC_DATA] Vocal + Guitar [DATE] 19:00-20:00 (1h) [PERSON_NAME]" at bounding box center [1183, 326] width 205 height 62
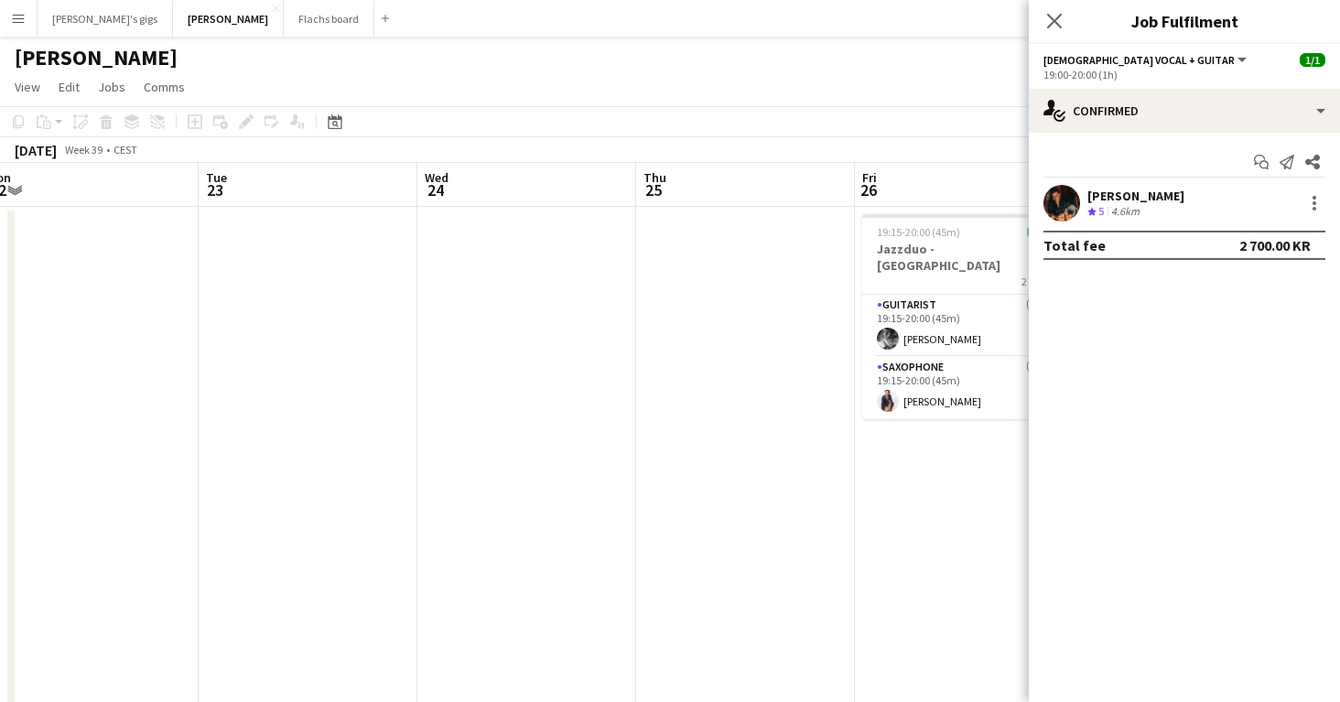
click at [1032, 514] on mat-expansion-panel "check Confirmed Start chat Send notification Share [PERSON_NAME] Crew rating 5 …" at bounding box center [1184, 418] width 311 height 570
click at [1002, 516] on app-date-cell "19:15-20:00 (45m) 2/2 Jazzduo - Langelinie 2 Roles Guitarist [DATE] 19:15-20:00…" at bounding box center [964, 698] width 219 height 983
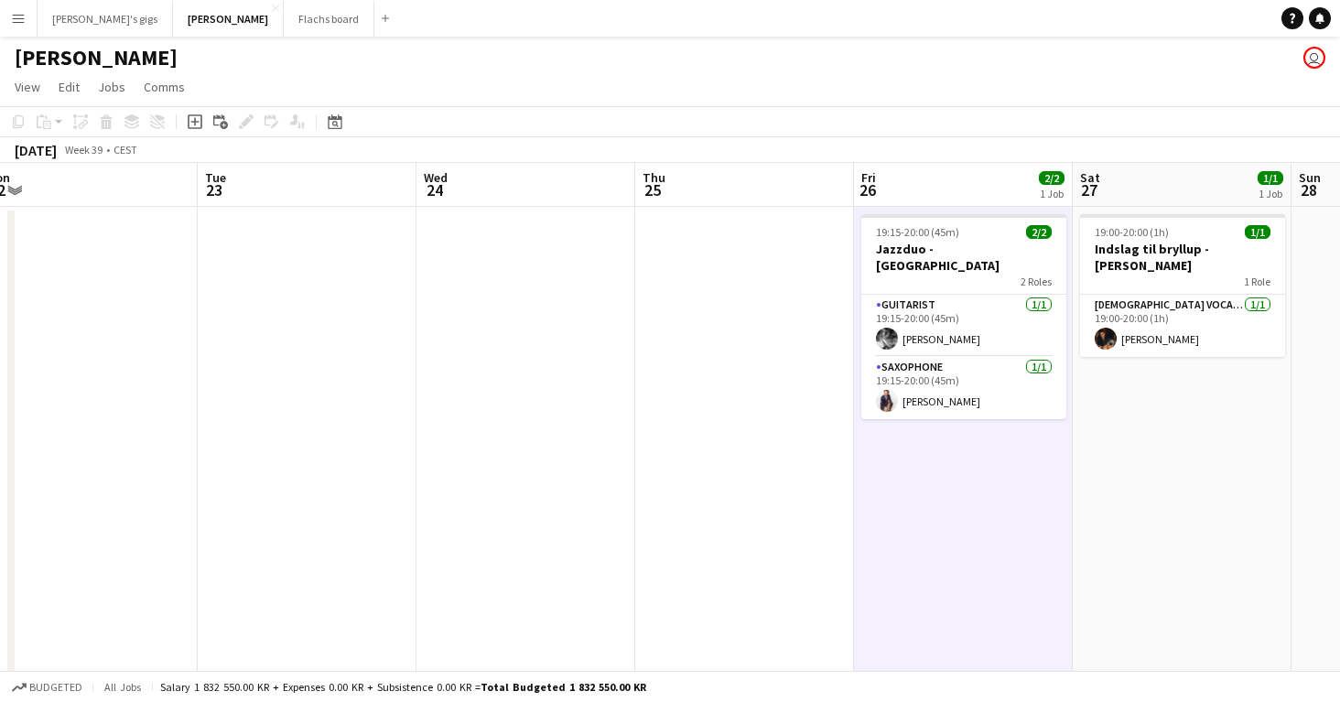
click at [1137, 201] on app-board-header-date "Sat 27 1/1 1 Job" at bounding box center [1182, 185] width 219 height 44
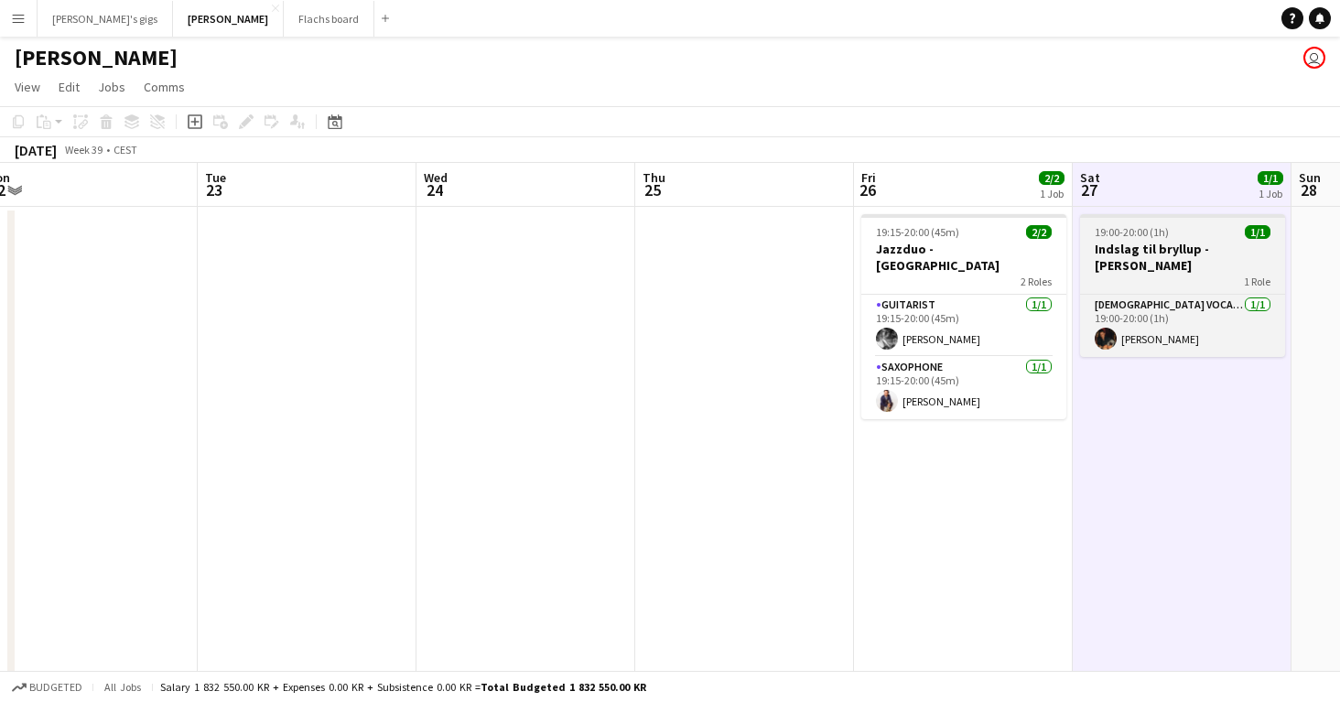
click at [1136, 243] on h3 "Indslag til bryllup - [PERSON_NAME]" at bounding box center [1182, 257] width 205 height 33
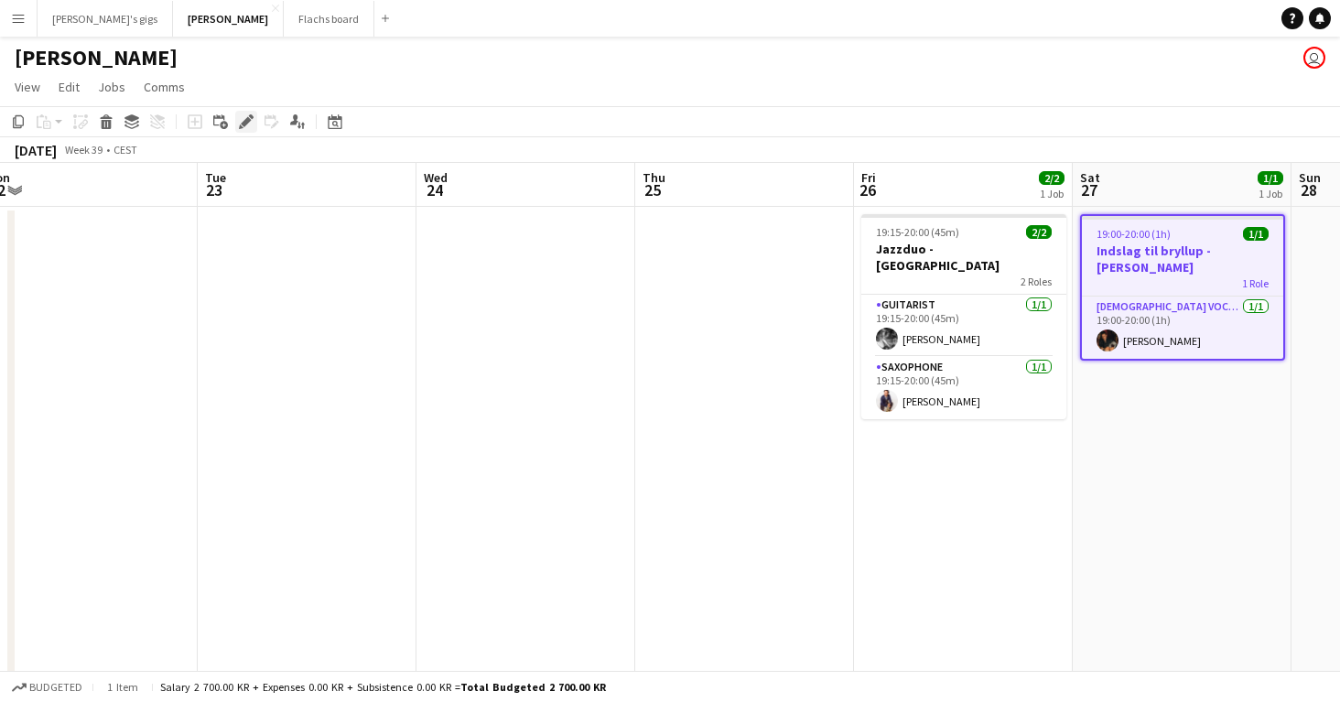
click at [246, 128] on icon "Edit" at bounding box center [246, 121] width 15 height 15
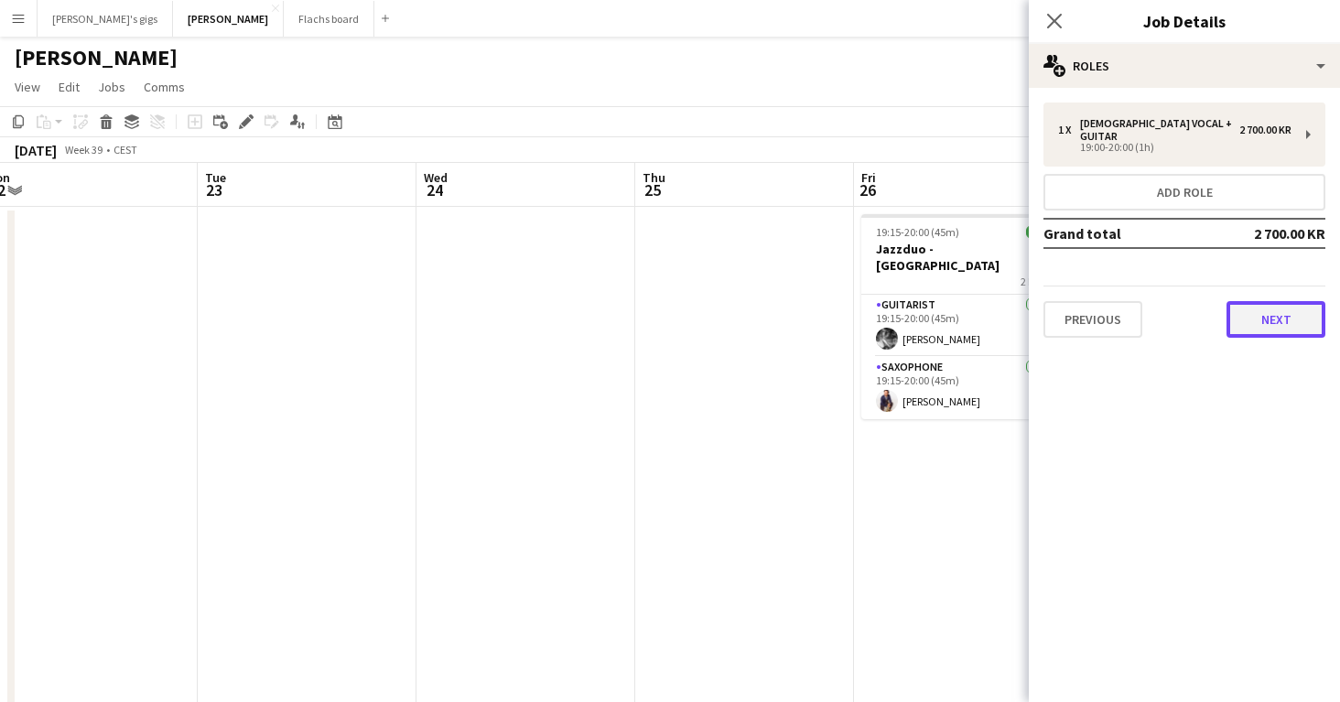
click at [1267, 306] on button "Next" at bounding box center [1276, 319] width 99 height 37
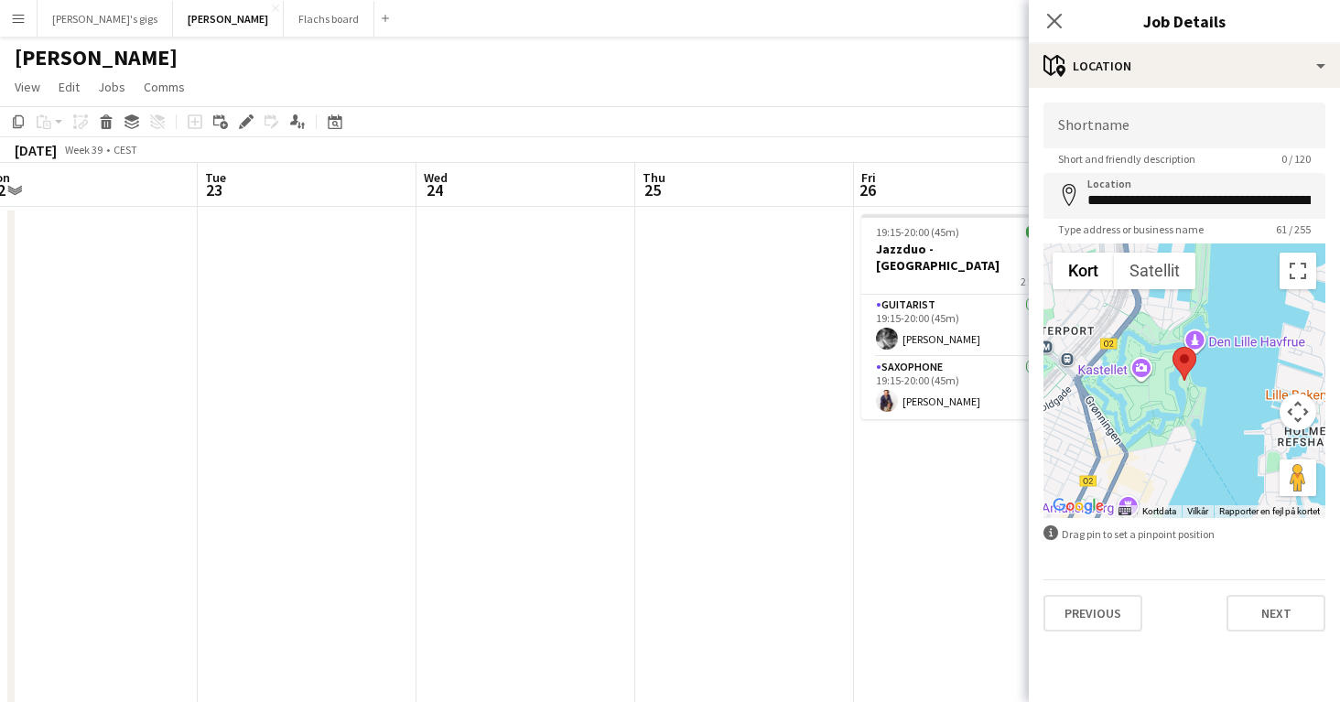
click at [916, 537] on app-date-cell "19:15-20:00 (45m) 2/2 Jazzduo - Langelinie 2 Roles Guitarist [DATE] 19:15-20:00…" at bounding box center [963, 698] width 219 height 983
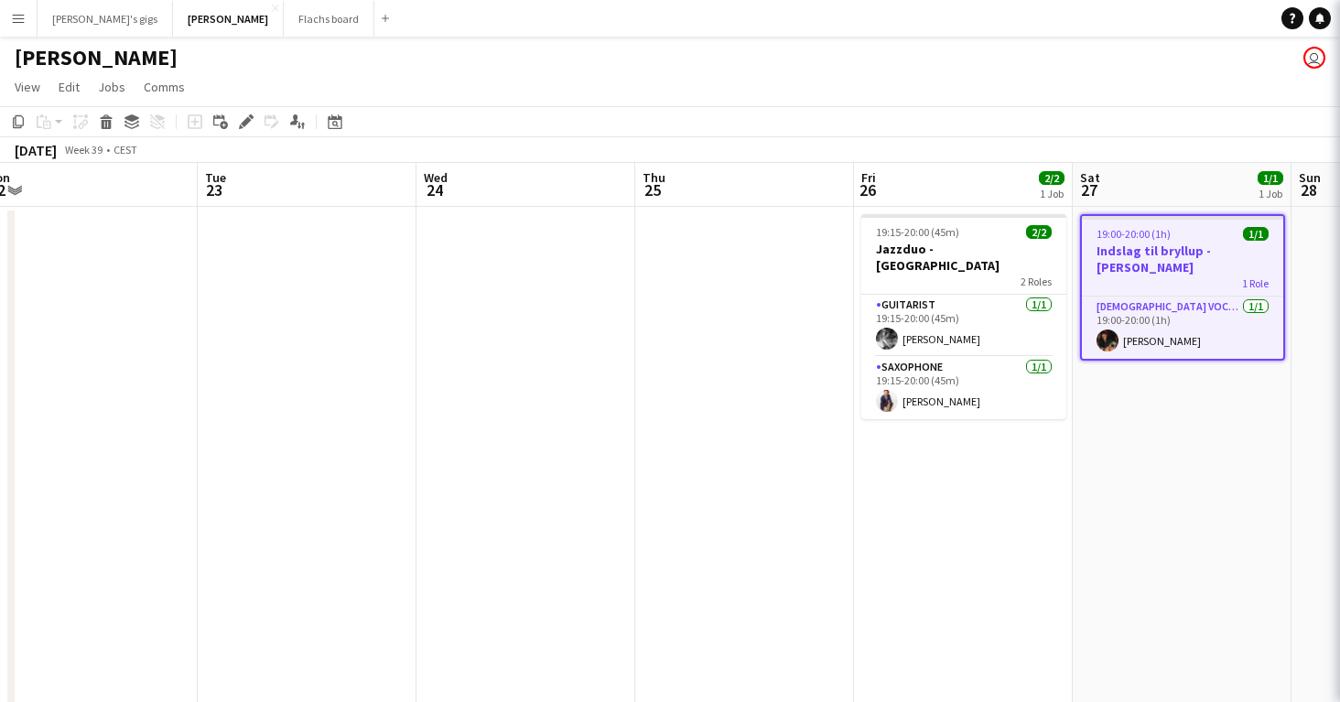
scroll to position [0, 897]
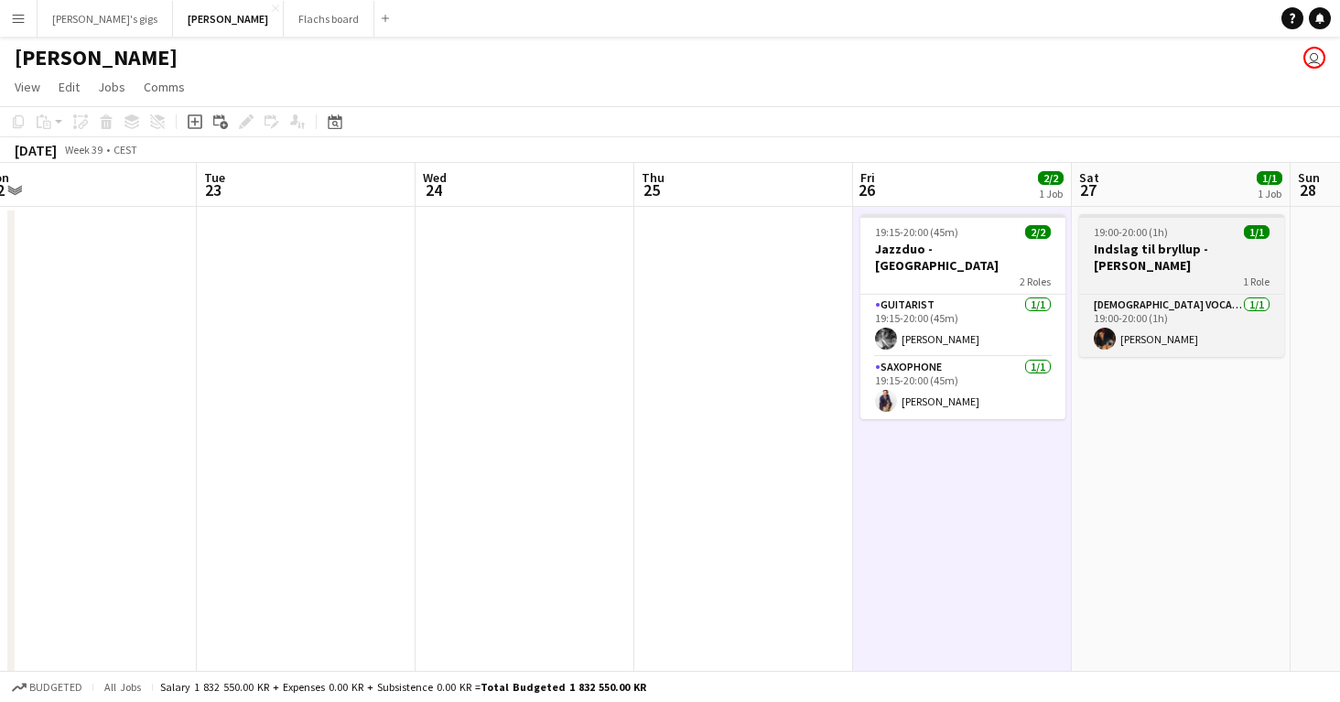
click at [1113, 239] on app-job-card "19:00-20:00 (1h) 1/1 Indslag til bryllup - [PERSON_NAME] 1 Role [DEMOGRAPHIC_DA…" at bounding box center [1181, 285] width 205 height 143
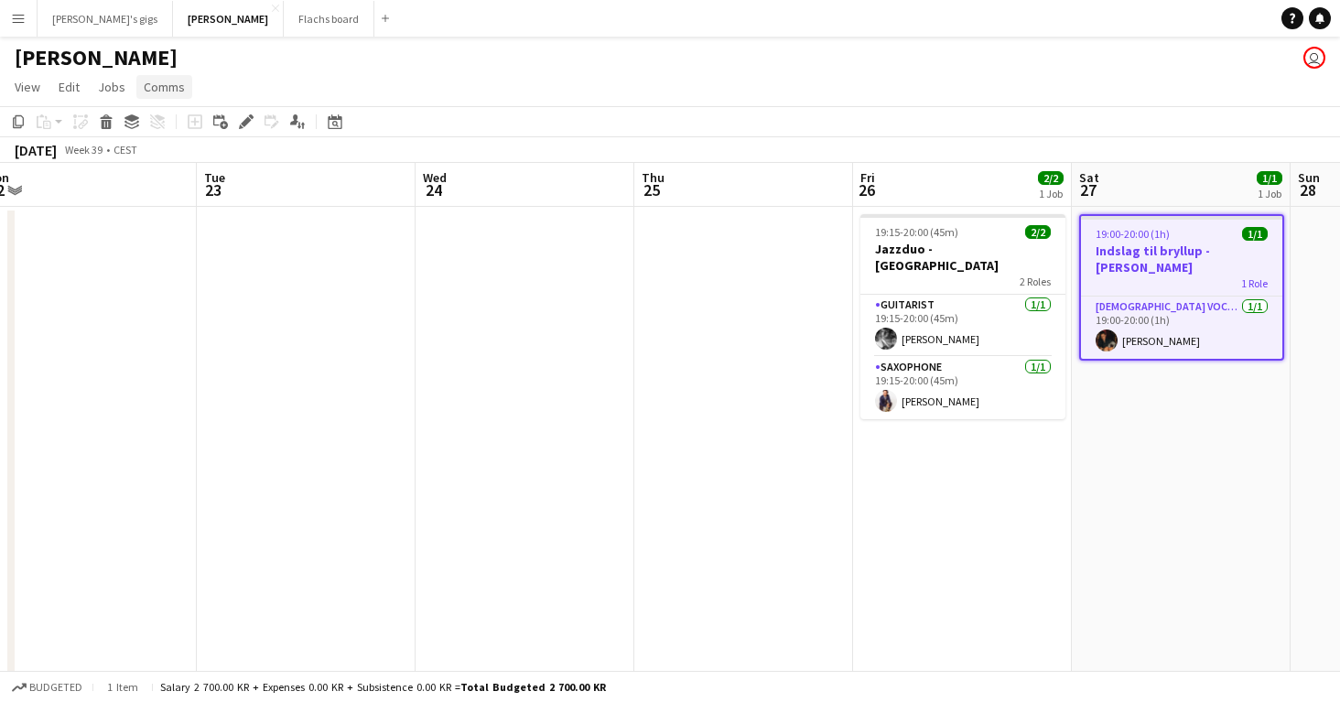
click at [183, 84] on link "Comms" at bounding box center [164, 87] width 56 height 24
click at [184, 174] on link "Create chat" at bounding box center [212, 165] width 152 height 38
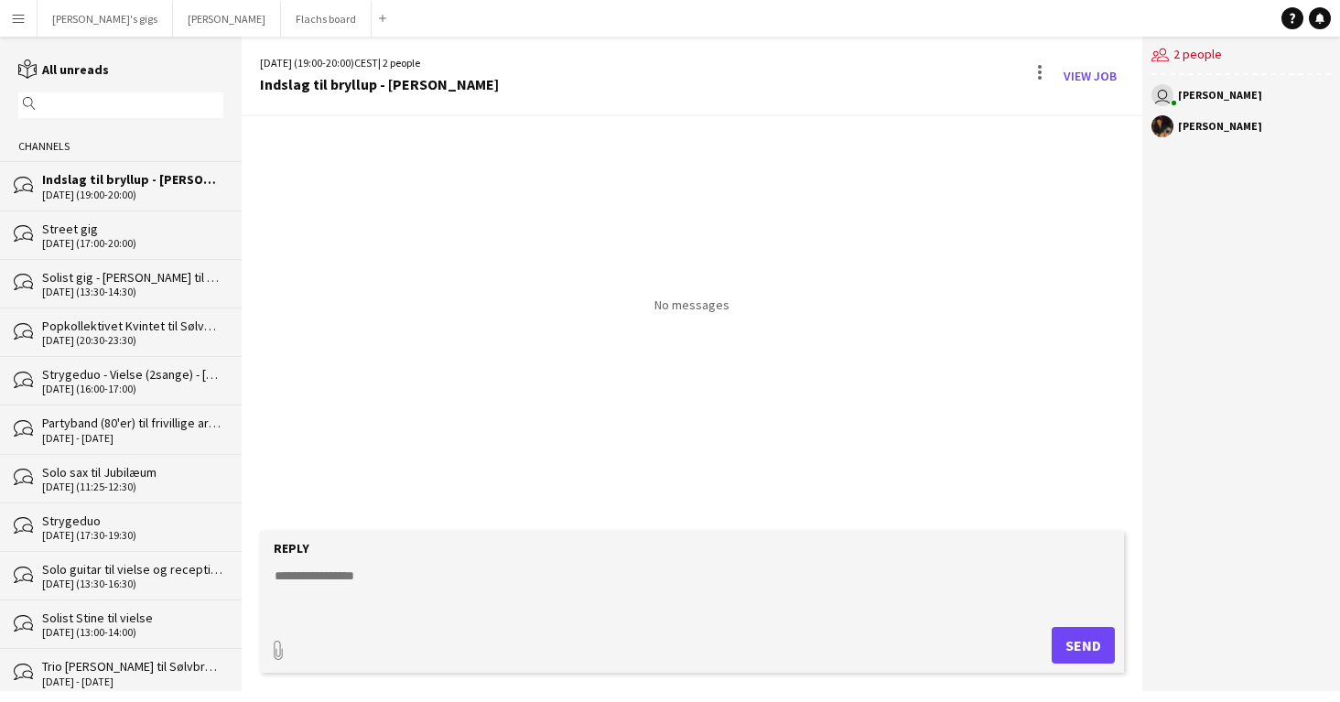
click at [465, 588] on textarea at bounding box center [696, 591] width 846 height 48
type textarea "**********"
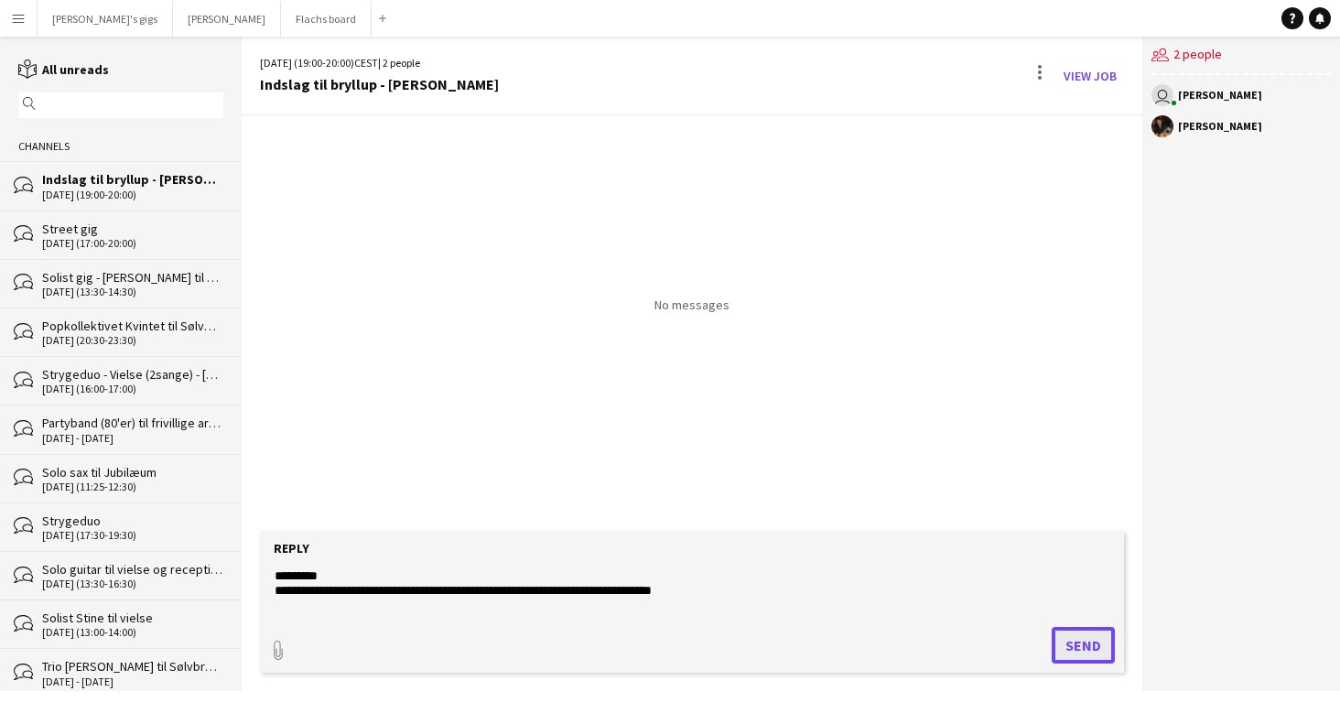
click at [1068, 646] on button "Send" at bounding box center [1083, 645] width 63 height 37
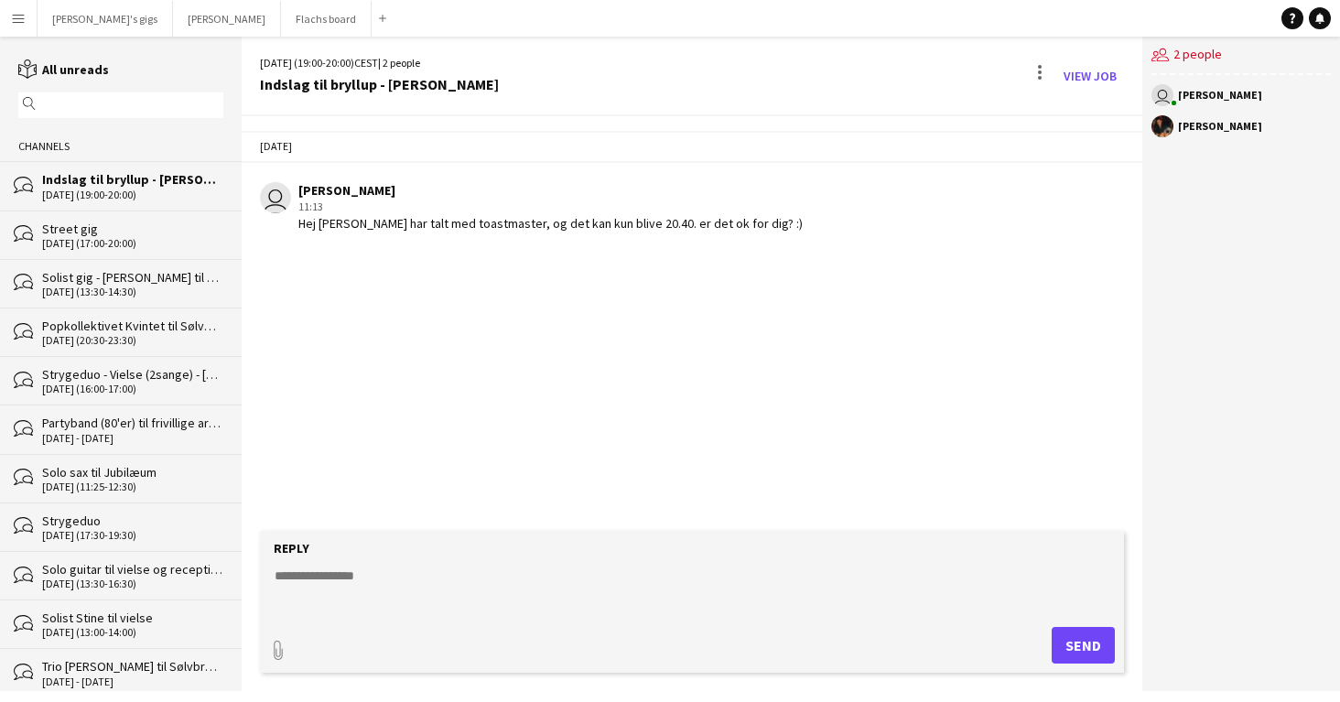
click at [14, 29] on button "Menu" at bounding box center [18, 18] width 37 height 37
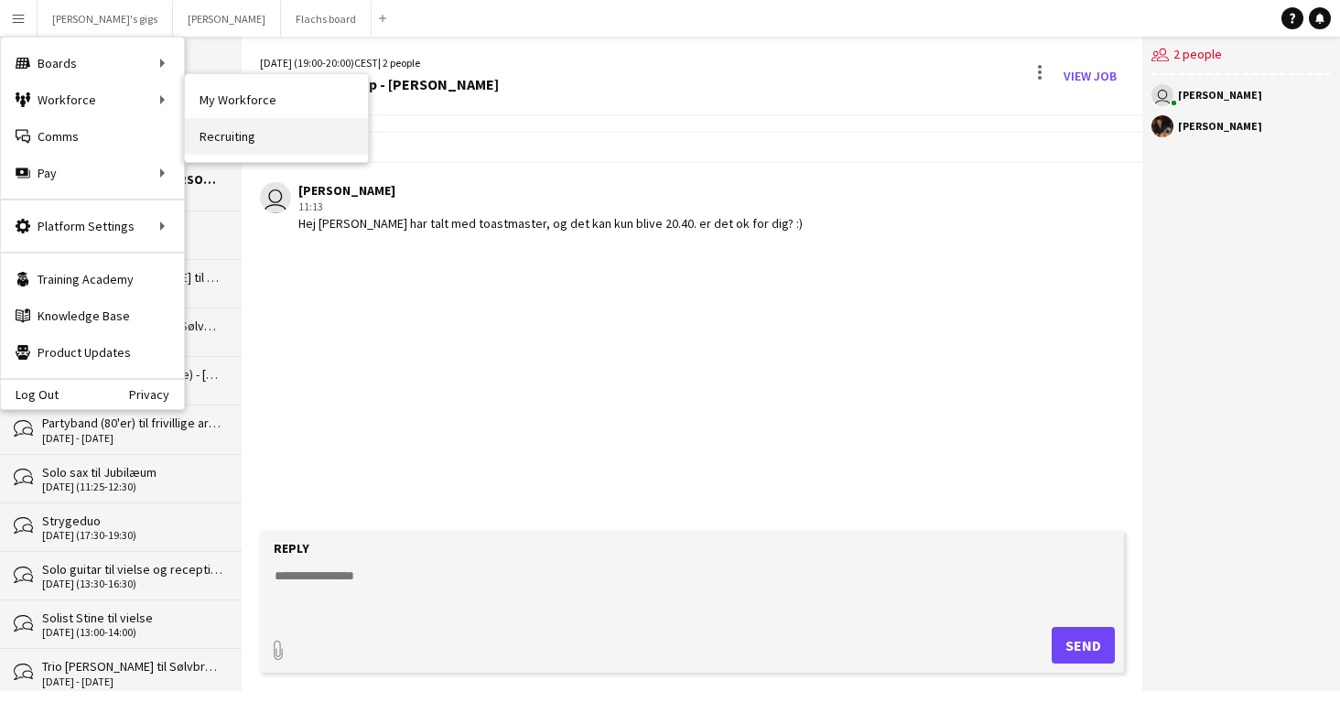
click at [246, 125] on link "Recruiting" at bounding box center [276, 136] width 183 height 37
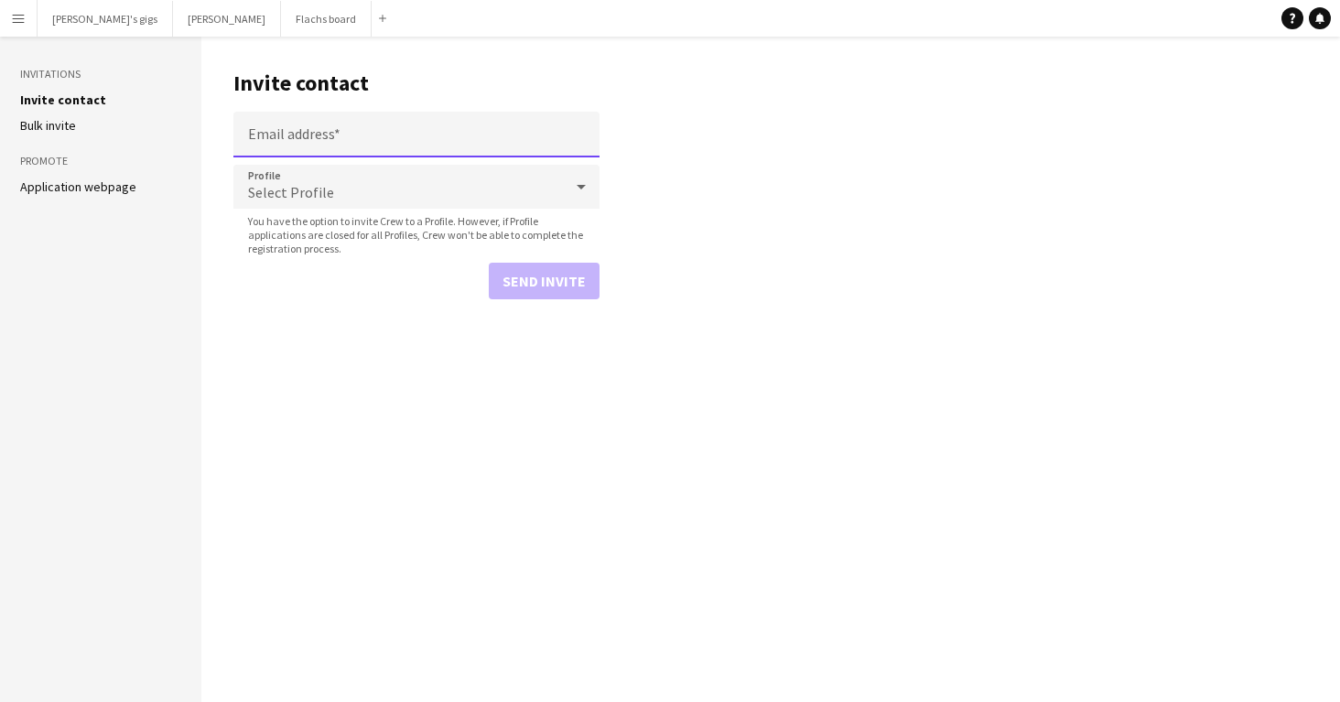
click at [303, 128] on input "Email address" at bounding box center [416, 135] width 366 height 46
paste input "**********"
type input "**********"
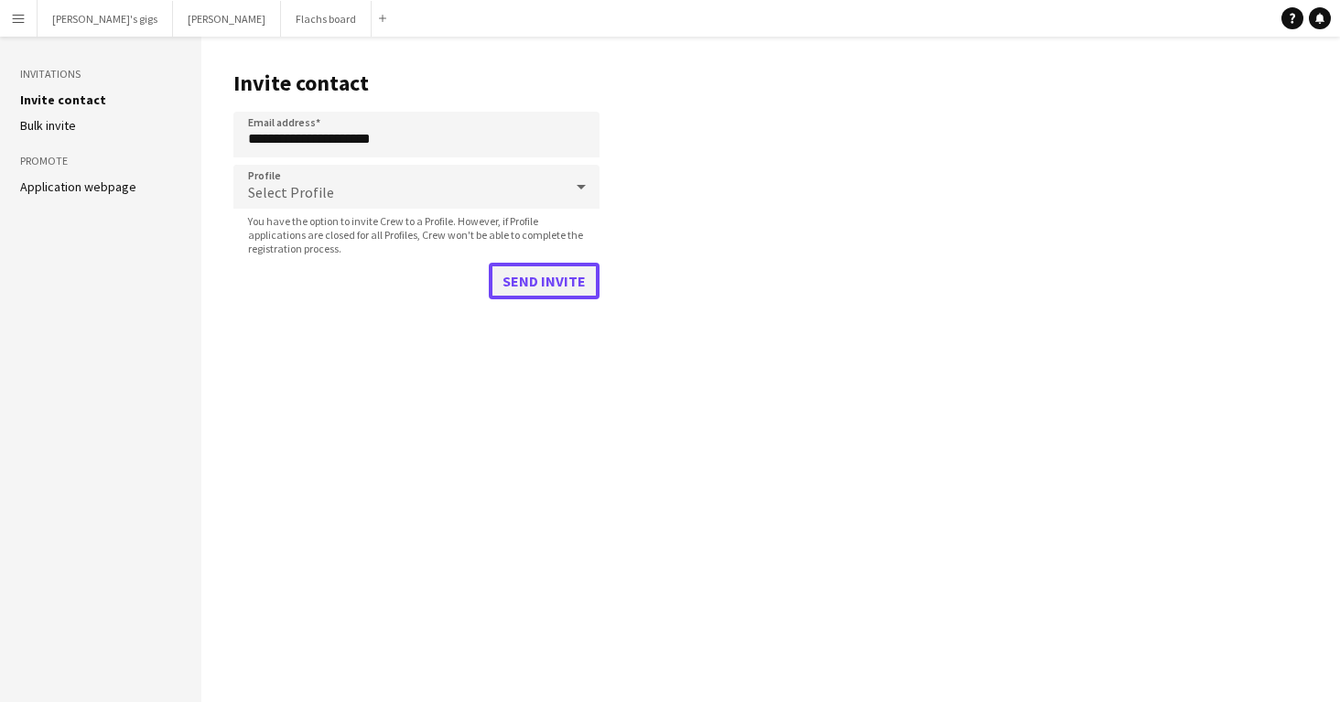
click at [518, 298] on button "Send invite" at bounding box center [544, 281] width 111 height 37
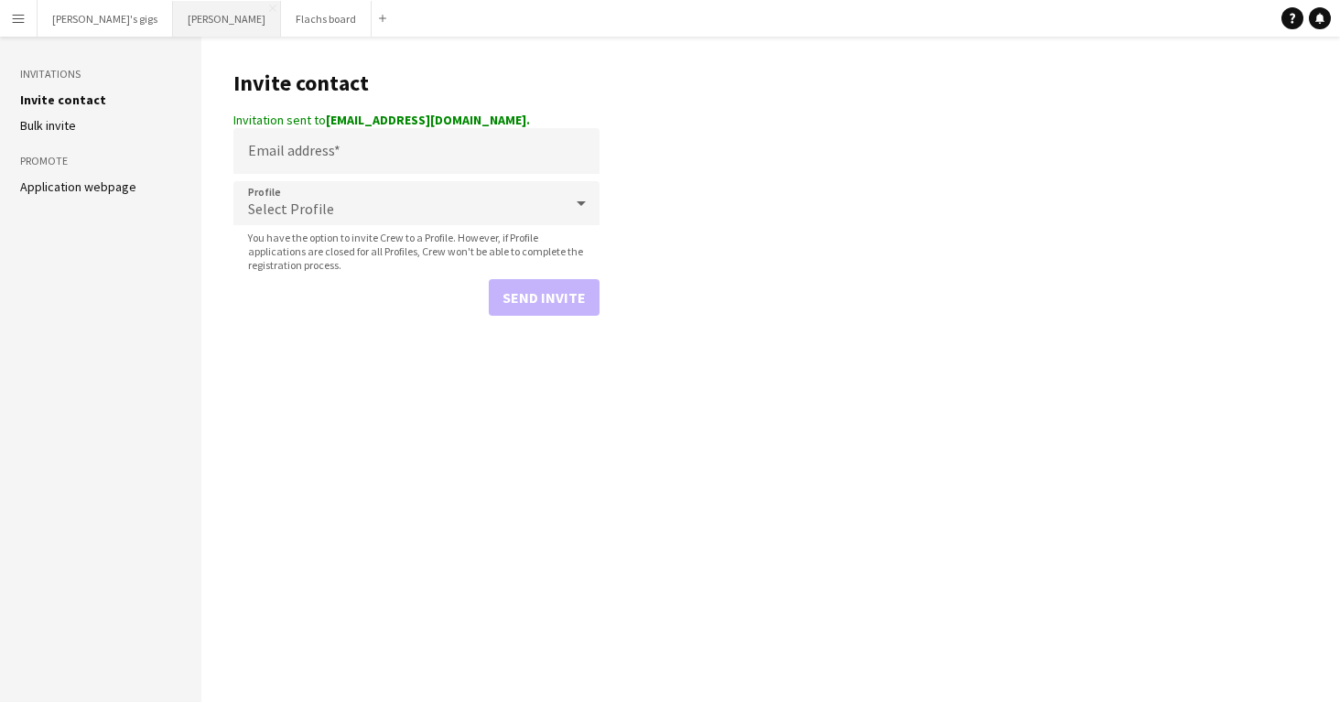
click at [173, 27] on button "Asger Gigs Close" at bounding box center [227, 19] width 108 height 36
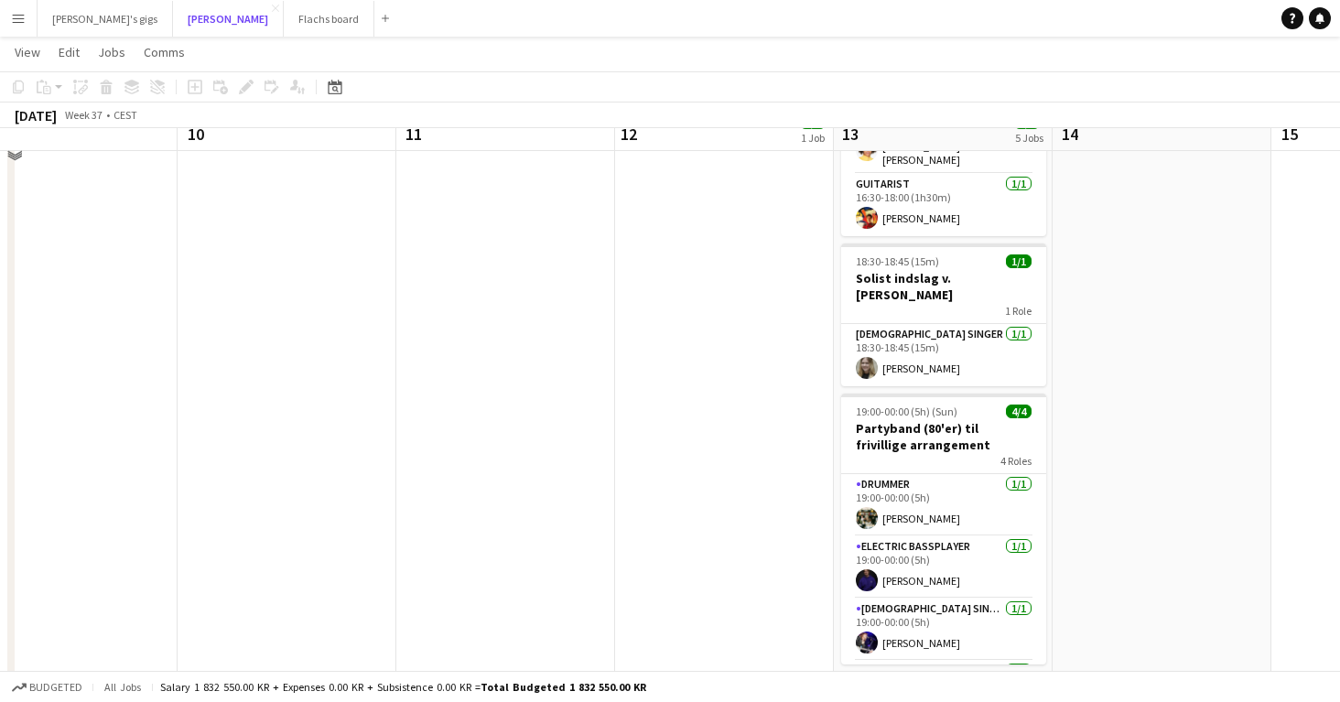
scroll to position [543, 0]
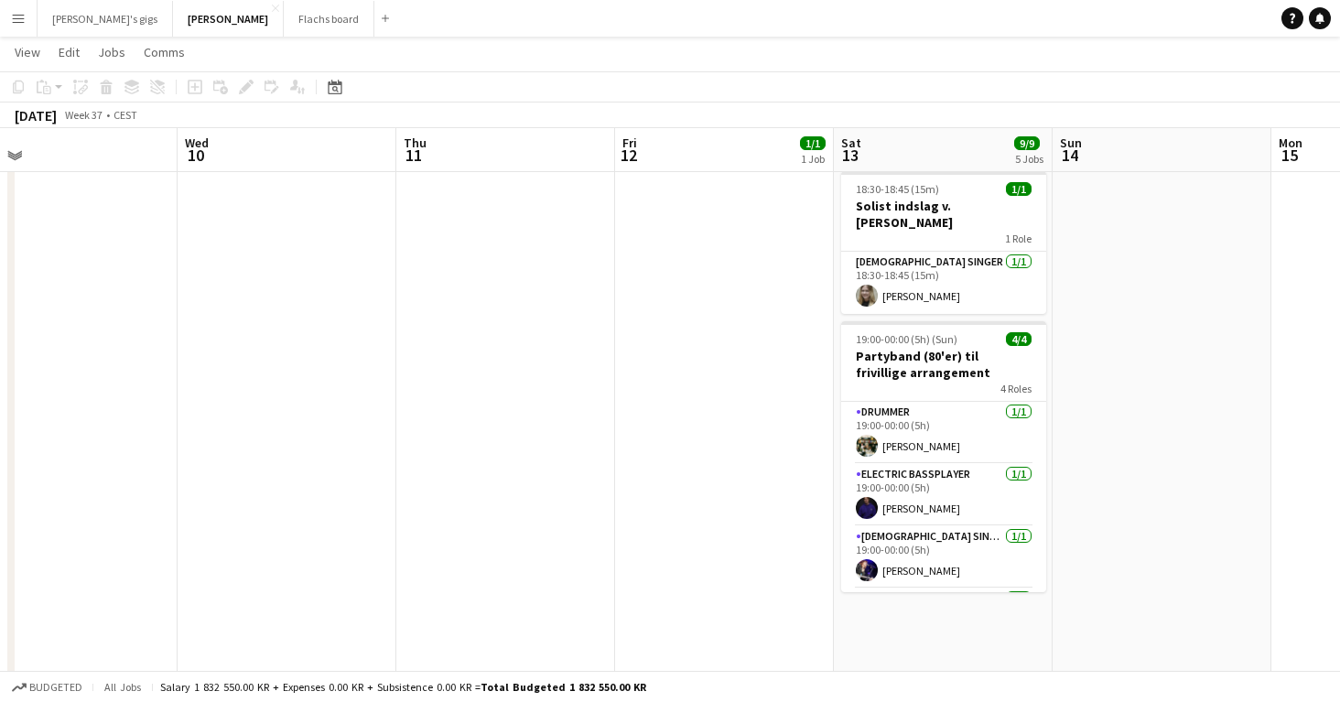
click at [884, 624] on app-date-cell "13:00-13:40 (40m) 1/1 Sanger til vielse - Anja 1 Role [DEMOGRAPHIC_DATA] Vocal …" at bounding box center [943, 674] width 219 height 2025
click at [205, 89] on div "Add job" at bounding box center [195, 87] width 22 height 22
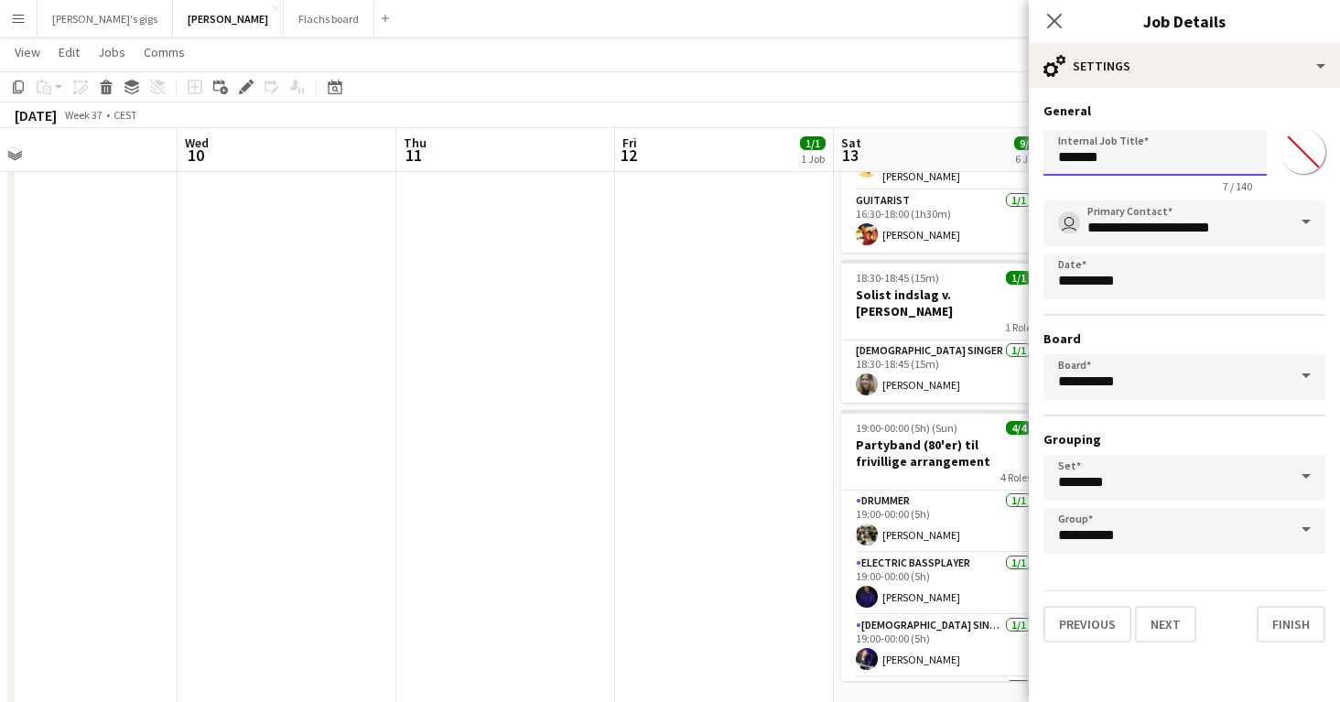
click at [1094, 166] on input "*******" at bounding box center [1155, 153] width 223 height 46
type input "*"
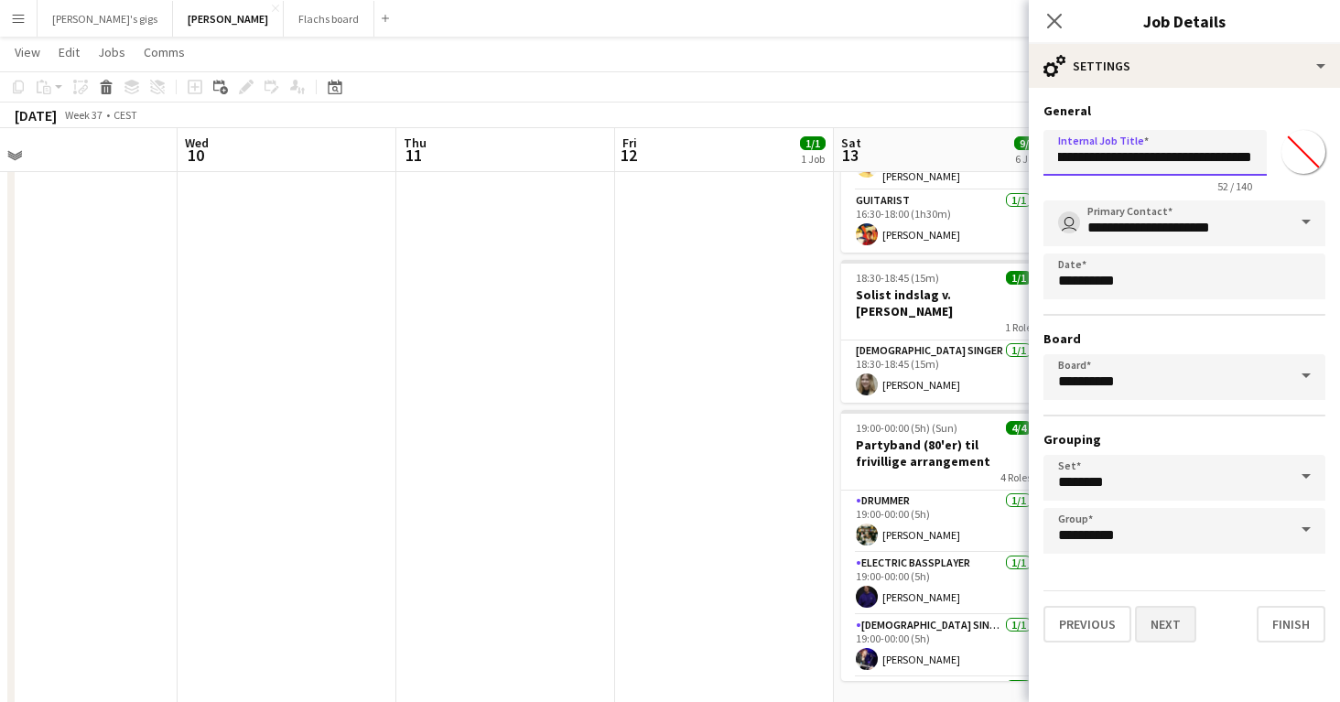
type input "**********"
click at [1155, 625] on button "Next" at bounding box center [1165, 624] width 61 height 37
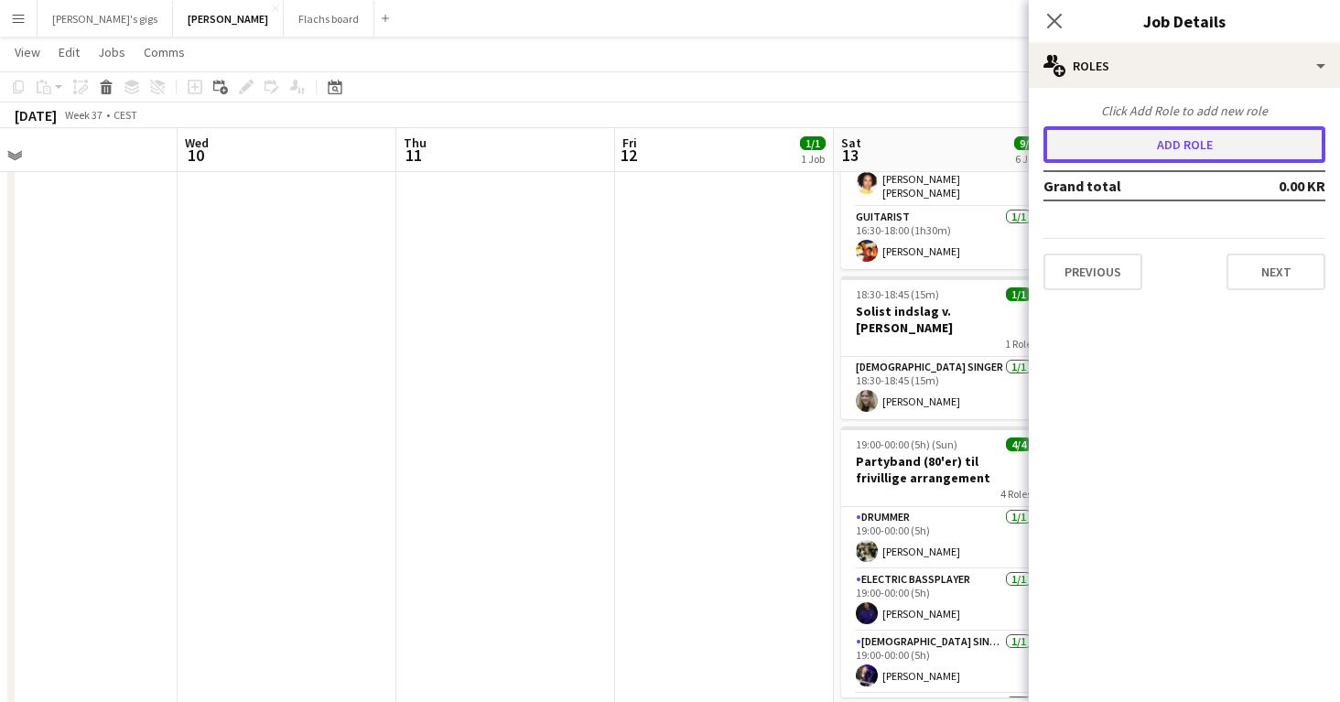
click at [1123, 141] on button "Add role" at bounding box center [1185, 144] width 282 height 37
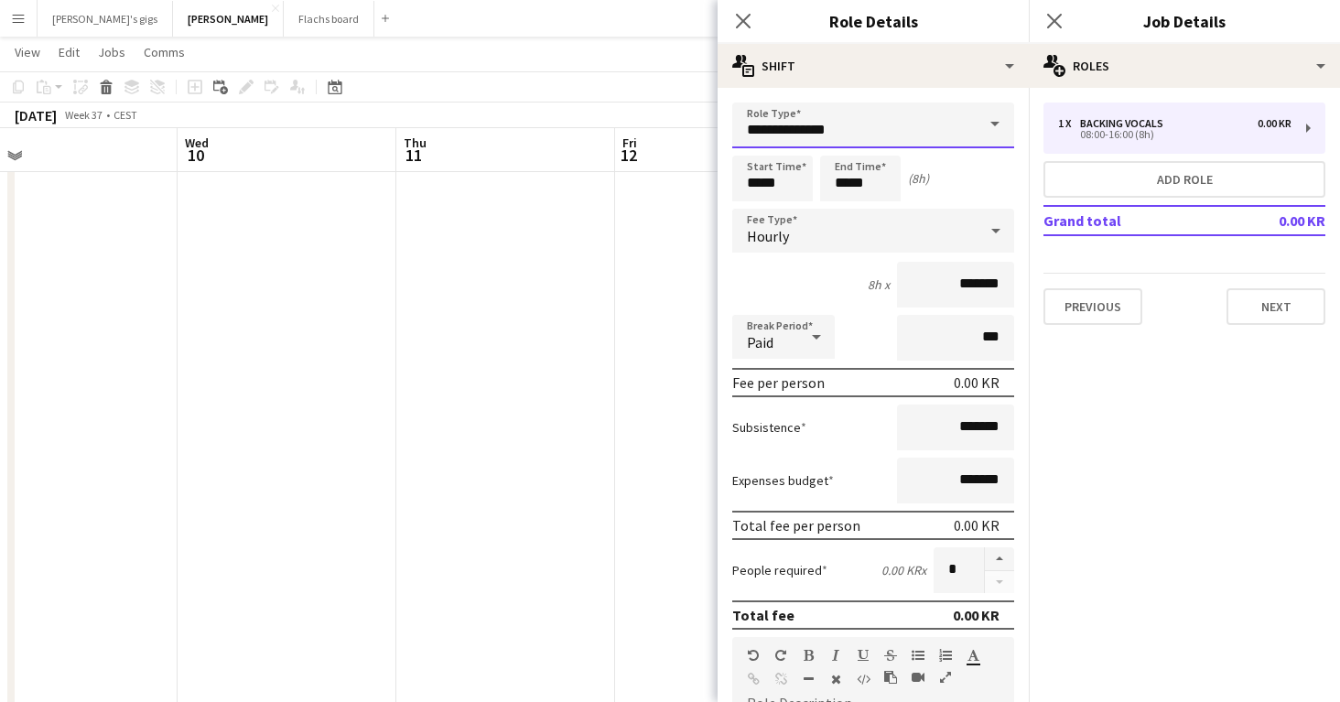
click at [864, 119] on input "**********" at bounding box center [873, 126] width 282 height 46
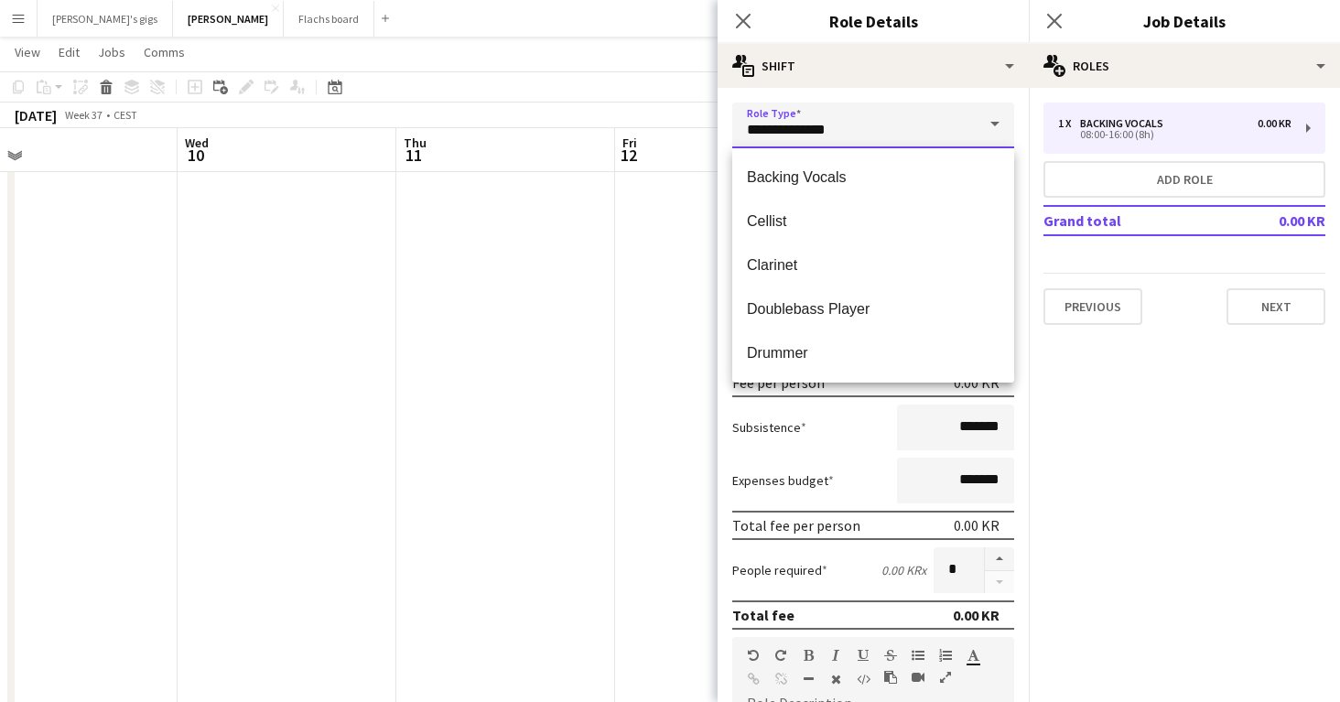
click at [864, 119] on input "**********" at bounding box center [873, 126] width 282 height 46
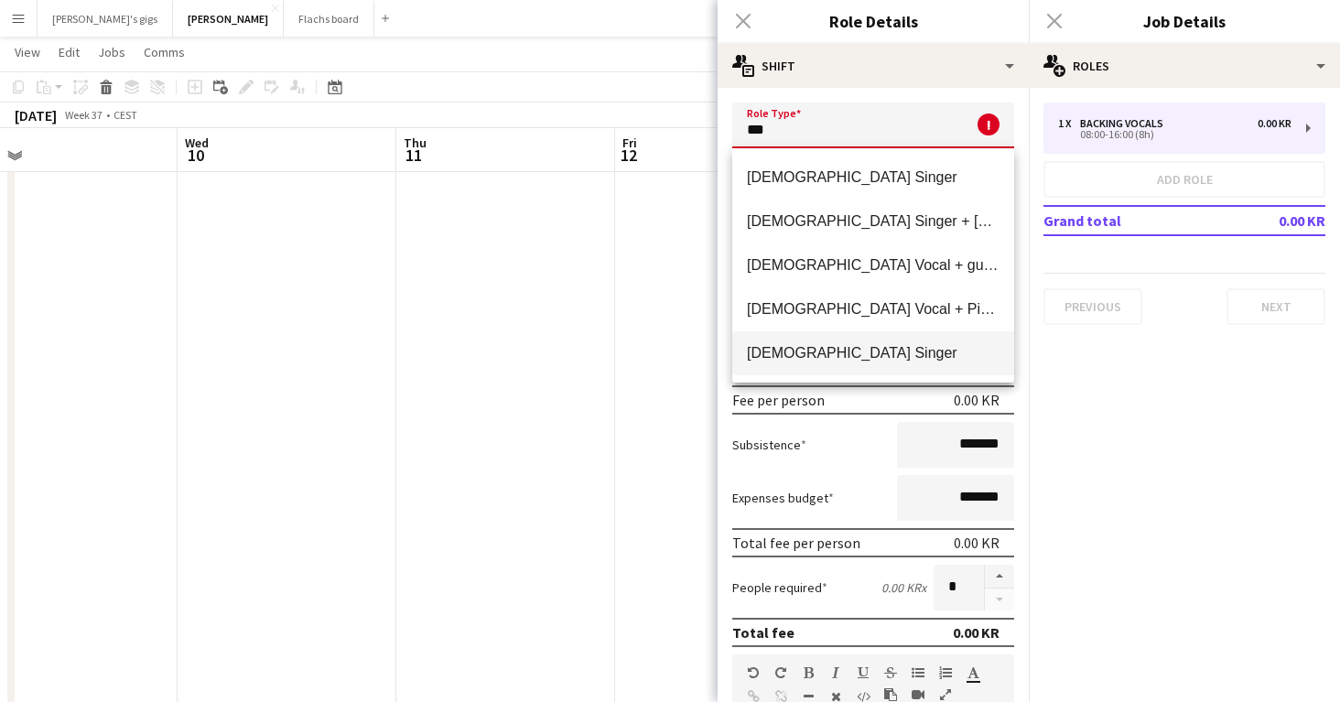
scroll to position [49, 0]
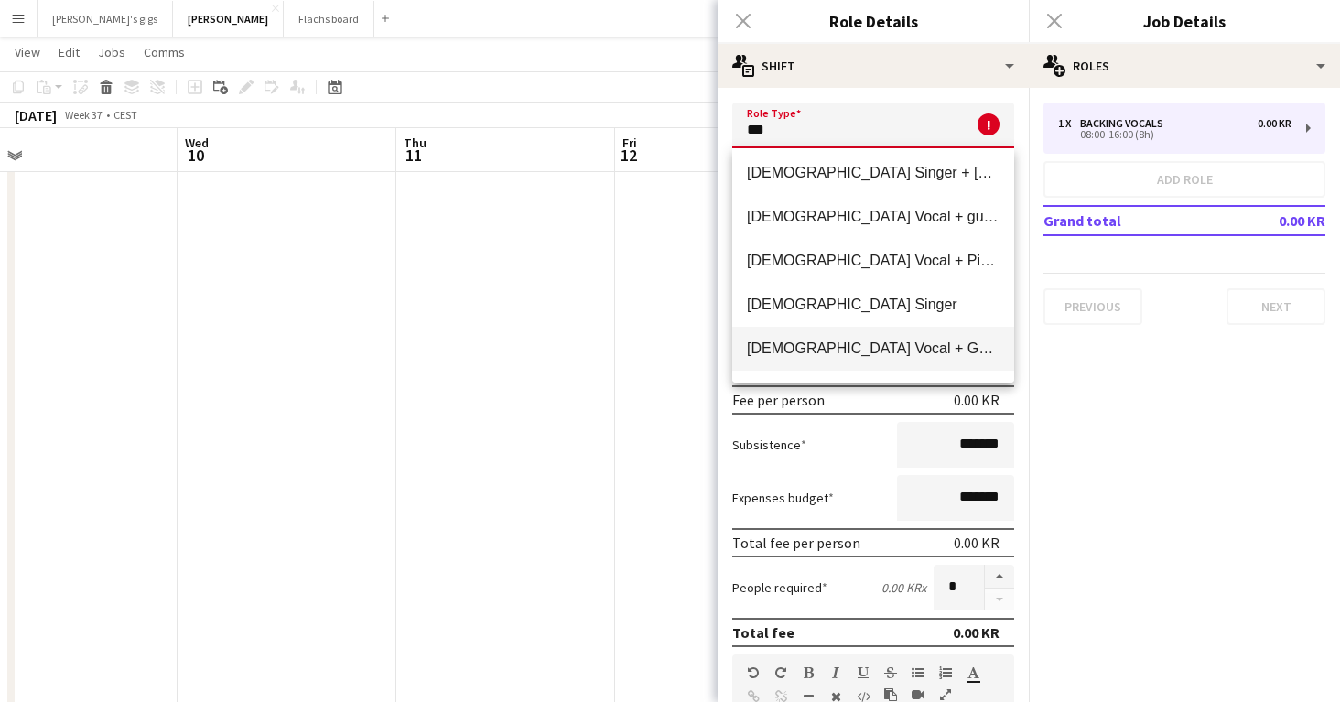
click at [836, 341] on span "[DEMOGRAPHIC_DATA] Vocal + Guitar" at bounding box center [873, 348] width 253 height 17
type input "**********"
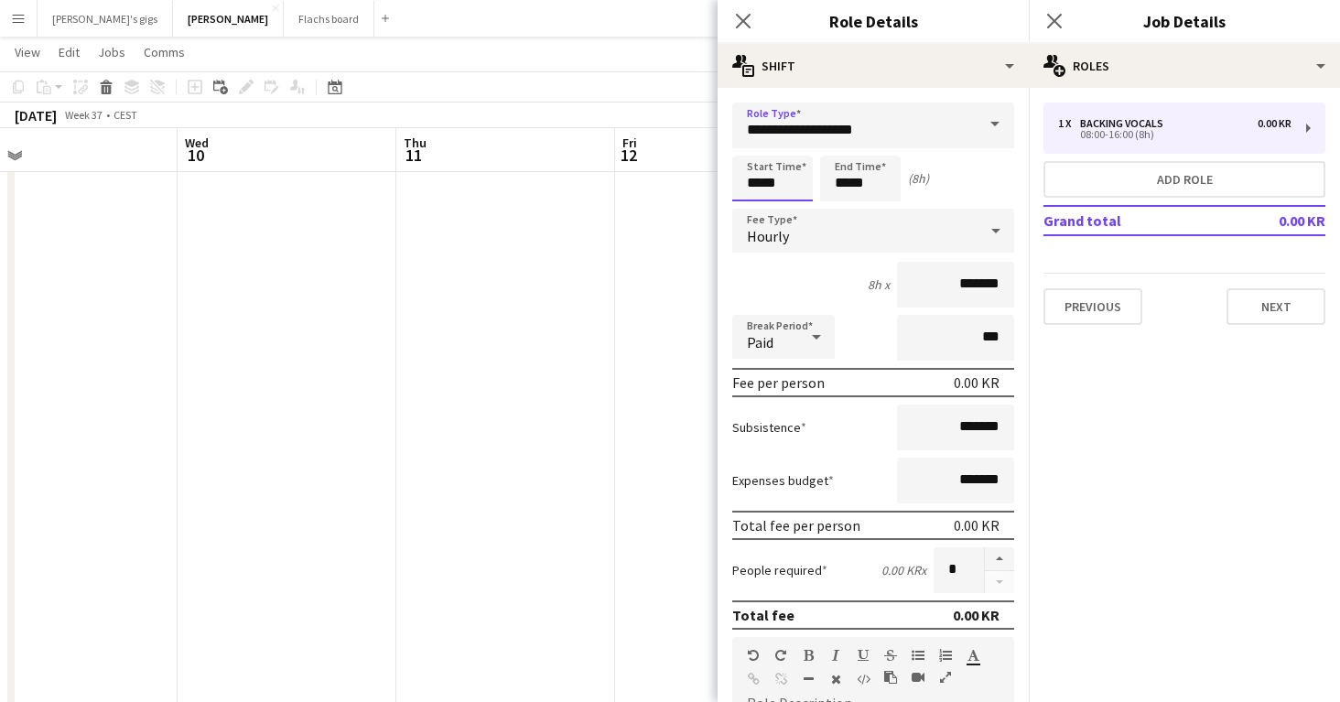
click at [761, 184] on input "*****" at bounding box center [772, 179] width 81 height 46
type input "*****"
click at [761, 227] on span "Hourly" at bounding box center [768, 236] width 42 height 18
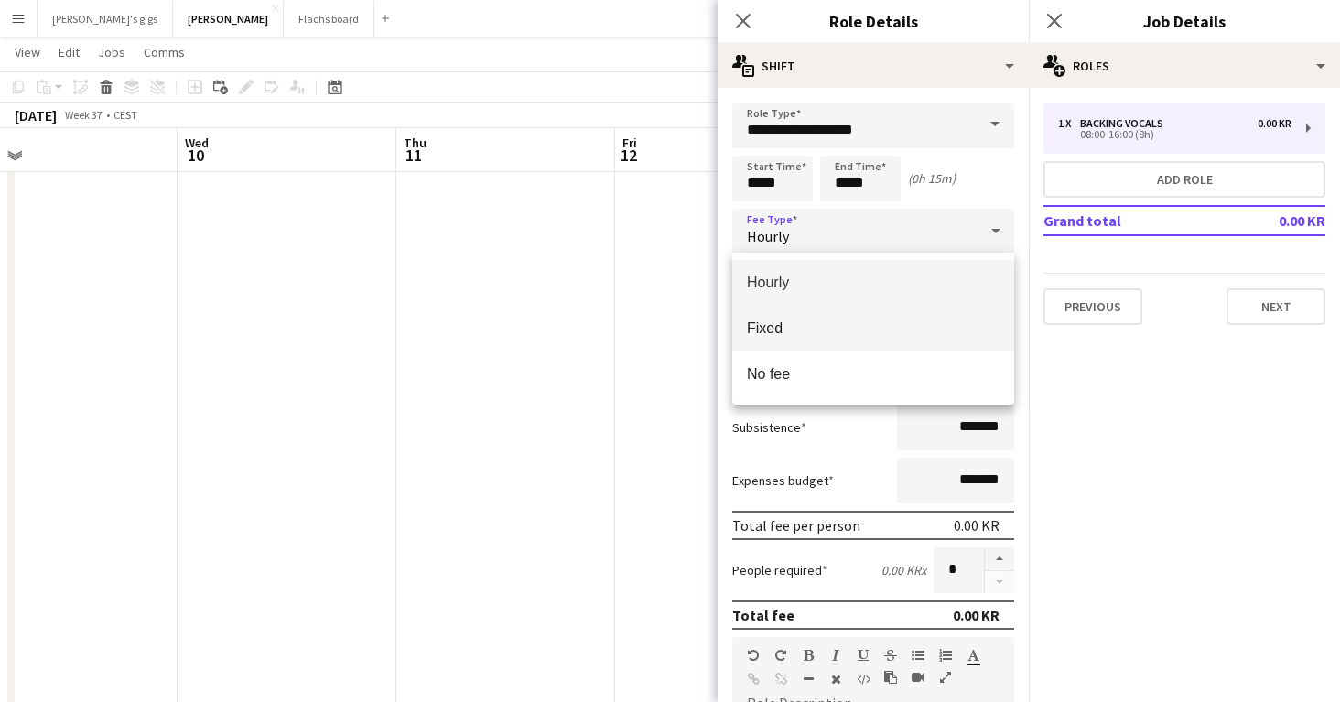
click at [767, 335] on span "Fixed" at bounding box center [873, 328] width 253 height 17
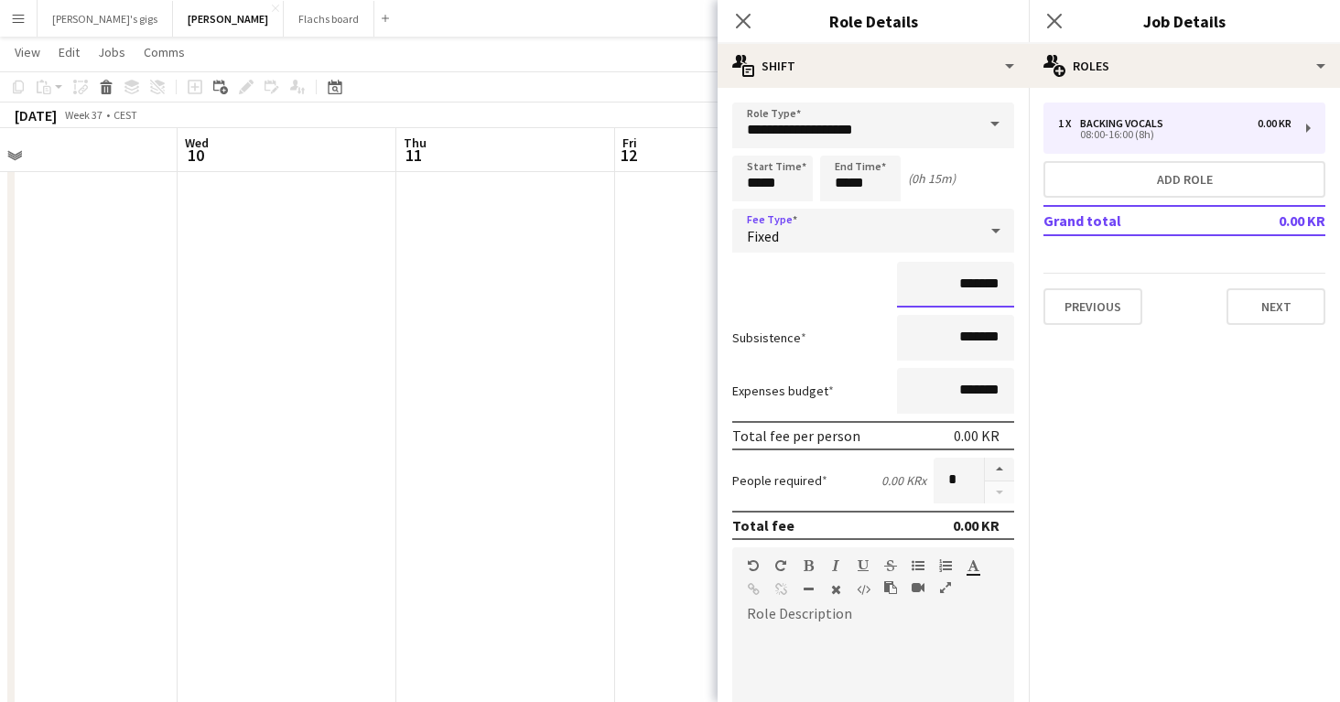
click at [925, 291] on input "*******" at bounding box center [955, 285] width 117 height 46
type input "**********"
click at [847, 271] on div "**********" at bounding box center [873, 285] width 282 height 46
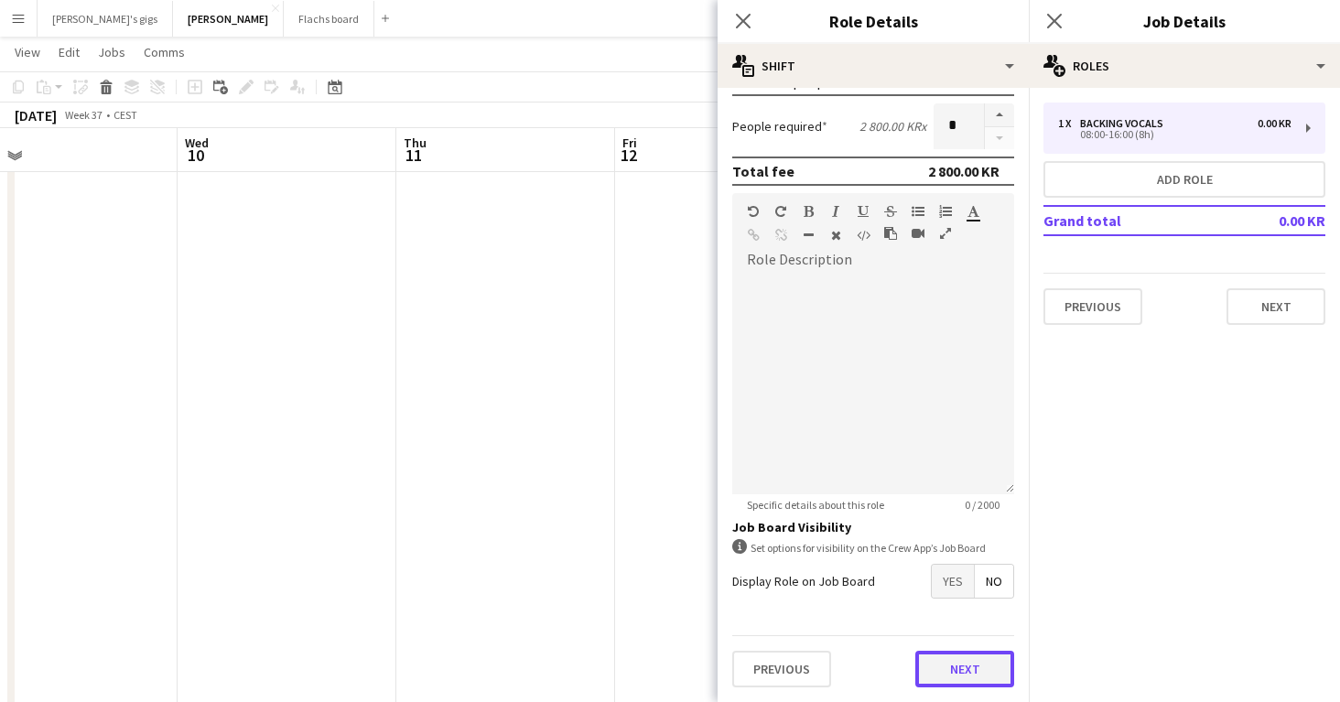
click at [953, 675] on button "Next" at bounding box center [965, 669] width 99 height 37
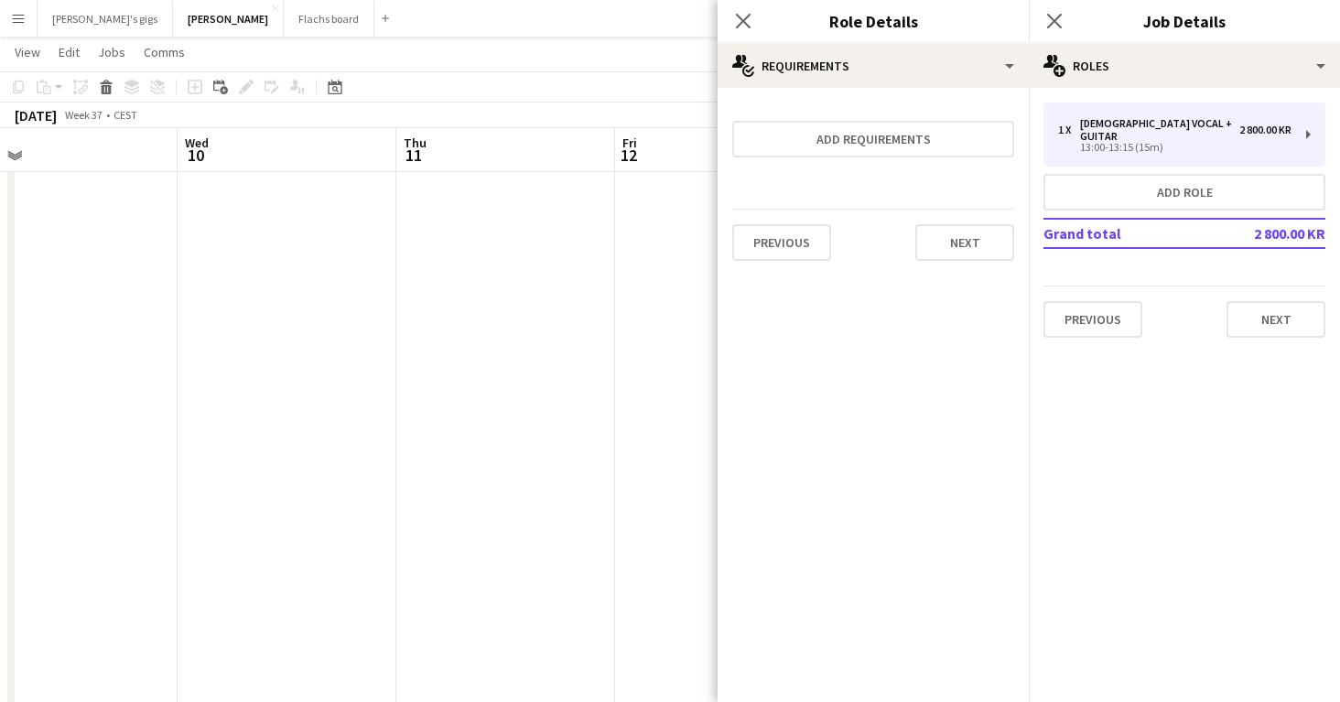
scroll to position [0, 0]
click at [950, 260] on div "Previous Next" at bounding box center [873, 242] width 282 height 67
click at [960, 259] on button "Next" at bounding box center [965, 242] width 99 height 37
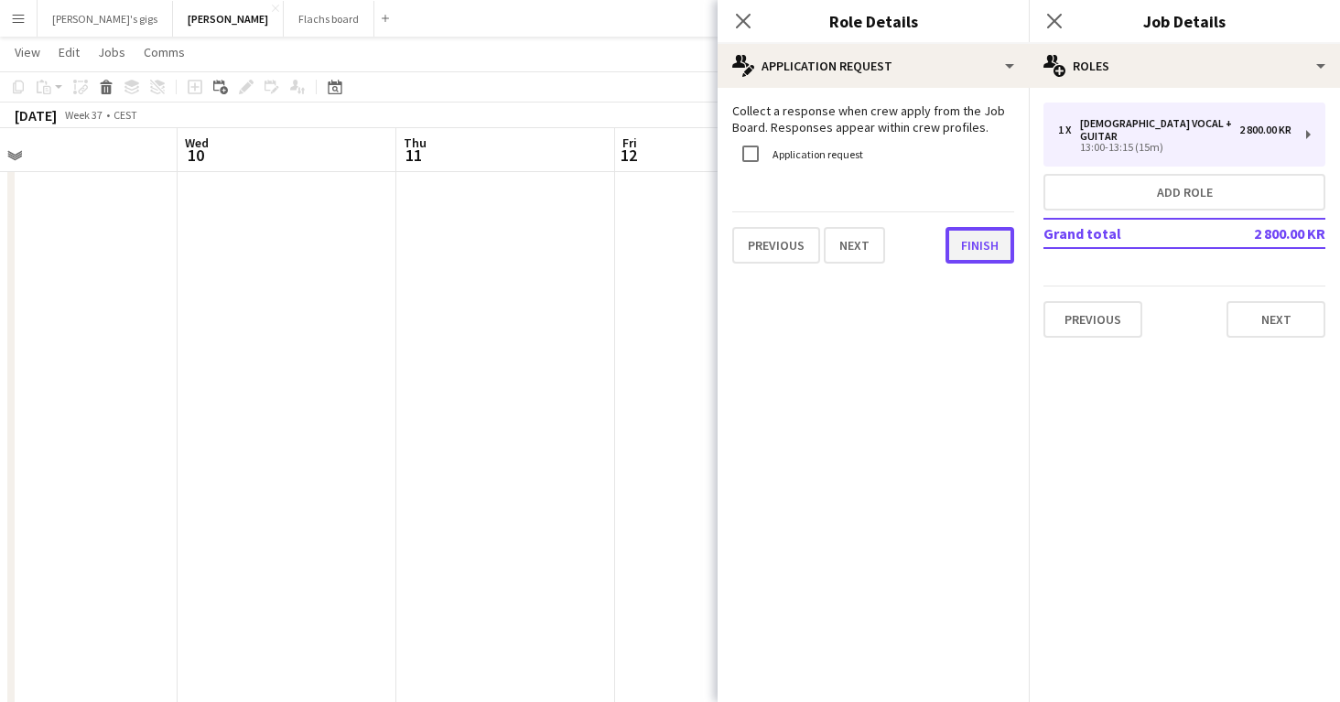
click at [986, 241] on button "Finish" at bounding box center [980, 245] width 69 height 37
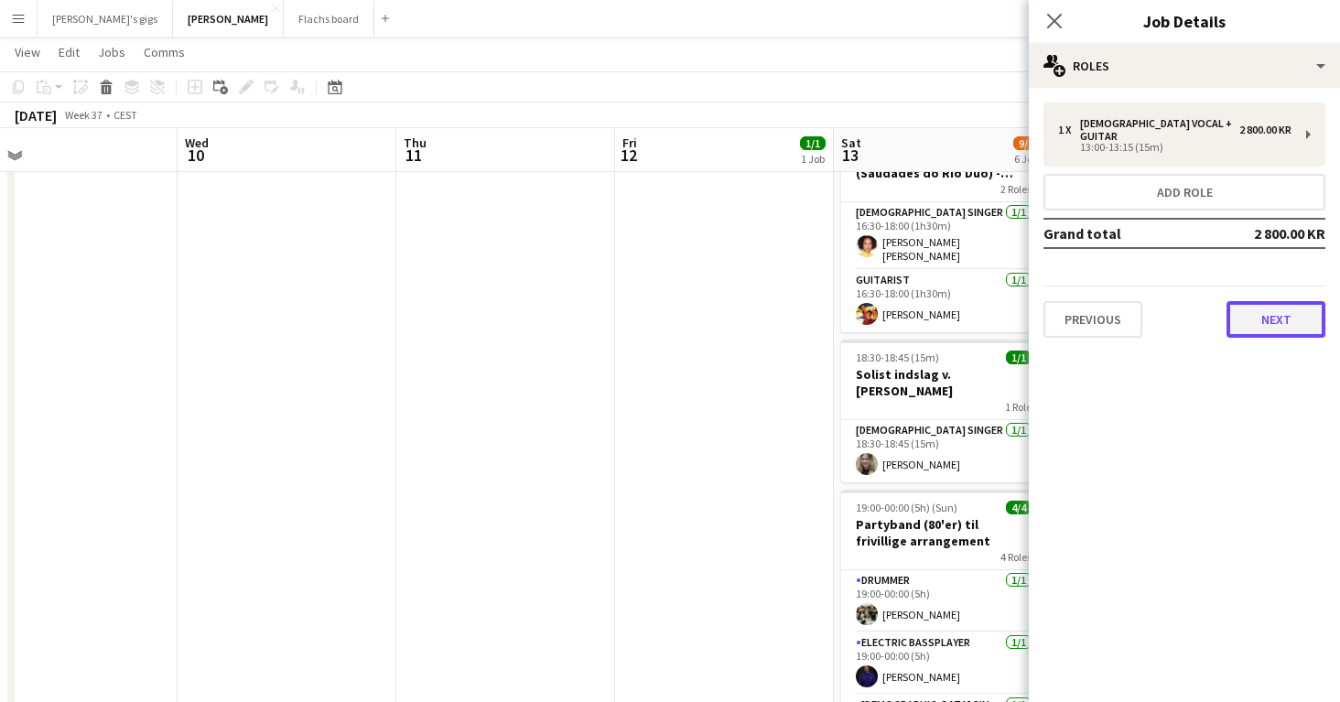
click at [1257, 318] on button "Next" at bounding box center [1276, 319] width 99 height 37
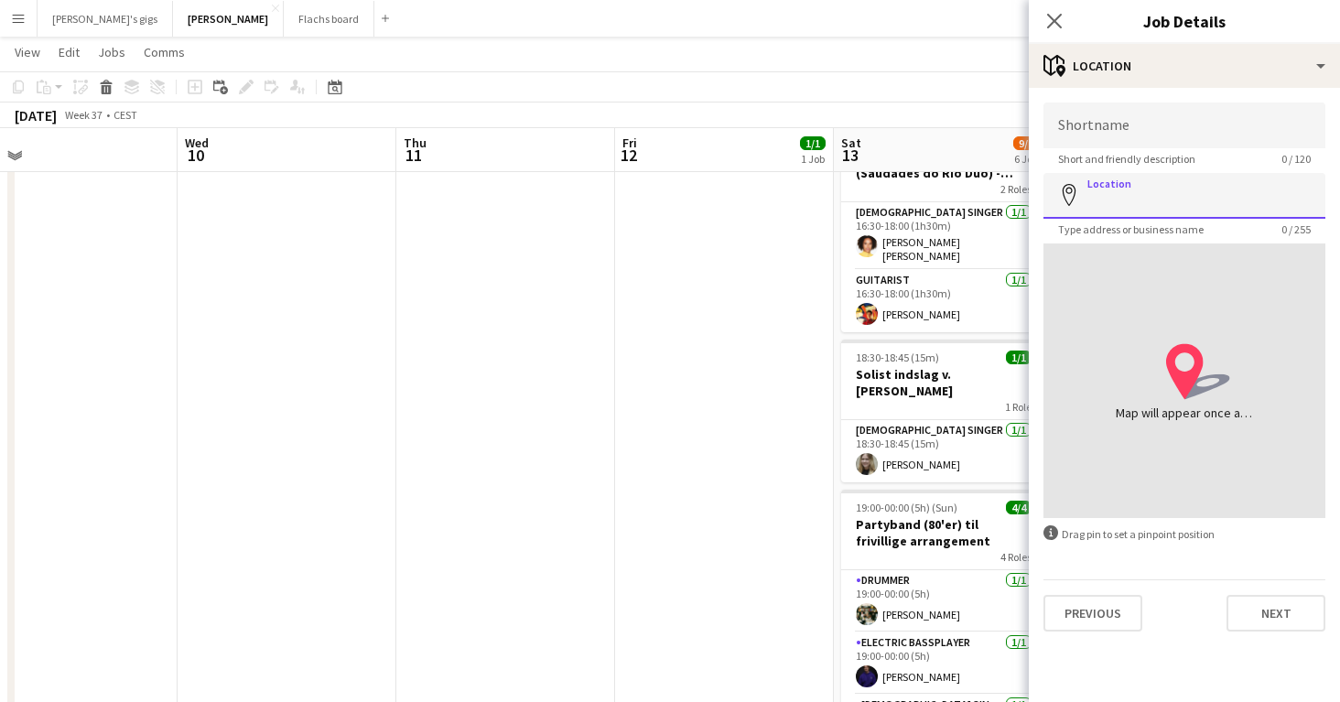
click at [1073, 180] on input "Location" at bounding box center [1185, 196] width 282 height 46
paste input "**********"
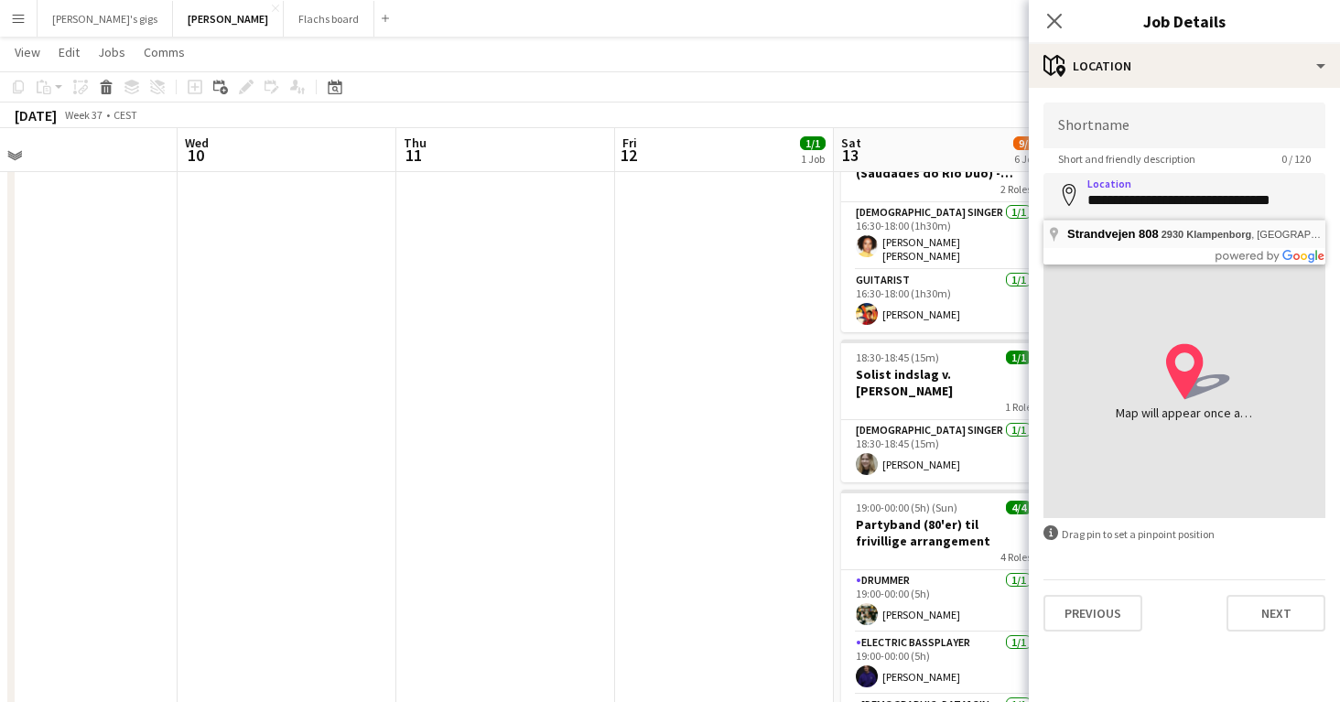
type input "**********"
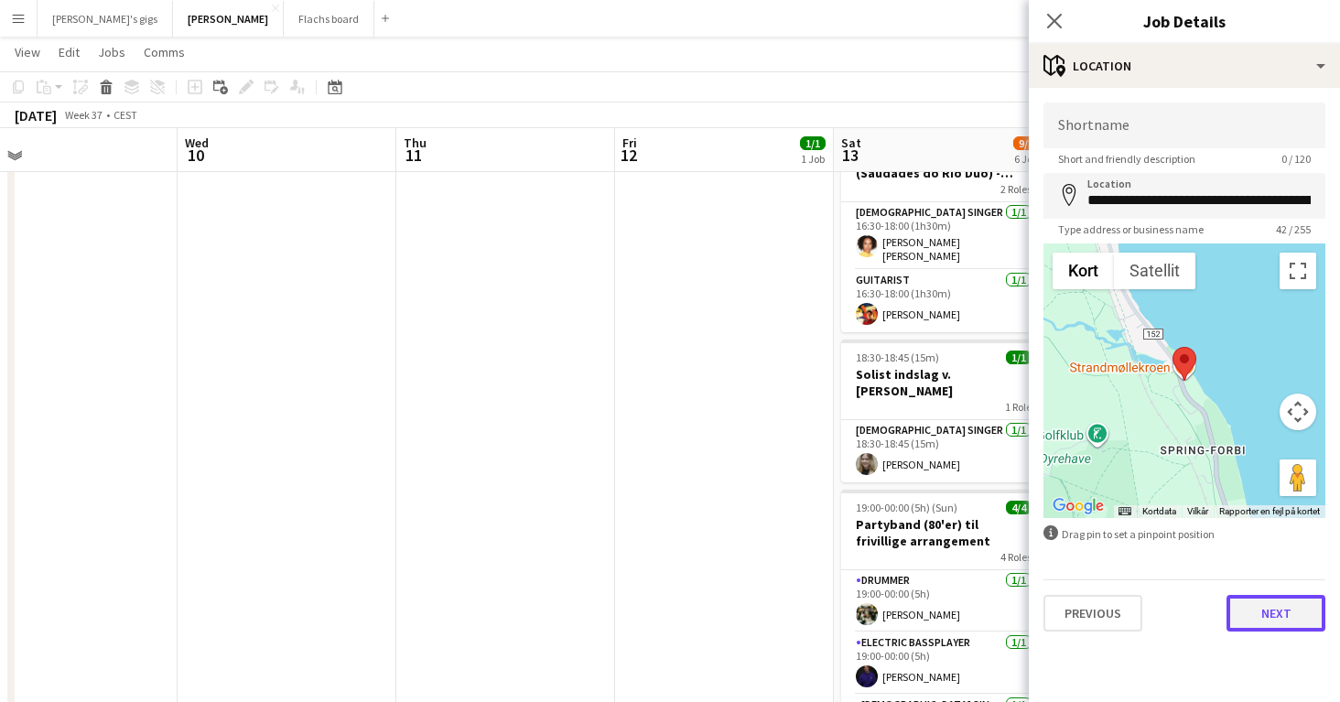
click at [1255, 611] on button "Next" at bounding box center [1276, 613] width 99 height 37
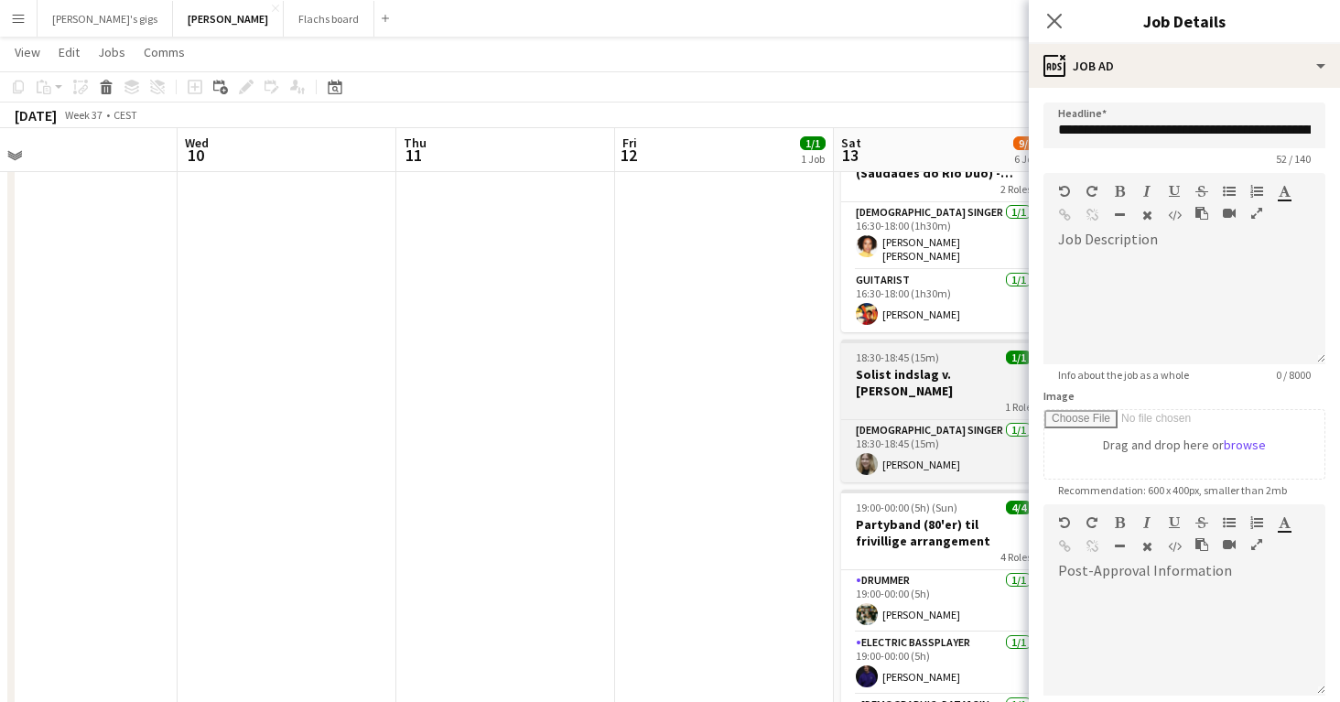
click at [960, 399] on div "1 Role" at bounding box center [943, 406] width 205 height 15
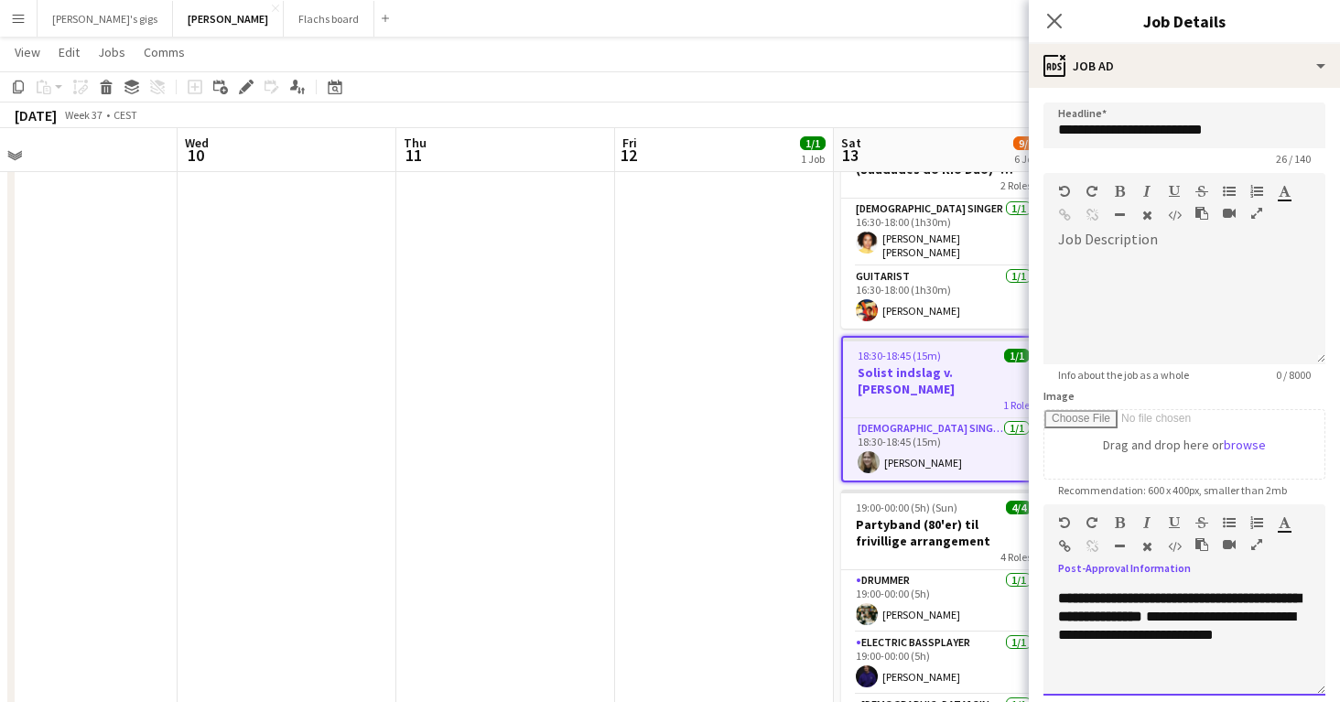
scroll to position [202, 0]
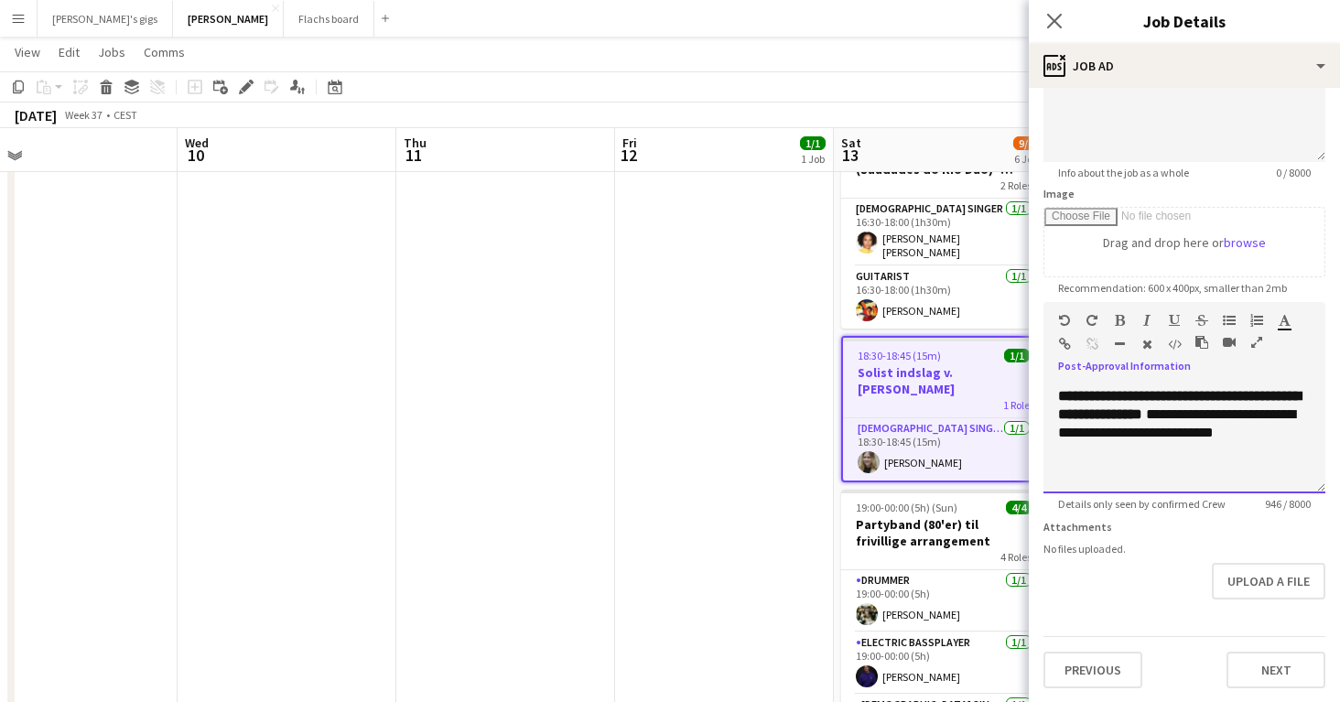
drag, startPoint x: 1056, startPoint y: 589, endPoint x: 1255, endPoint y: 755, distance: 260.0
click at [1255, 701] on html "Menu Boards Boards Boards All jobs Status Workforce Workforce My Workforce Recr…" at bounding box center [670, 588] width 1340 height 2262
copy div "**********"
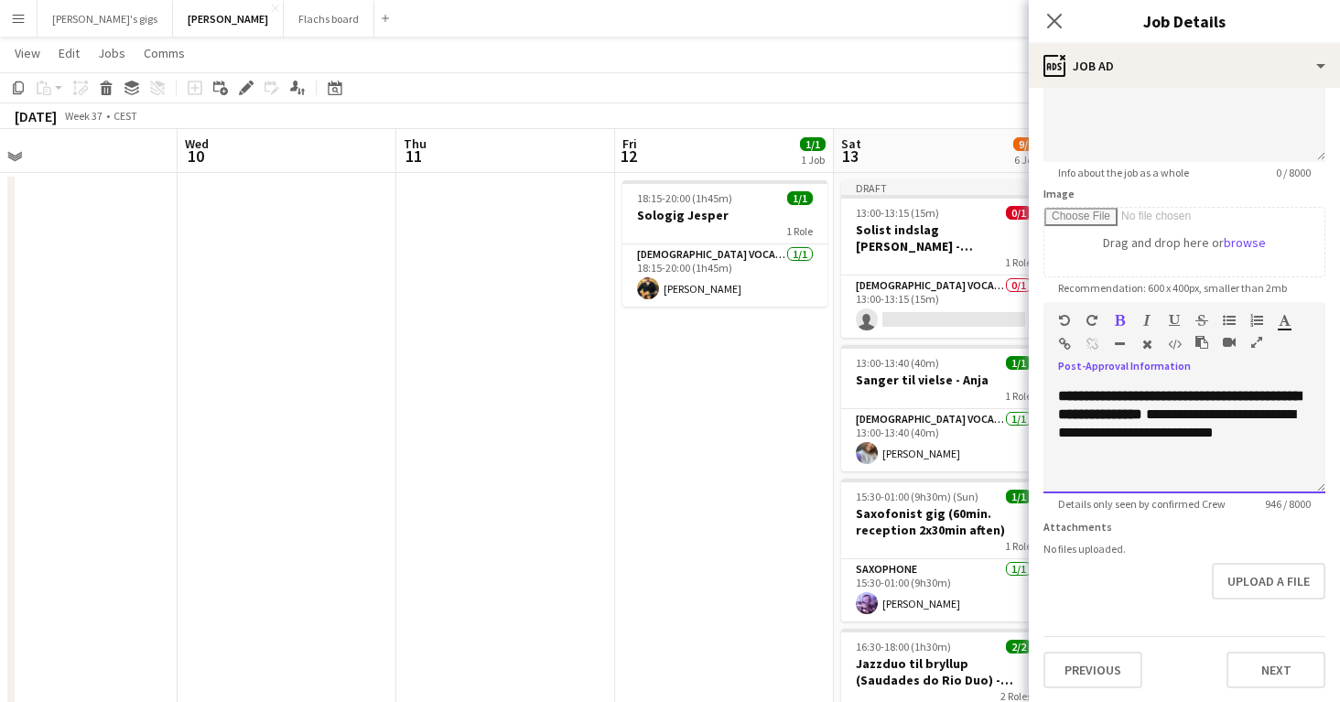
scroll to position [0, 0]
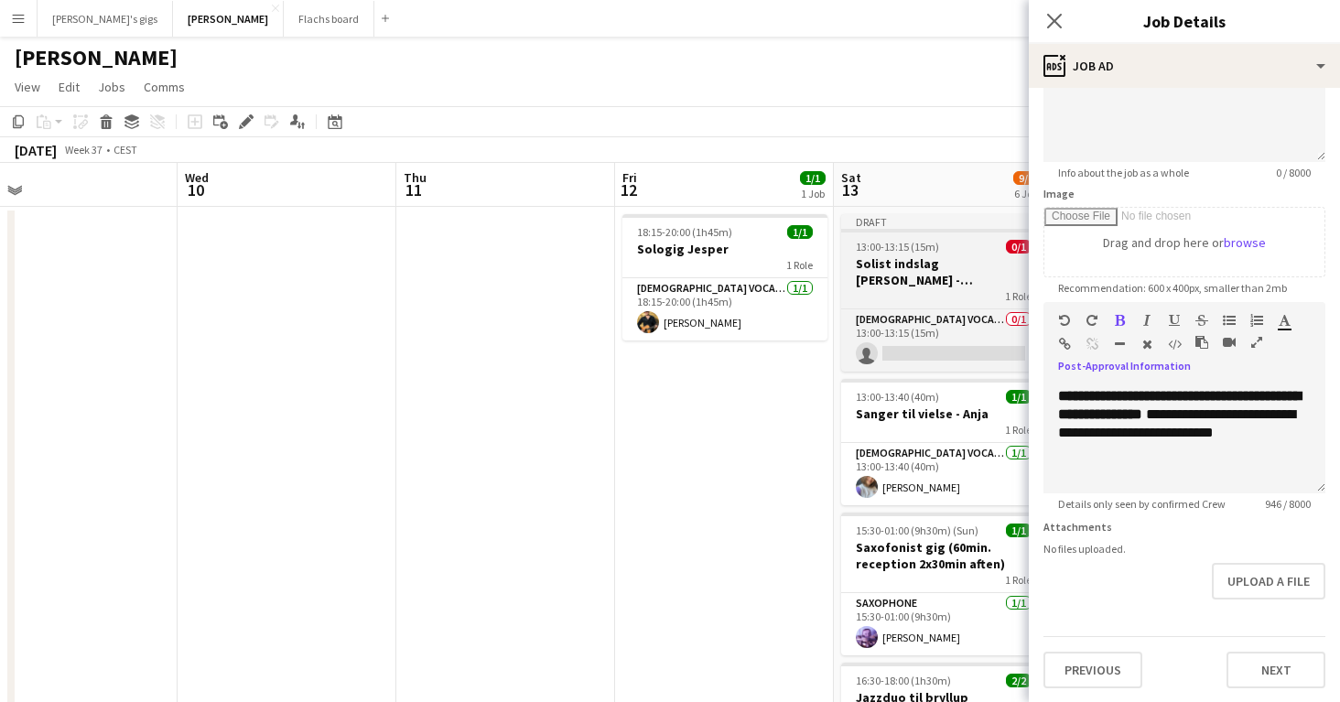
click at [907, 268] on h3 "Solist indslag [PERSON_NAME] - ([PERSON_NAME] sidste bekræftelse)" at bounding box center [943, 271] width 205 height 33
type input "**********"
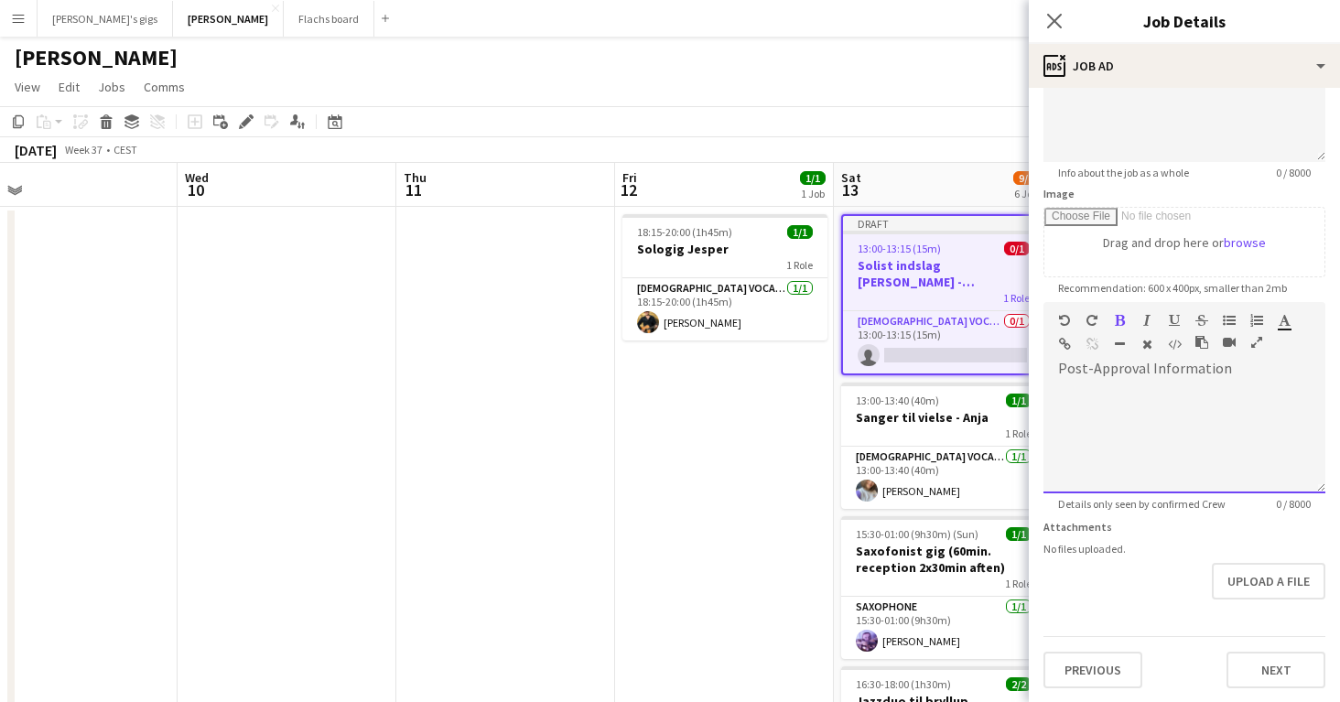
click at [1090, 401] on div at bounding box center [1185, 439] width 282 height 110
paste div
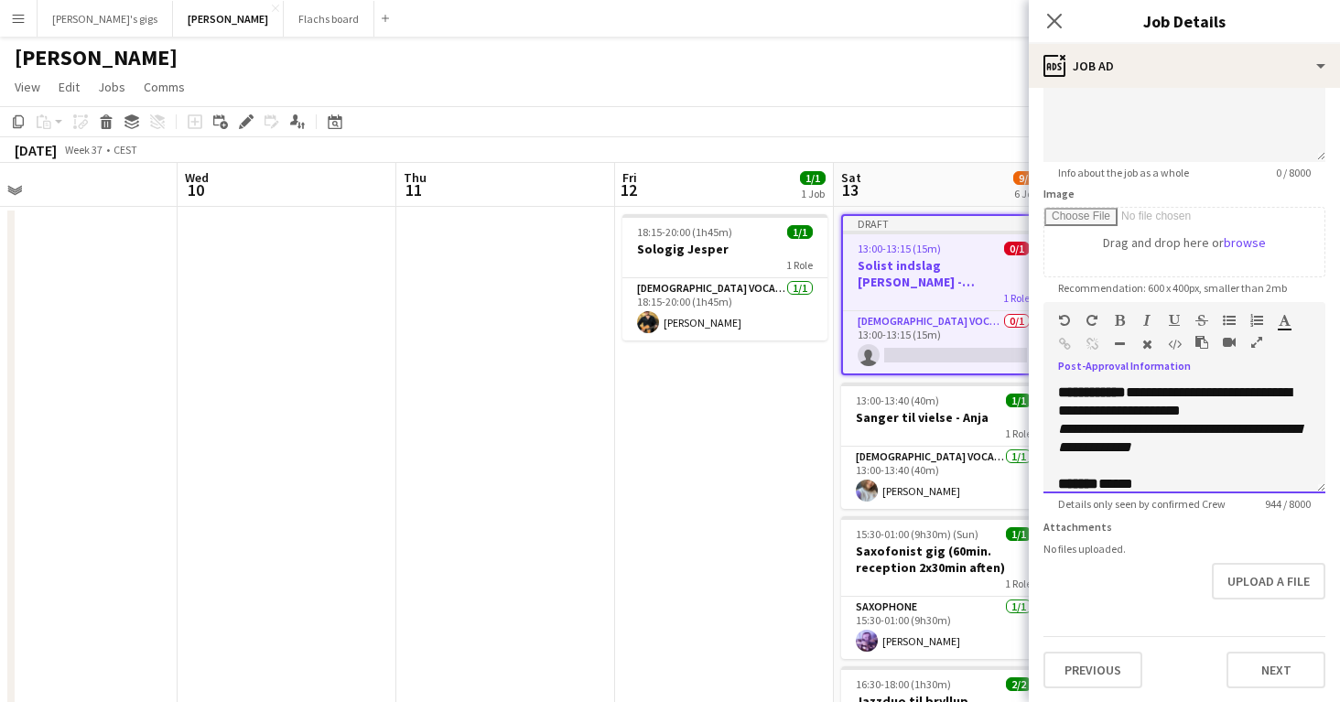
scroll to position [201, 0]
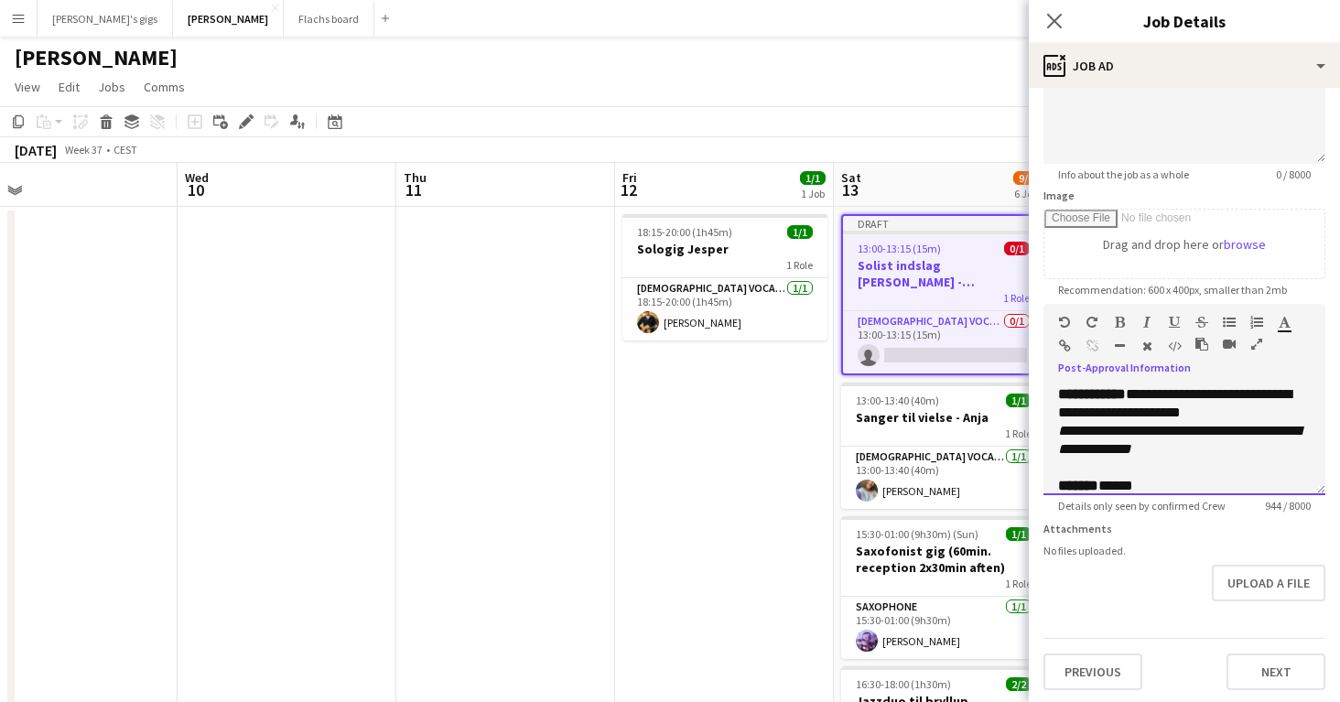
drag, startPoint x: 1153, startPoint y: 394, endPoint x: 1214, endPoint y: 462, distance: 92.1
click at [1214, 462] on div "**********" at bounding box center [1185, 440] width 282 height 110
click at [1118, 450] on span "*****" at bounding box center [1116, 449] width 35 height 14
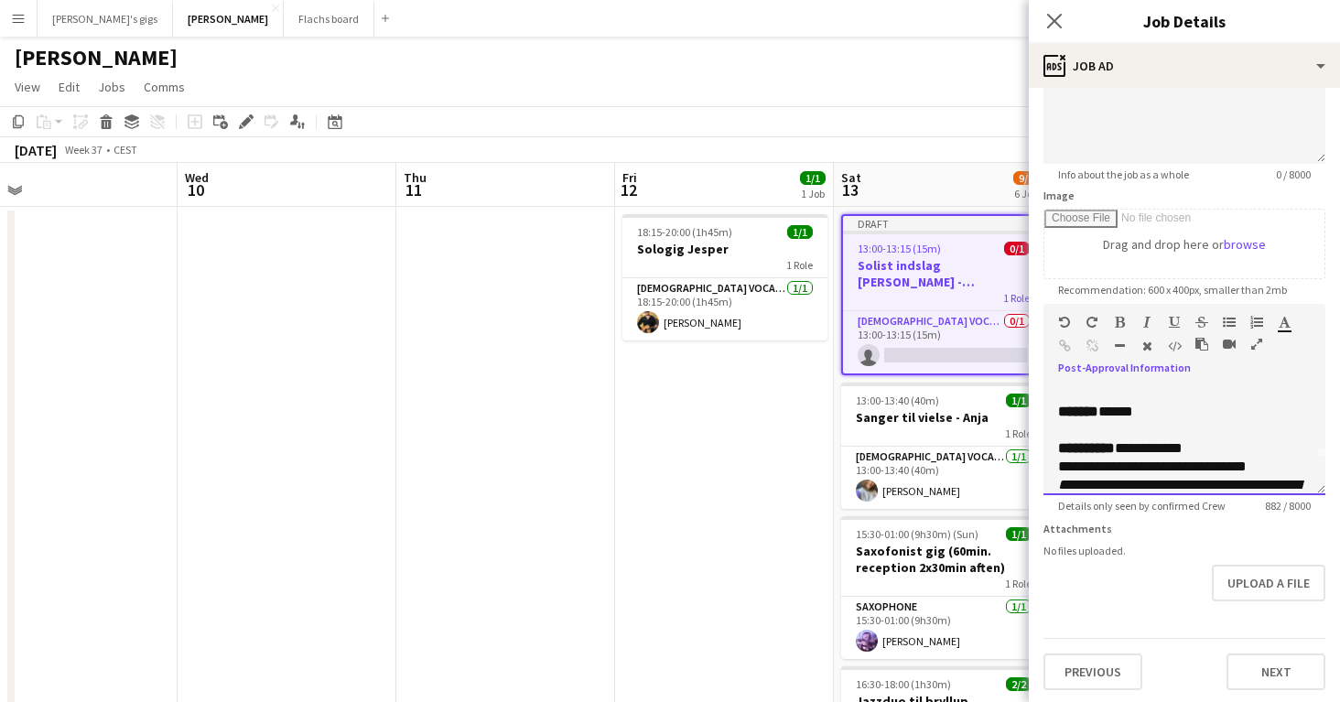
click at [1134, 446] on span "**********" at bounding box center [1149, 448] width 68 height 14
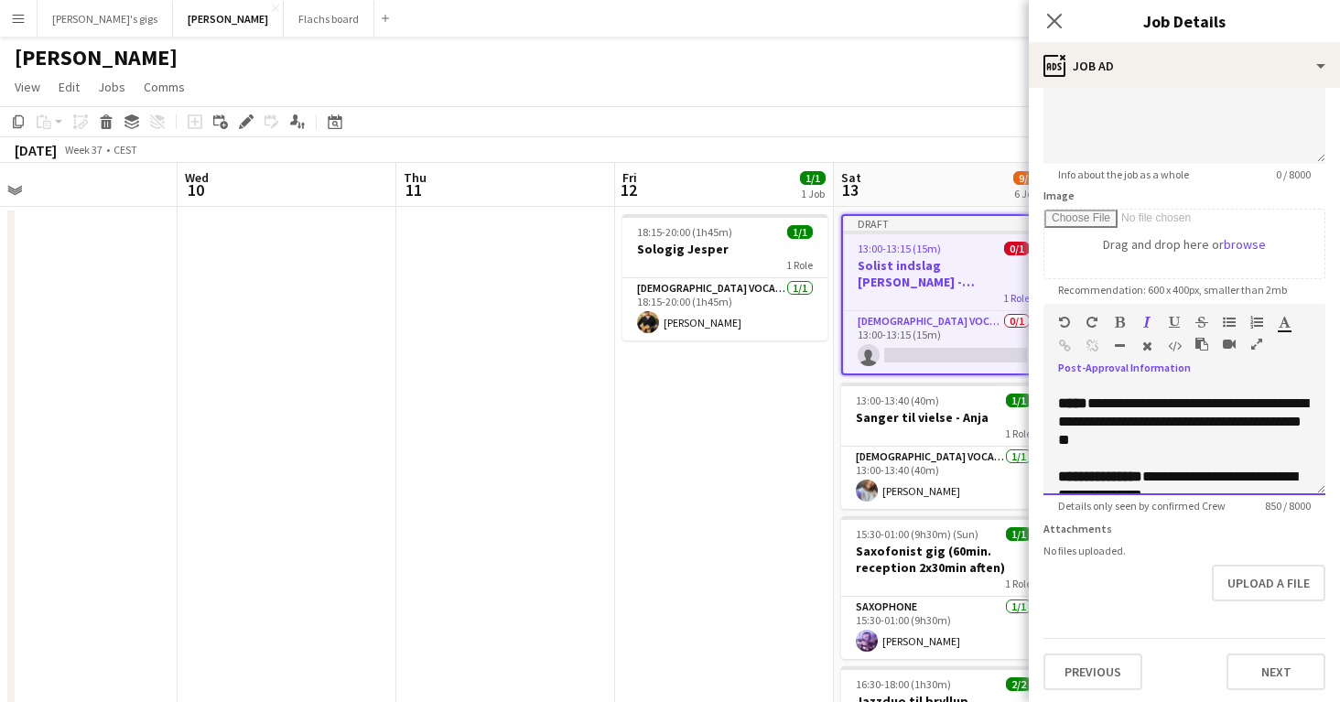
scroll to position [179, 0]
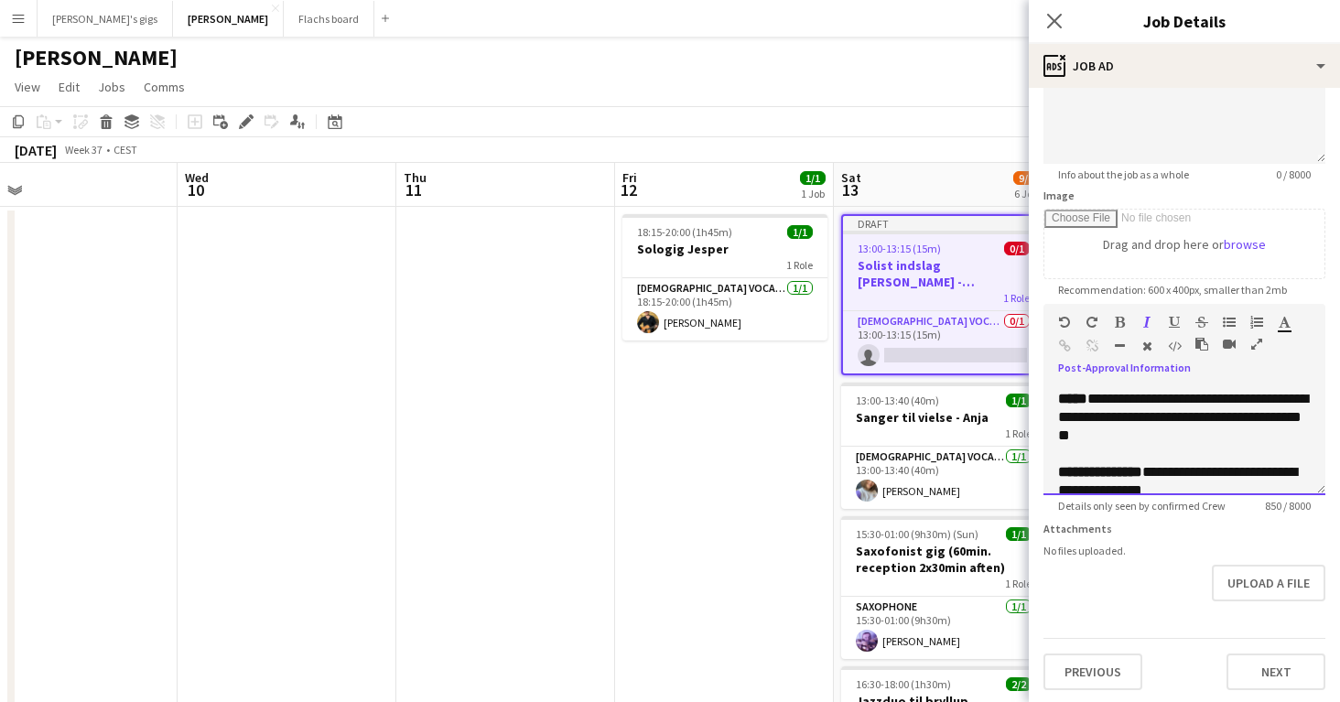
drag, startPoint x: 1159, startPoint y: 436, endPoint x: 1101, endPoint y: 424, distance: 58.9
click at [1101, 424] on p "**********" at bounding box center [1184, 417] width 253 height 55
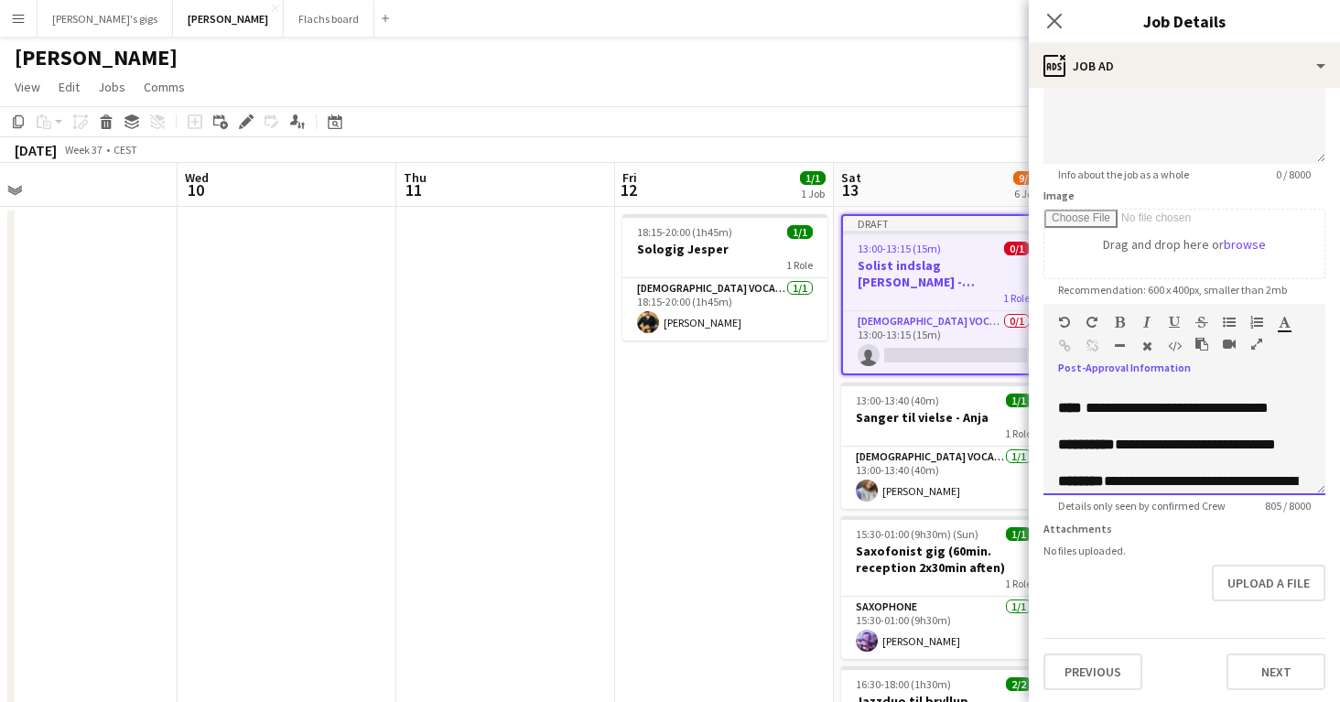
scroll to position [393, 0]
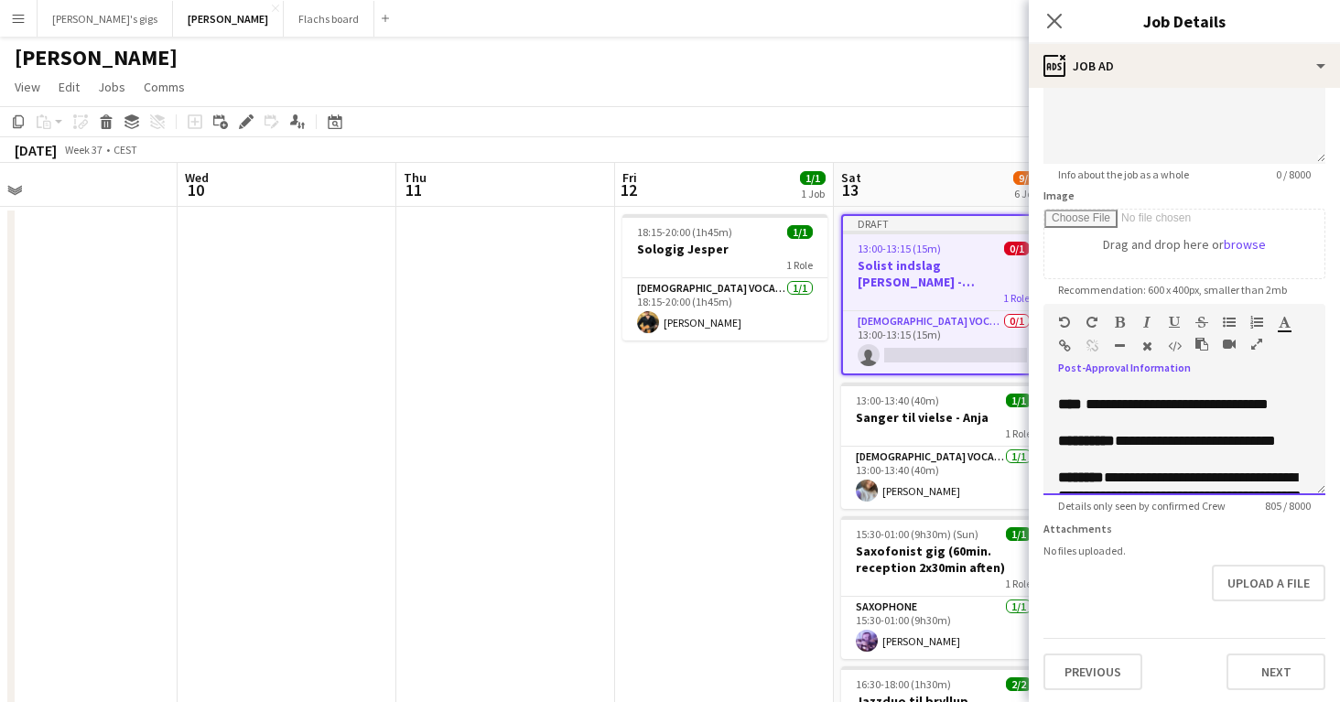
drag, startPoint x: 1090, startPoint y: 439, endPoint x: 1171, endPoint y: 467, distance: 85.1
click at [1171, 467] on div "**********" at bounding box center [1185, 440] width 282 height 110
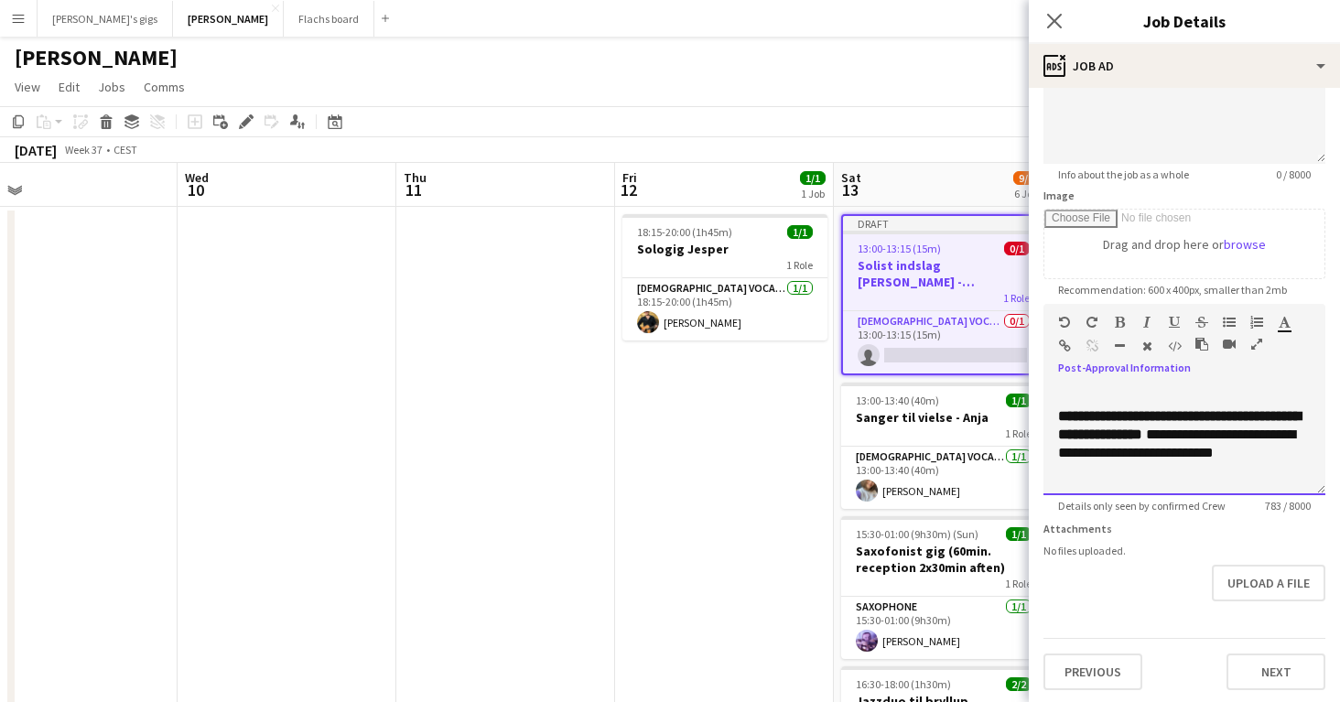
scroll to position [619, 0]
drag, startPoint x: 1171, startPoint y: 453, endPoint x: 1036, endPoint y: 432, distance: 136.2
click at [1036, 432] on form "**********" at bounding box center [1184, 296] width 311 height 788
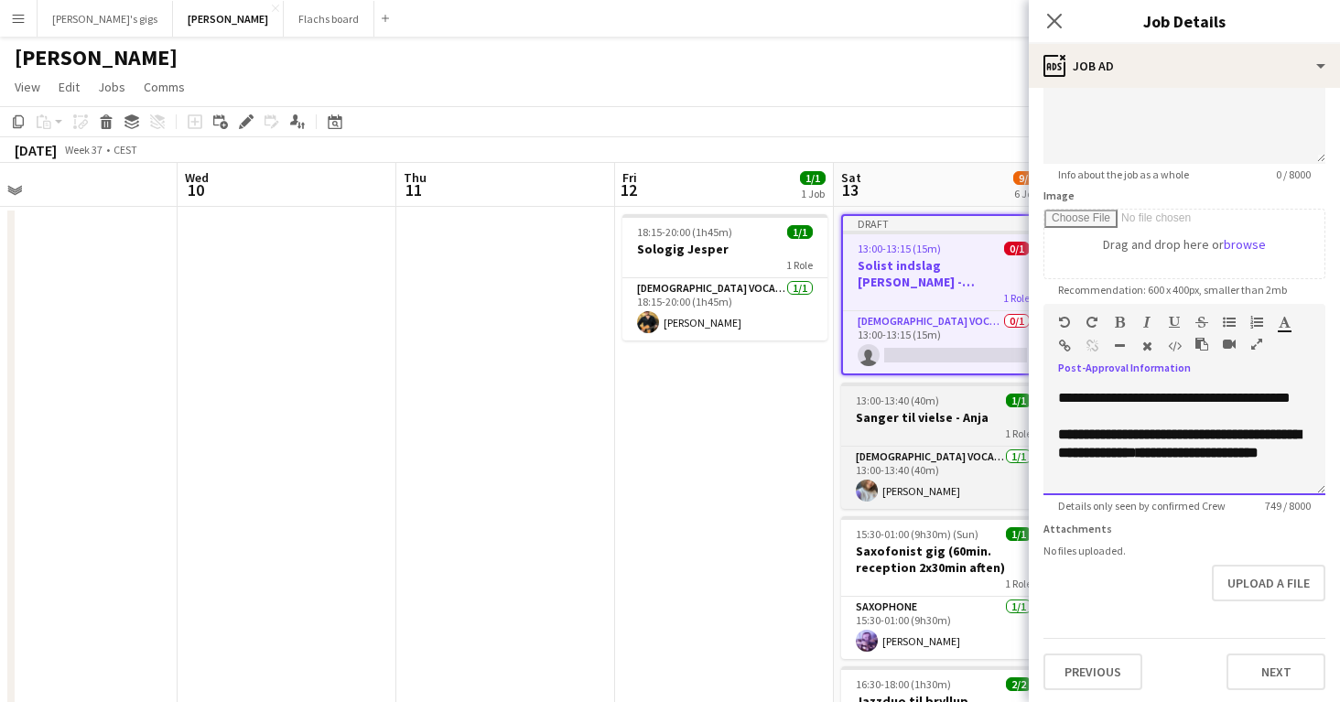
scroll to position [601, 0]
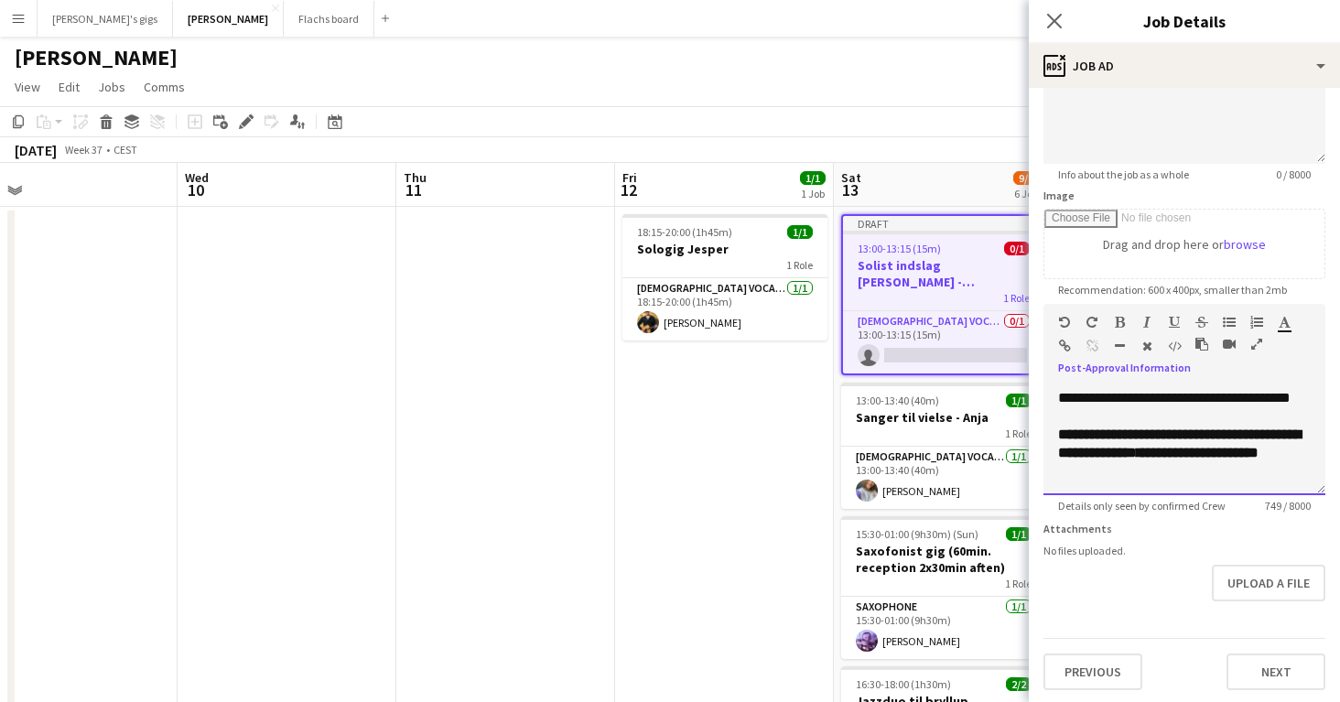
drag, startPoint x: 1124, startPoint y: 450, endPoint x: 1231, endPoint y: 422, distance: 110.6
click at [1231, 426] on p "**********" at bounding box center [1184, 444] width 253 height 37
drag, startPoint x: 1188, startPoint y: 449, endPoint x: 1194, endPoint y: 440, distance: 10.4
click at [1194, 440] on p "**********" at bounding box center [1184, 444] width 253 height 37
click at [1190, 465] on div at bounding box center [1184, 471] width 253 height 18
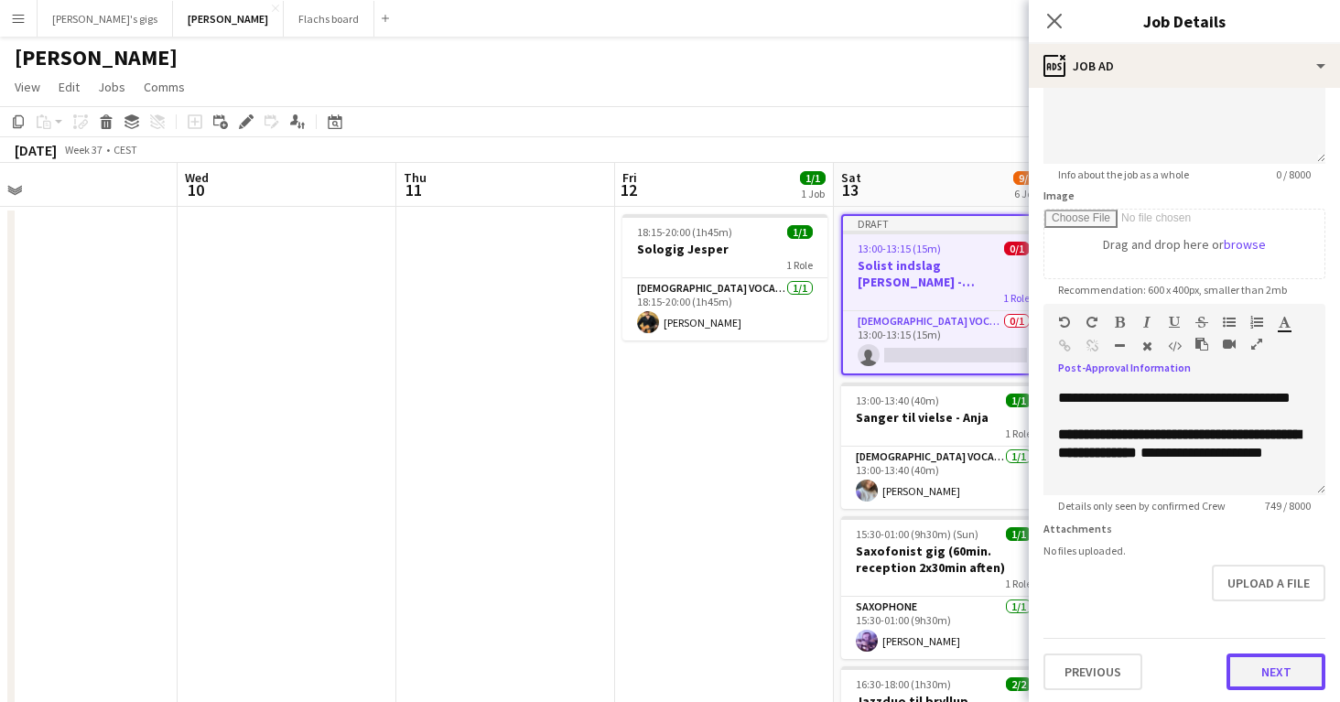
click at [1267, 680] on button "Next" at bounding box center [1276, 672] width 99 height 37
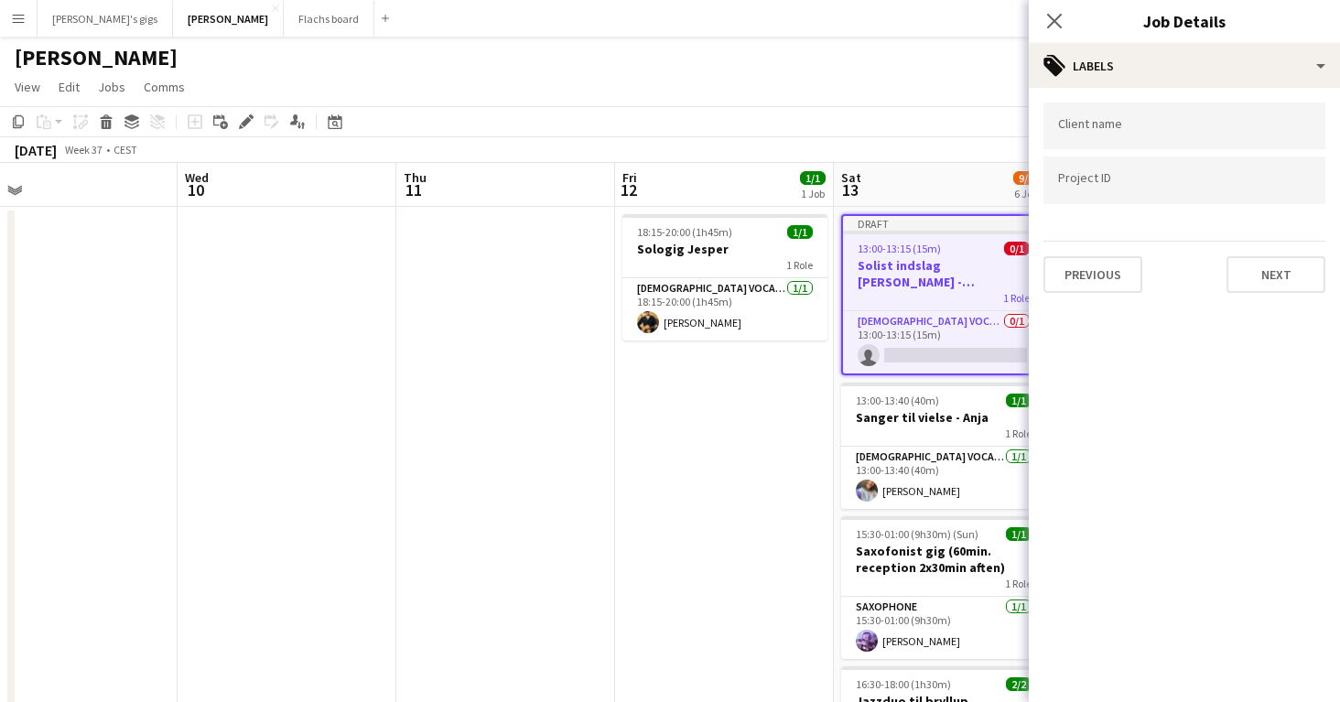
scroll to position [0, 0]
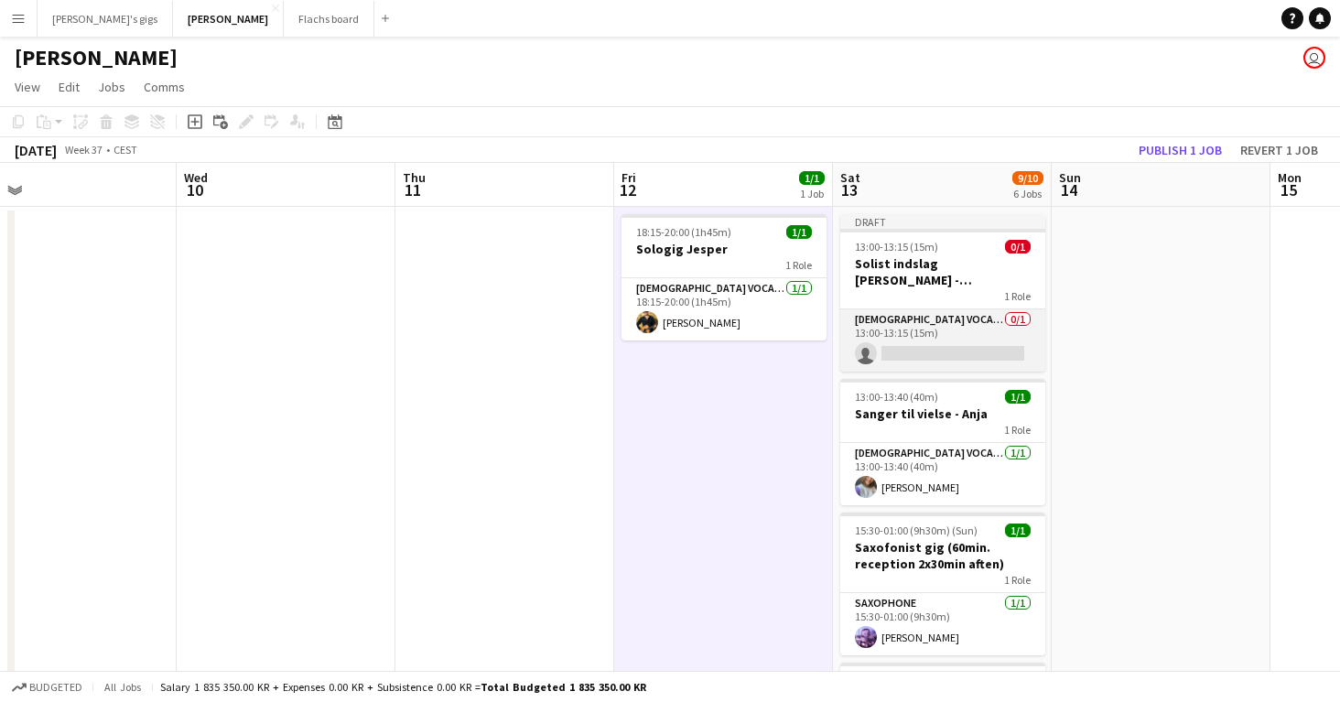
click at [886, 335] on app-card-role "[DEMOGRAPHIC_DATA] Vocal + Guitar 0/1 13:00-13:15 (15m) single-neutral-actions" at bounding box center [943, 340] width 205 height 62
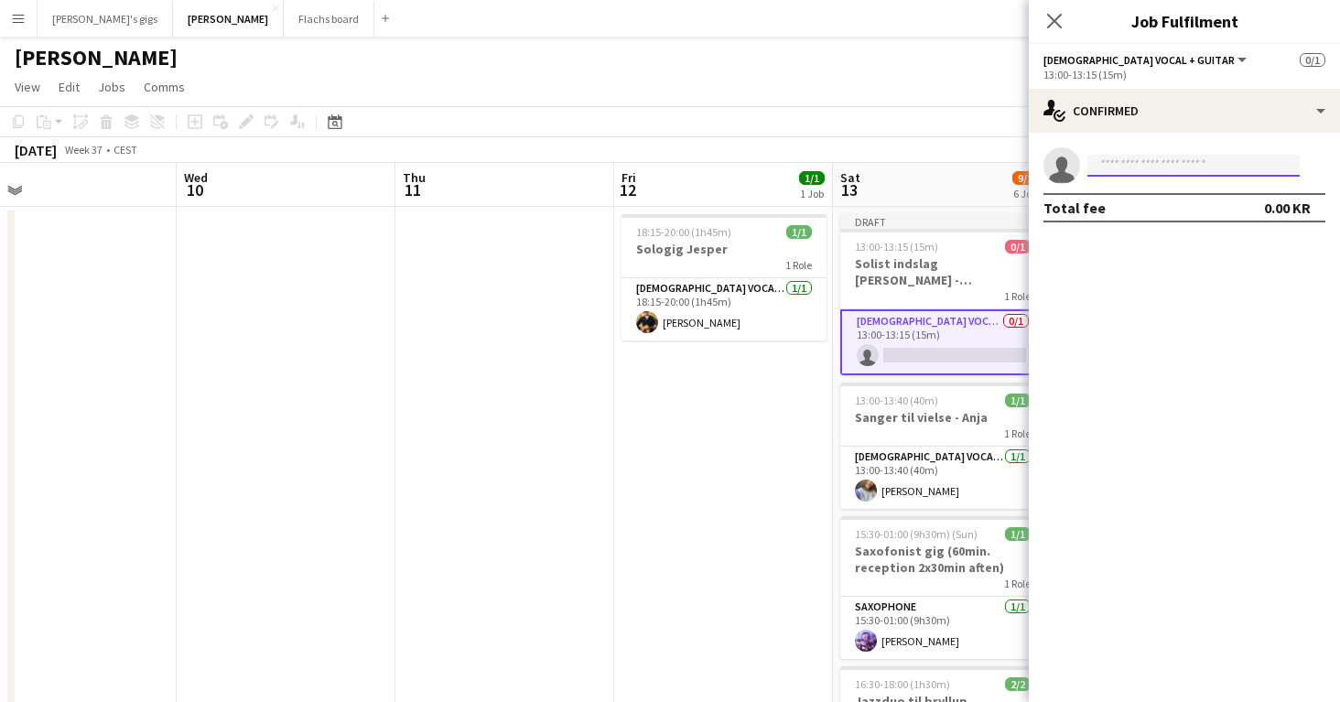
click at [1115, 162] on input at bounding box center [1194, 166] width 212 height 22
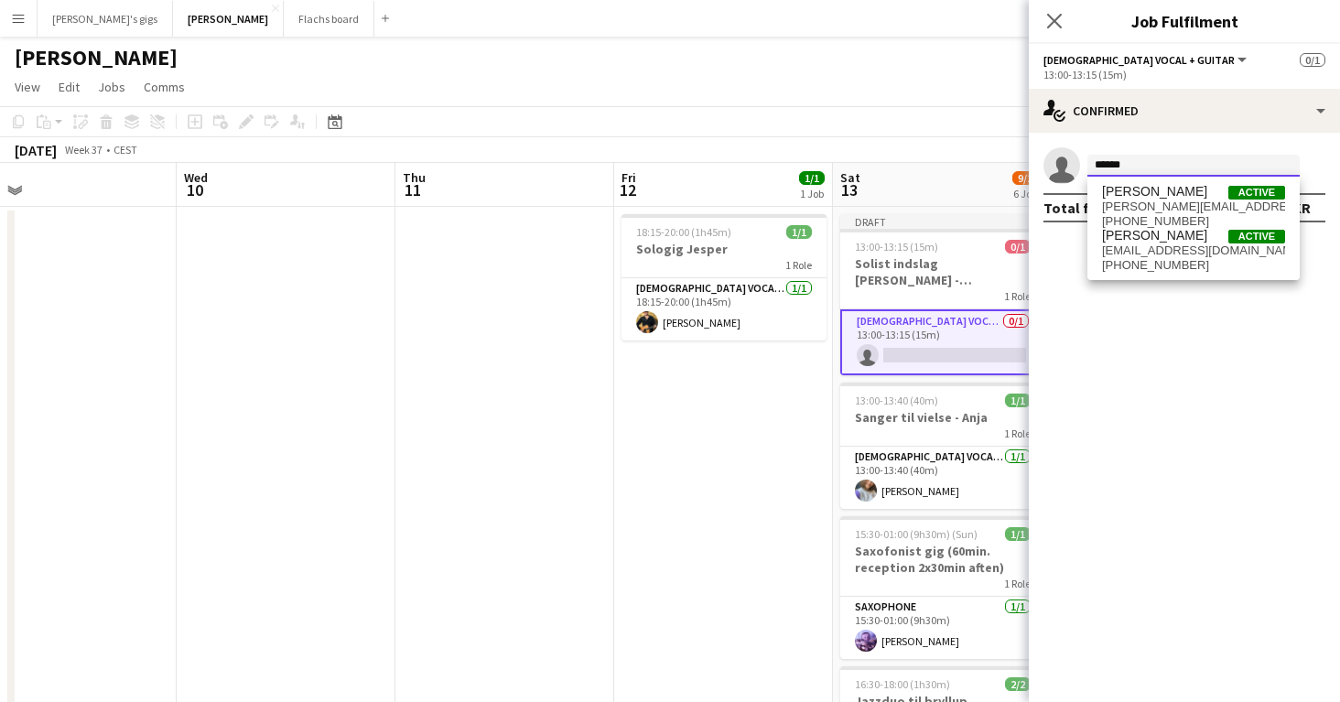
type input "******"
click at [1104, 212] on span "[PERSON_NAME][EMAIL_ADDRESS][DOMAIN_NAME]" at bounding box center [1193, 207] width 183 height 15
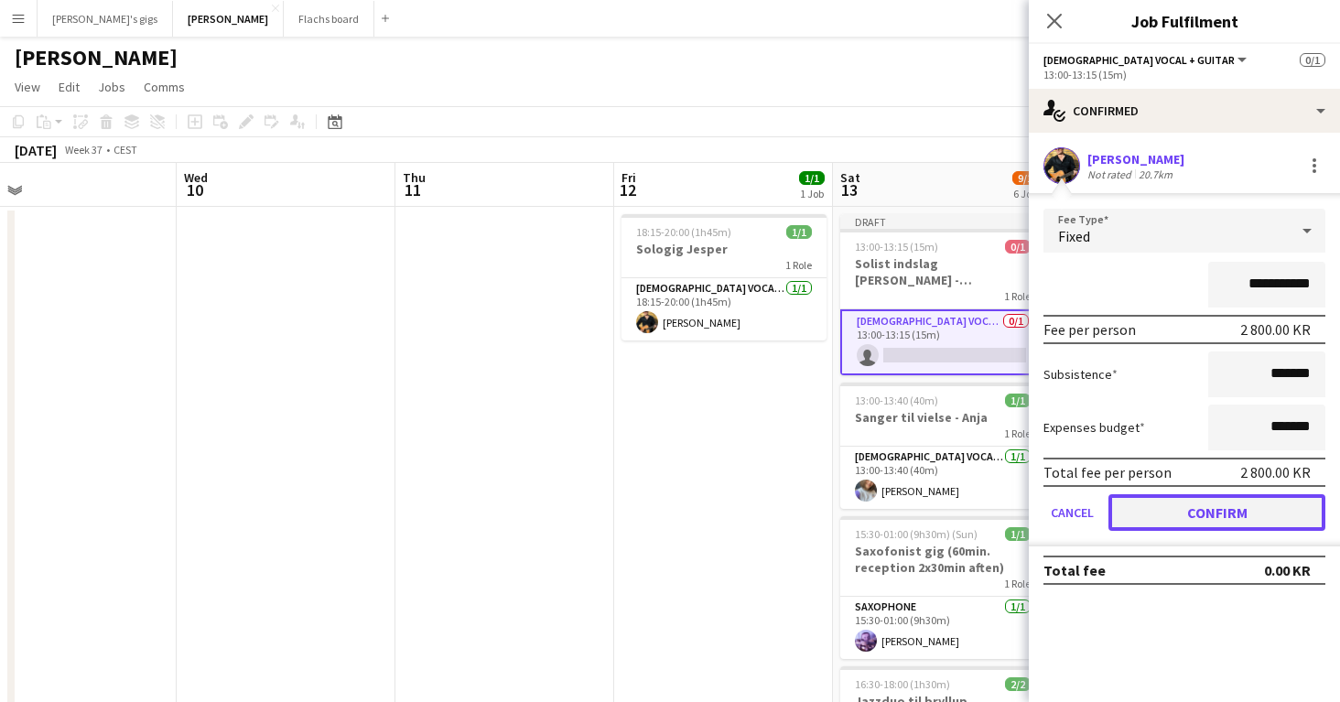
click at [1211, 517] on button "Confirm" at bounding box center [1217, 512] width 217 height 37
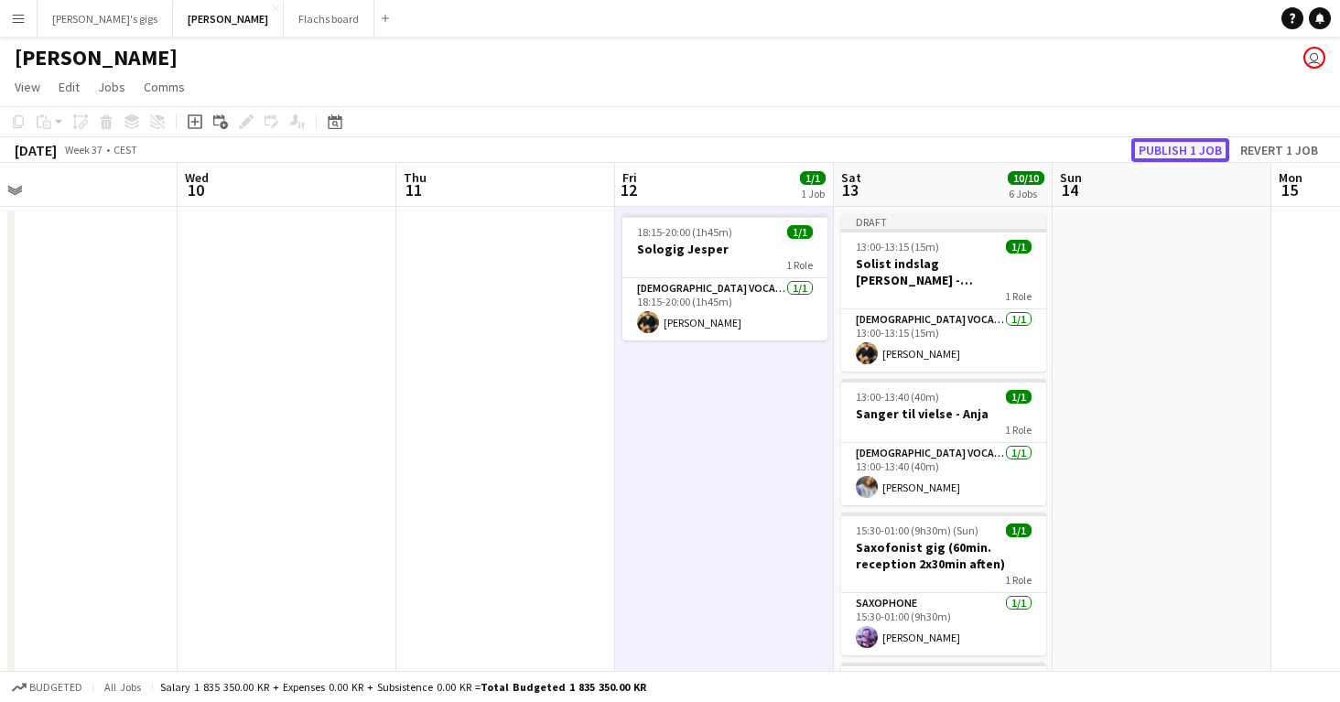
click at [1162, 158] on button "Publish 1 job" at bounding box center [1181, 150] width 98 height 24
